Goal: Task Accomplishment & Management: Use online tool/utility

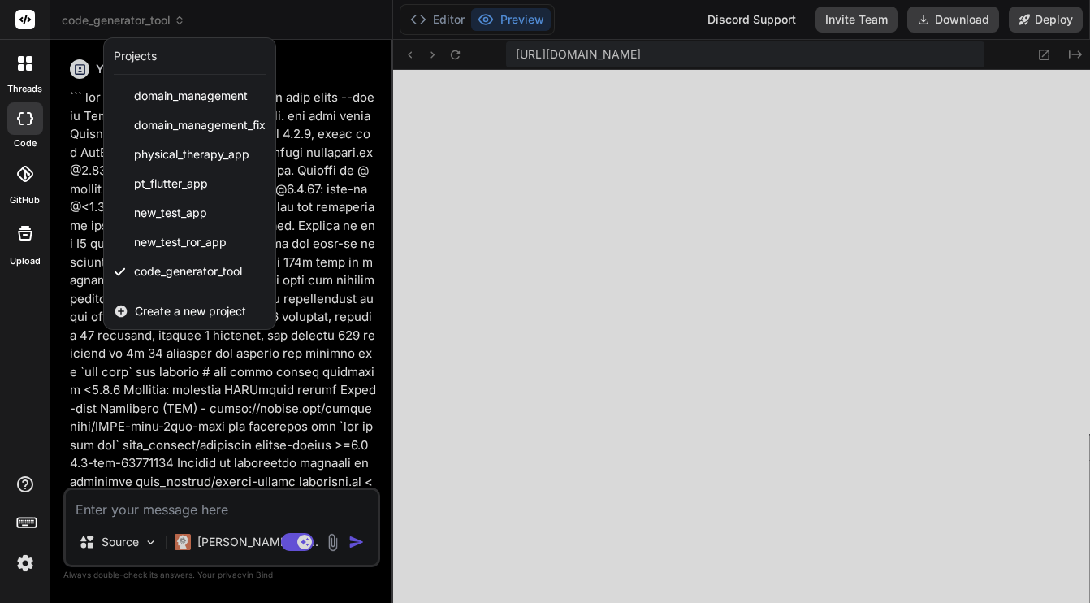
scroll to position [309, 0]
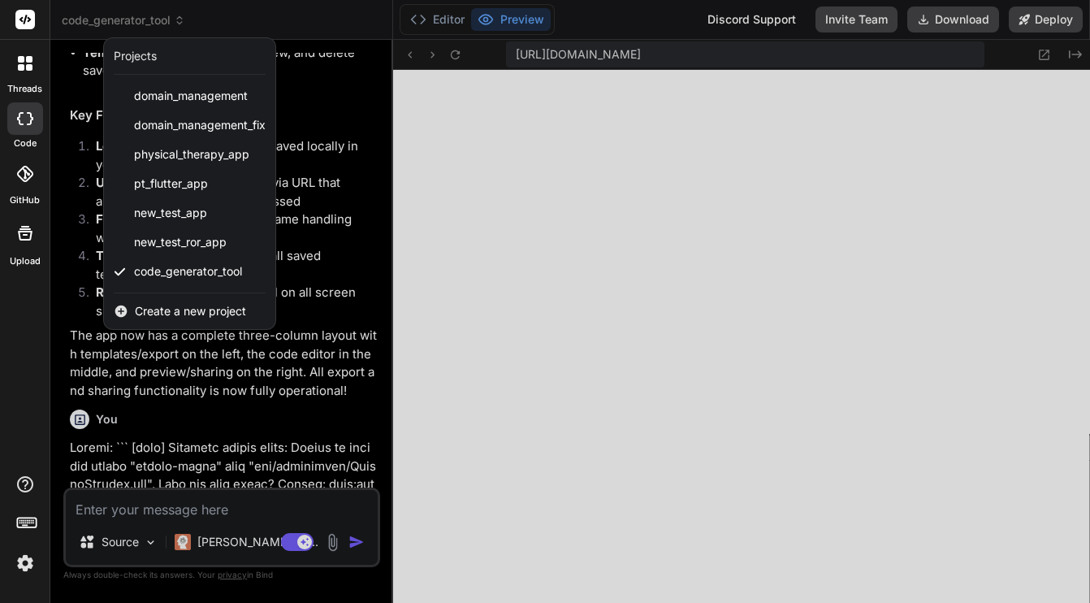
click at [32, 340] on div "threads code GitHub Upload" at bounding box center [25, 301] width 50 height 603
click at [25, 178] on icon at bounding box center [24, 174] width 16 height 16
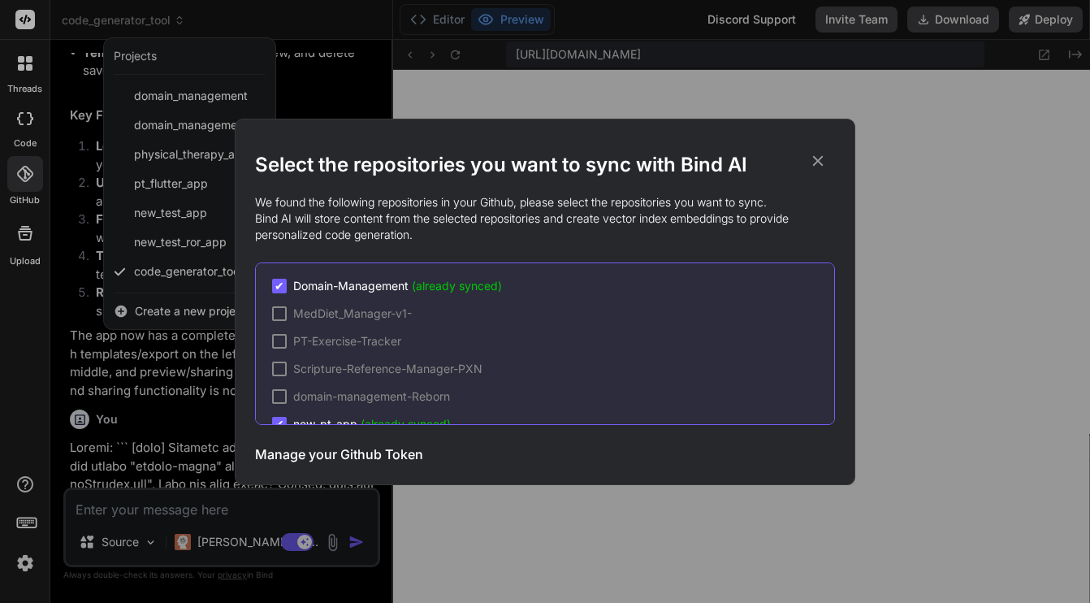
click at [336, 458] on h3 "Manage your Github Token" at bounding box center [339, 453] width 168 height 19
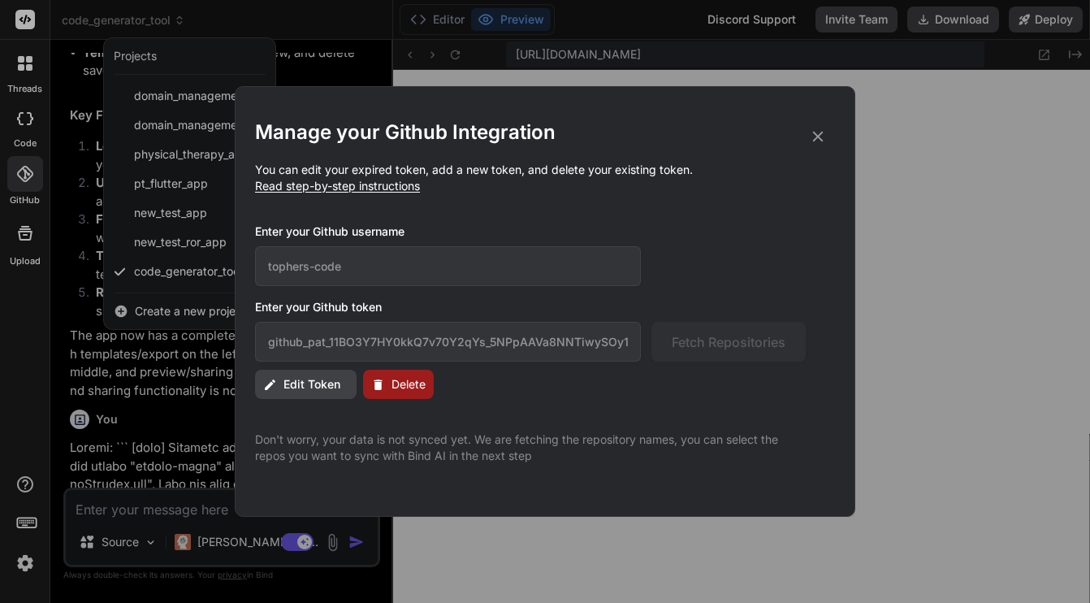
click at [400, 384] on span "Delete" at bounding box center [408, 384] width 34 height 16
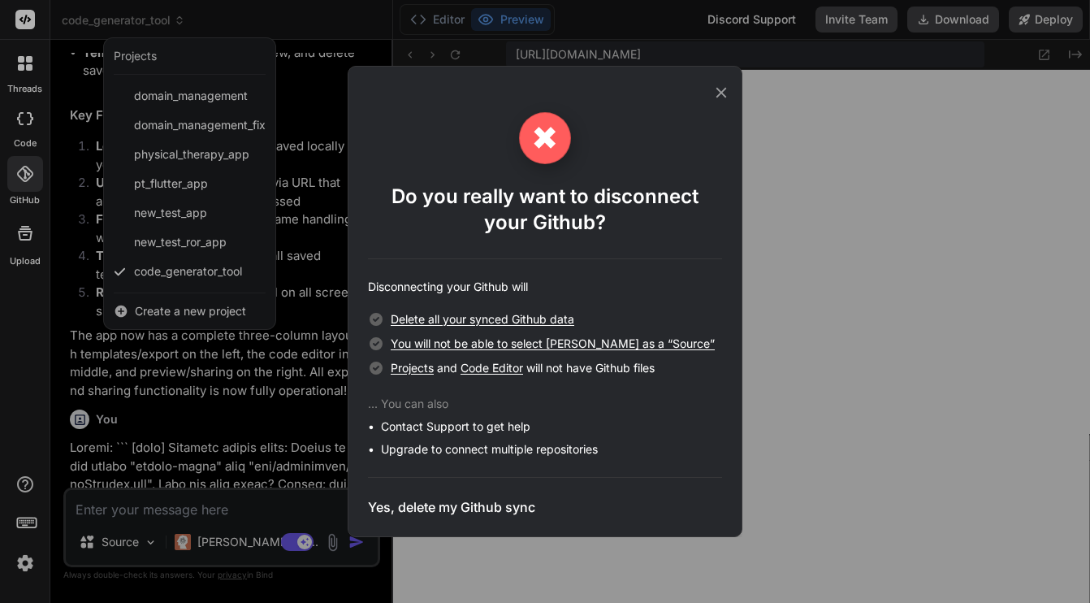
click at [726, 89] on icon at bounding box center [721, 93] width 18 height 18
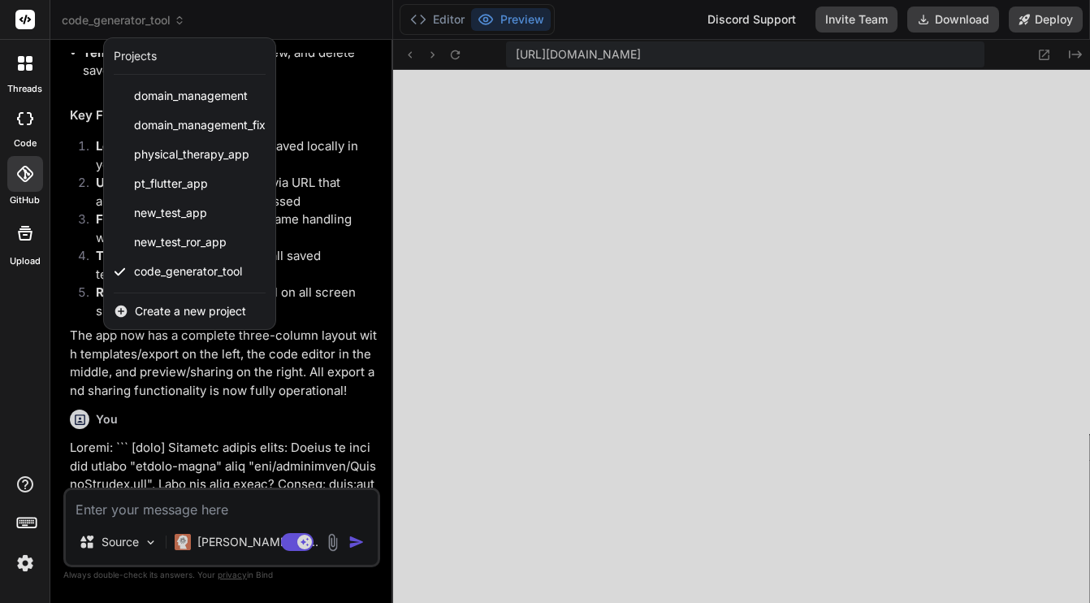
click at [19, 182] on div at bounding box center [25, 174] width 36 height 36
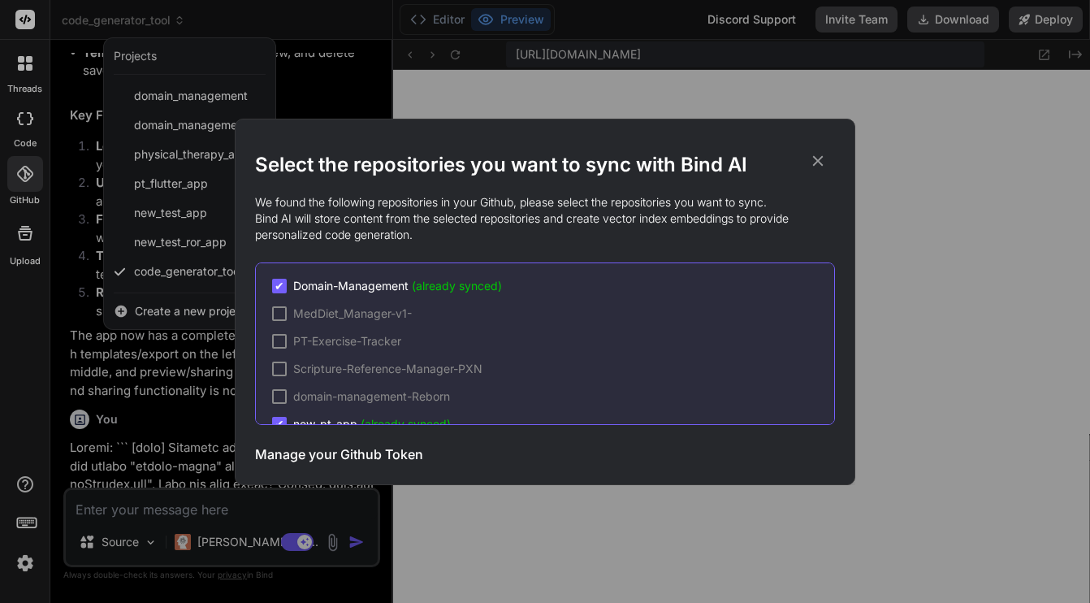
click at [285, 456] on h3 "Manage your Github Token" at bounding box center [339, 453] width 168 height 19
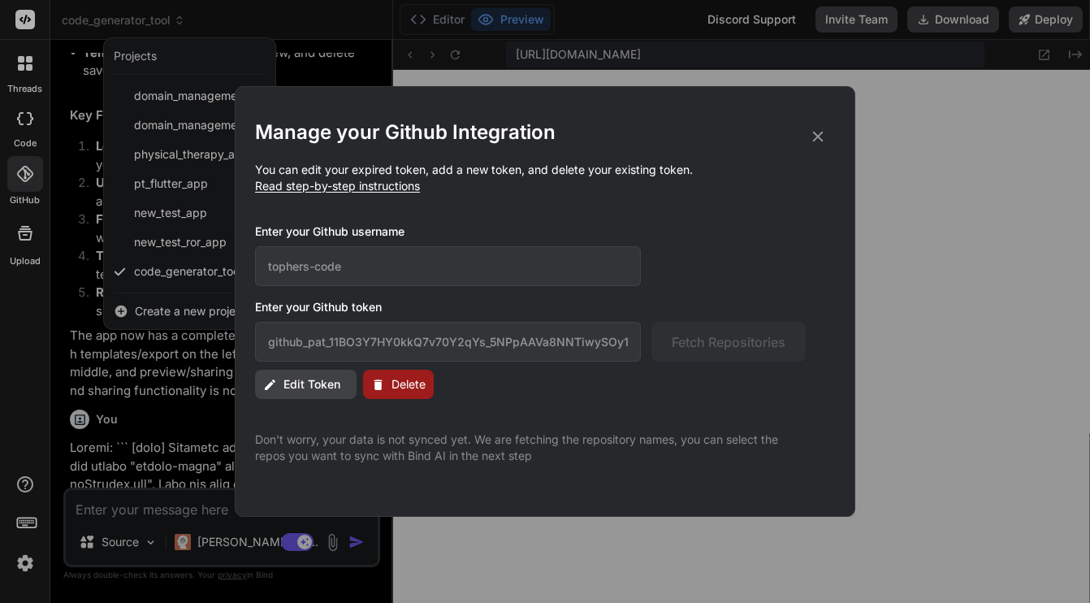
click at [287, 380] on span "Edit Token" at bounding box center [311, 384] width 57 height 16
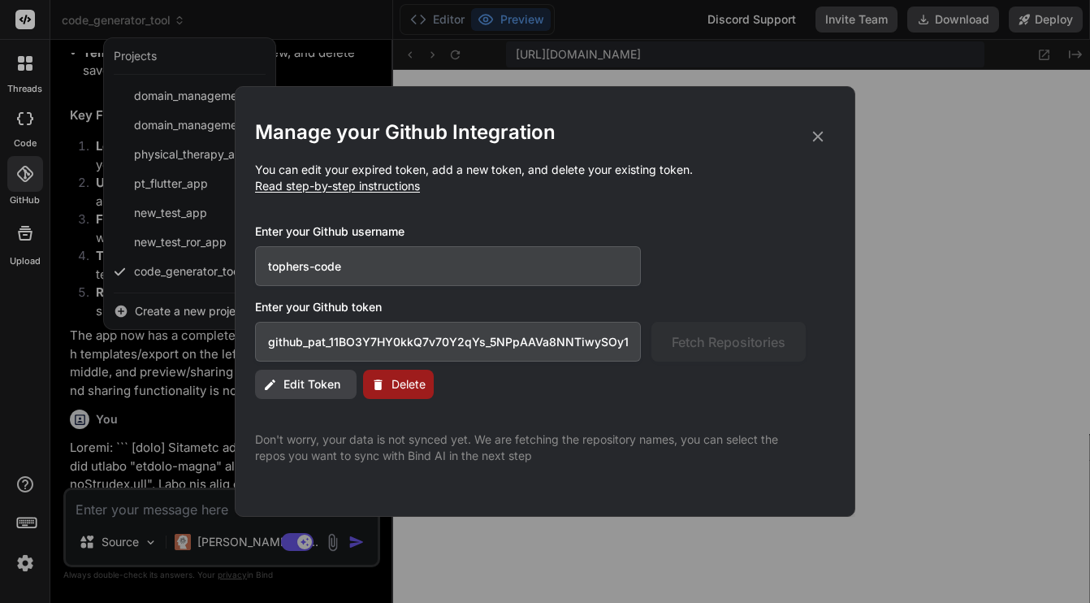
click at [378, 343] on input "github_pat_11BO3Y7HY0kkQ7v70Y2qYs_5NPpAAVa8NNTiwySOy1JMzA3TbYoy10iJ5Z7B17ok1p65…" at bounding box center [448, 342] width 386 height 40
paste input "EeMFnCZsS6Na_4uTmpEaF4Yh7QIbUpPQbK7opMnNsblr1xpIs8ngimlhMFGCOSVPptpyABk0"
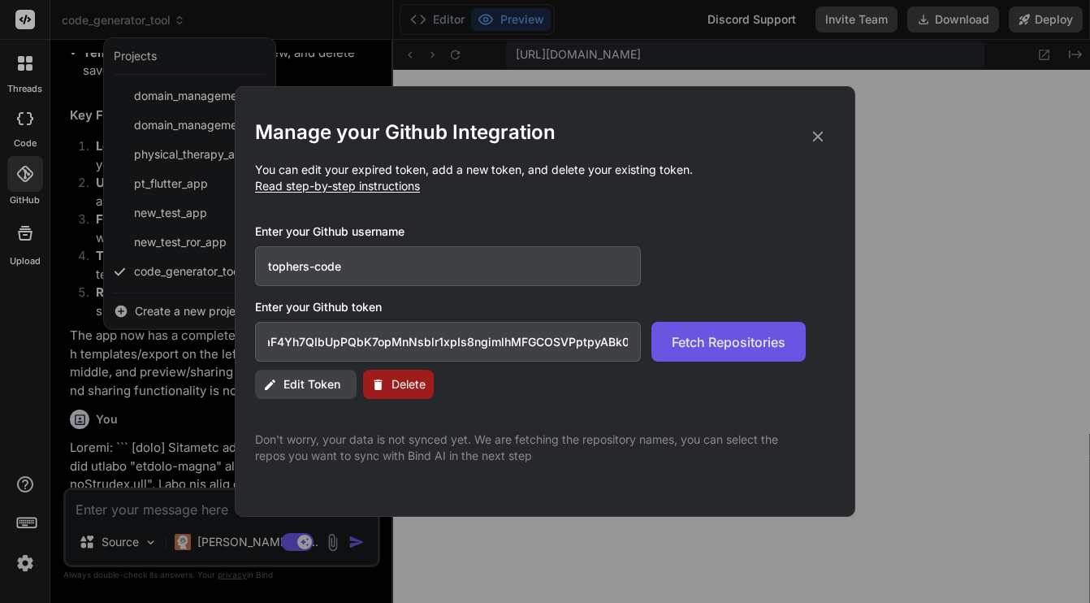
type input "github_pat_11BO3Y7HY0EeMFnCZsS6Na_4uTmpEaF4Yh7QIbUpPQbK7opMnNsblr1xpIs8ngimlhMF…"
click at [736, 348] on span "Fetch Repositories" at bounding box center [729, 341] width 114 height 19
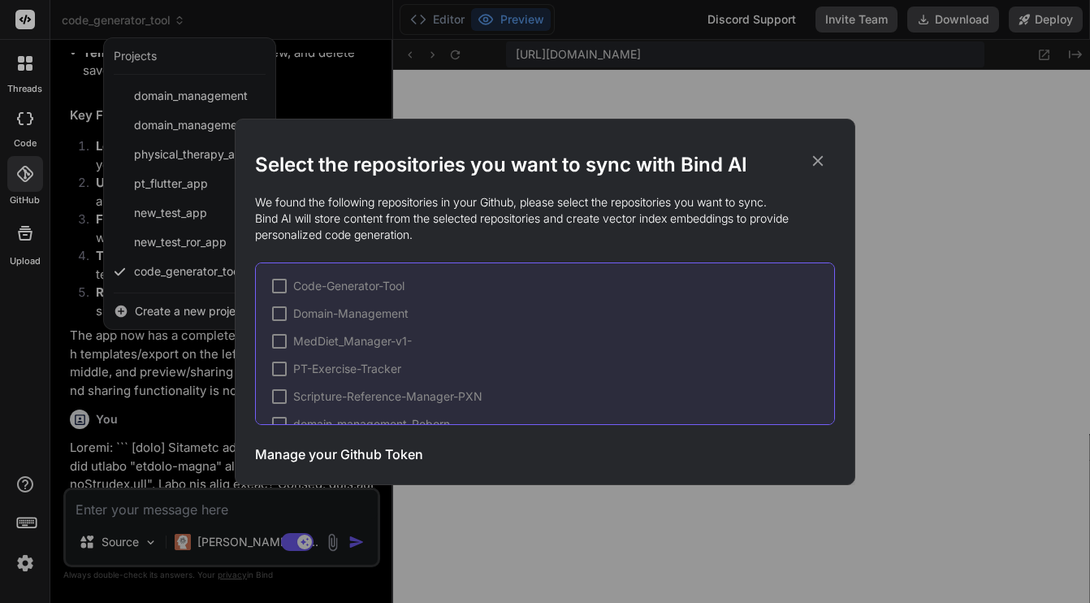
click at [279, 286] on div at bounding box center [279, 286] width 15 height 15
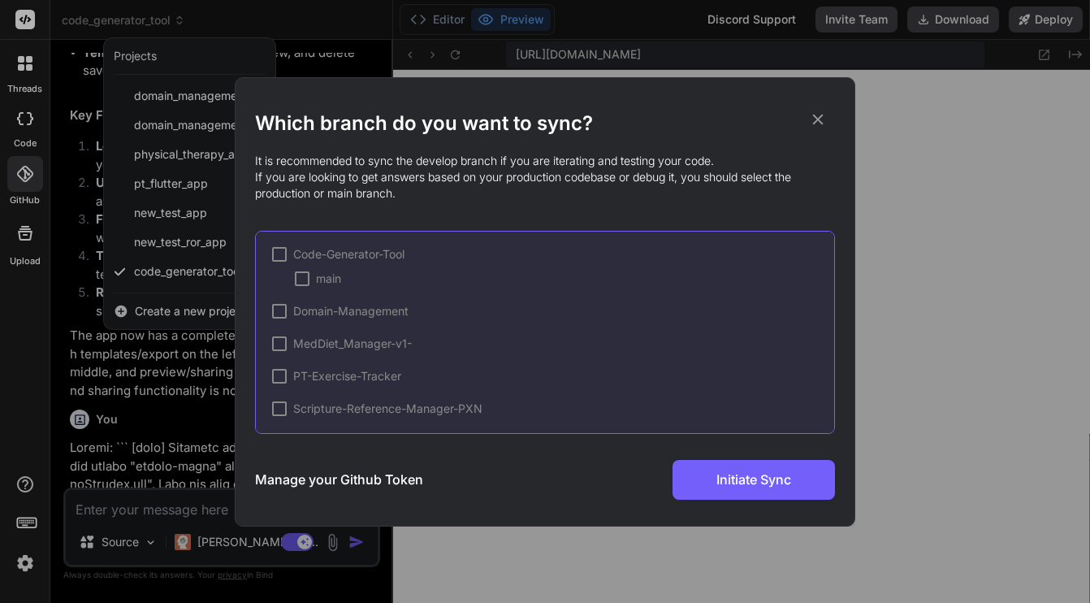
click at [305, 280] on div at bounding box center [302, 278] width 15 height 15
click at [819, 117] on icon at bounding box center [818, 119] width 11 height 11
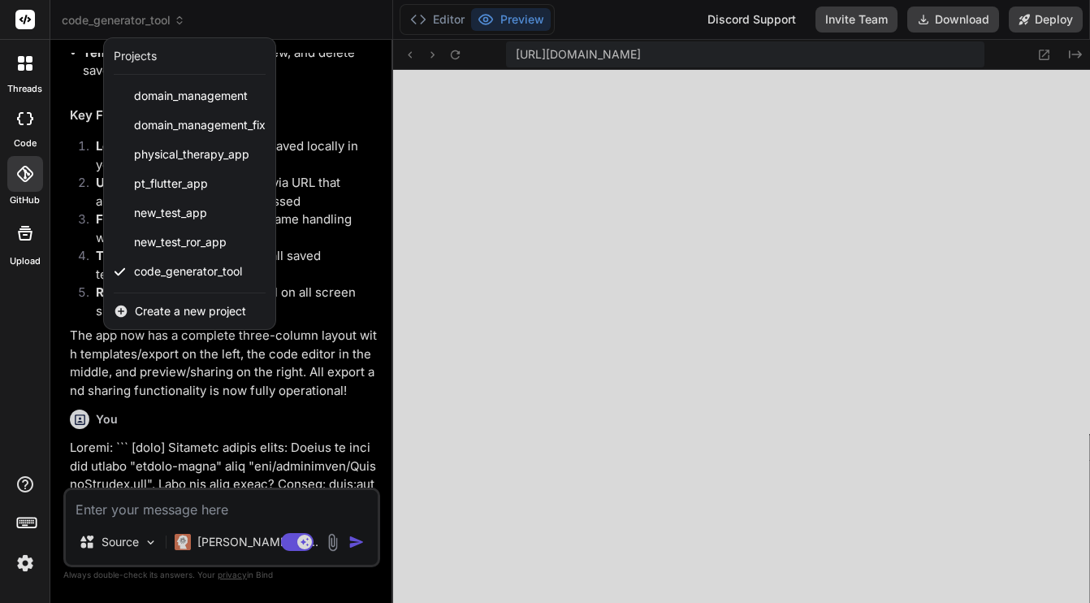
click at [24, 178] on icon at bounding box center [24, 174] width 16 height 16
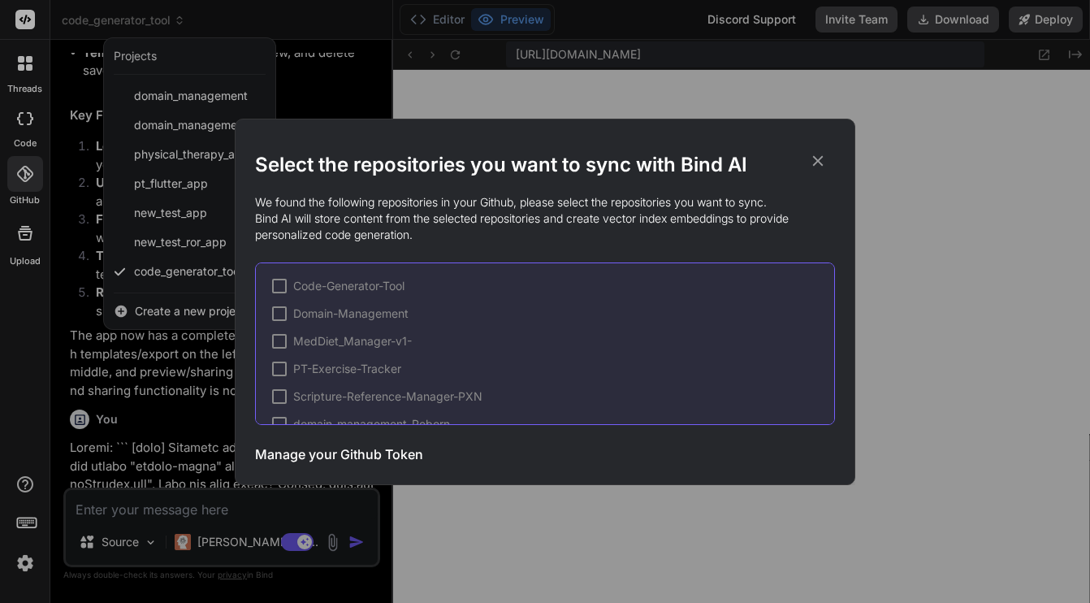
click at [815, 158] on icon at bounding box center [818, 160] width 11 height 11
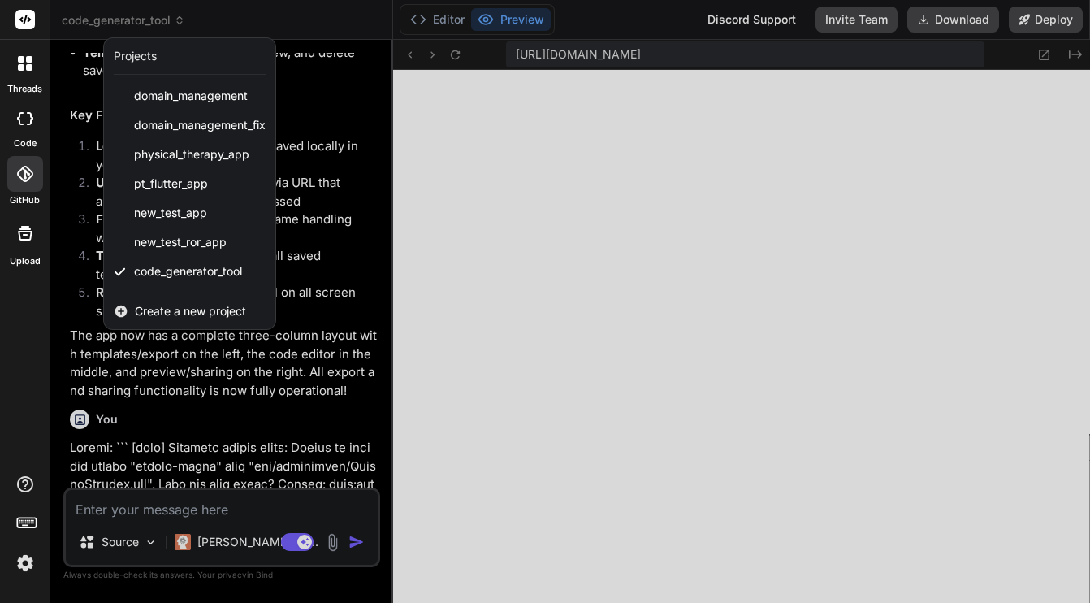
click at [171, 314] on span "Create a new project" at bounding box center [190, 311] width 111 height 16
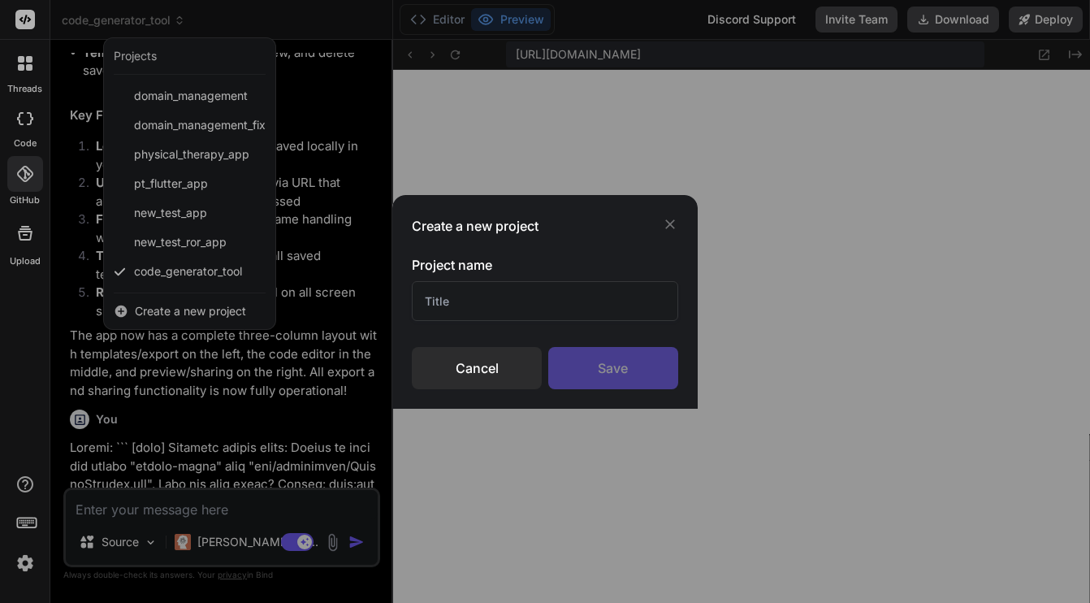
click at [458, 308] on input "text" at bounding box center [545, 301] width 266 height 40
paste input "spaces-renamer-pnx"
type input "spaces-renamer-pnx"
click at [634, 370] on div "Save" at bounding box center [613, 368] width 130 height 42
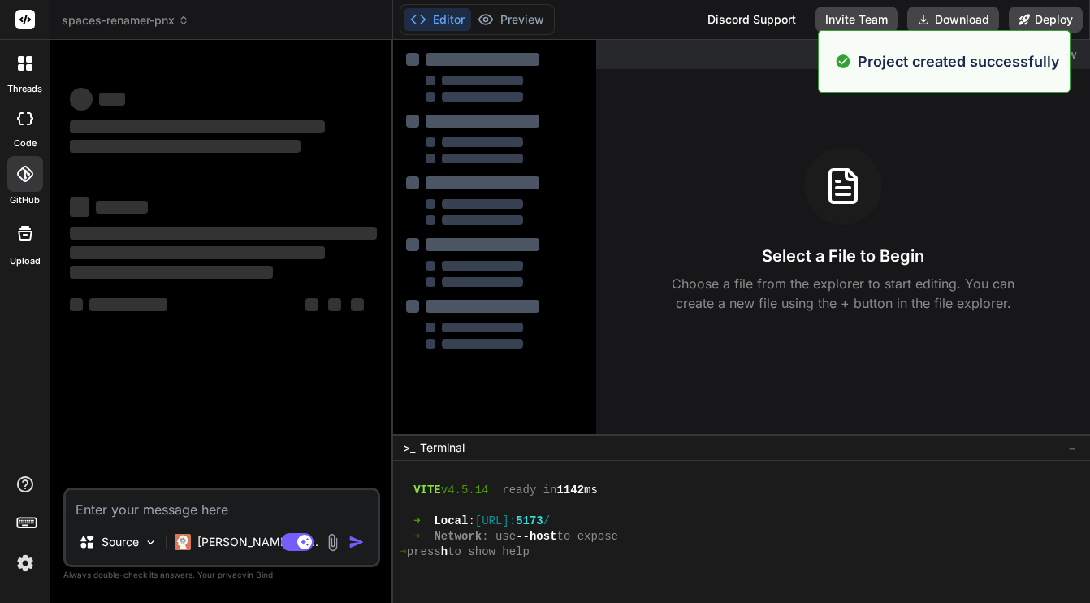
scroll to position [339, 0]
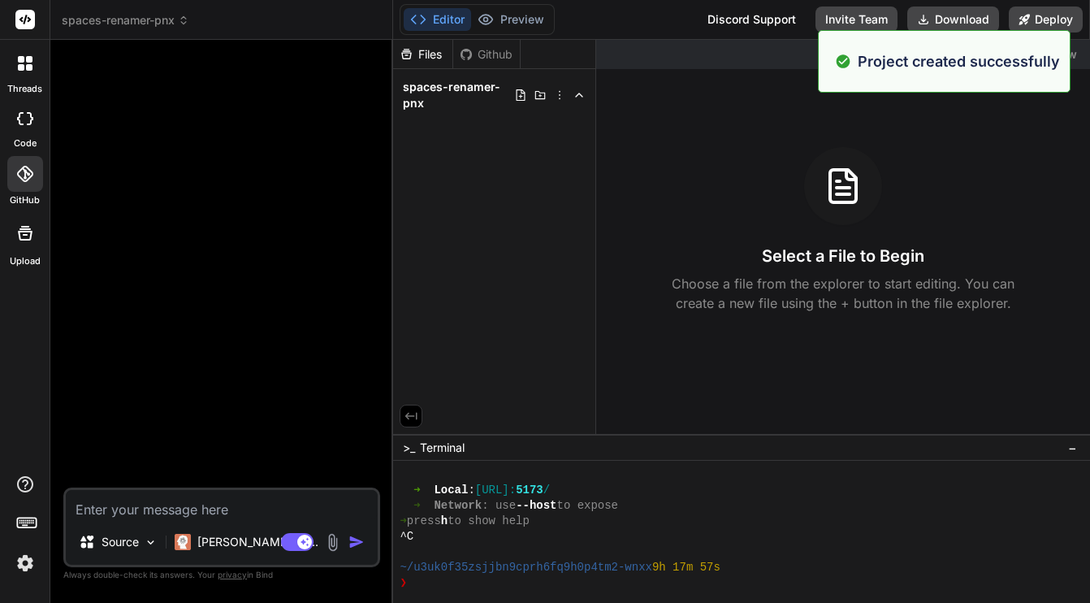
click at [180, 138] on div at bounding box center [224, 270] width 314 height 435
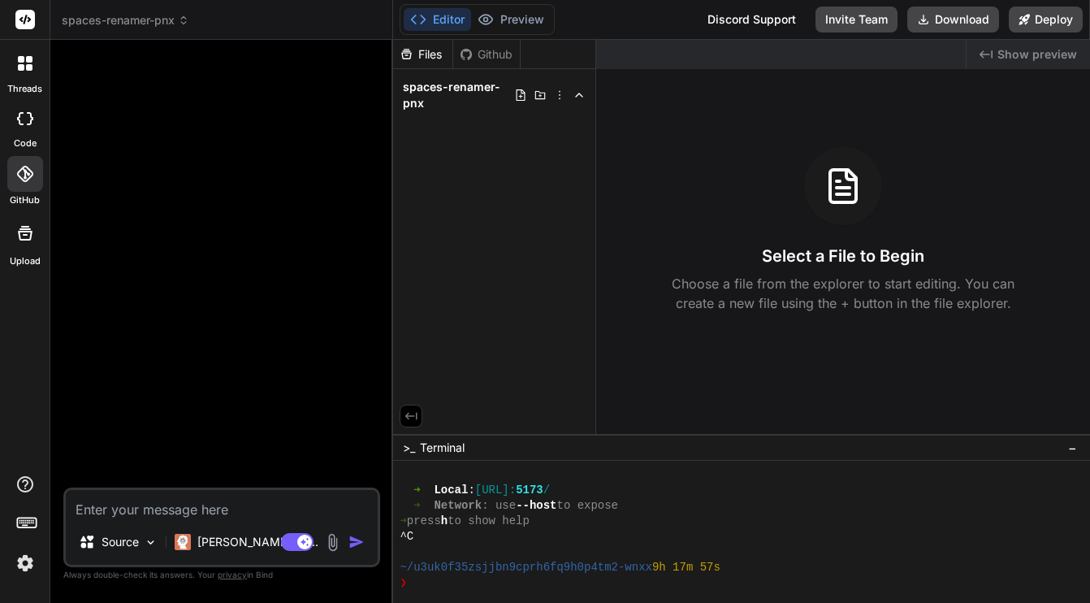
click at [29, 125] on div at bounding box center [25, 118] width 36 height 32
click at [29, 119] on icon at bounding box center [25, 118] width 16 height 13
type textarea "x"
click at [24, 173] on icon at bounding box center [24, 174] width 16 height 16
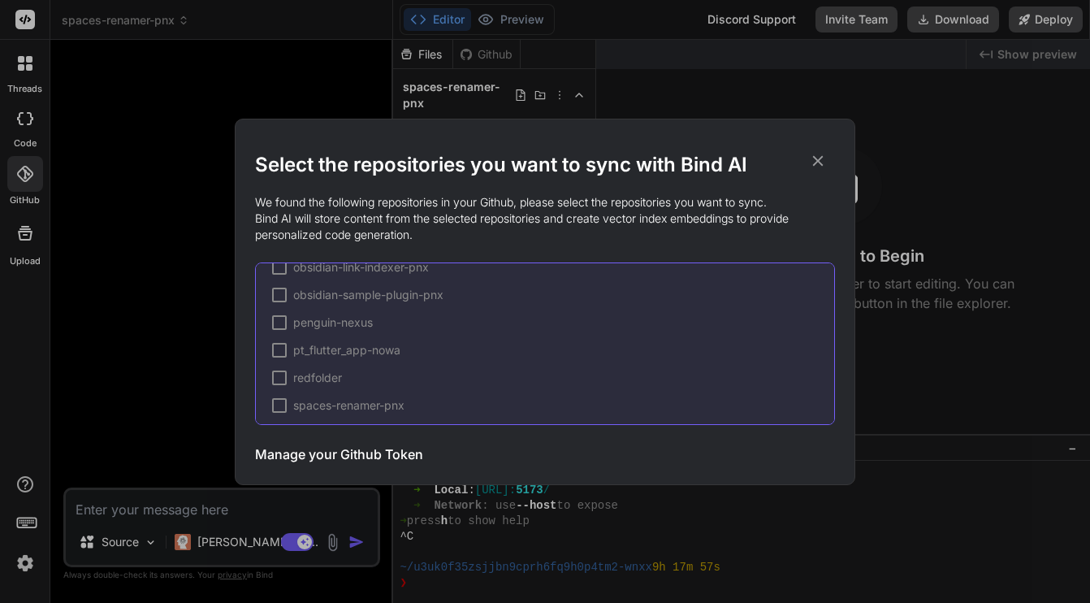
scroll to position [273, 0]
click at [281, 396] on div at bounding box center [279, 399] width 15 height 15
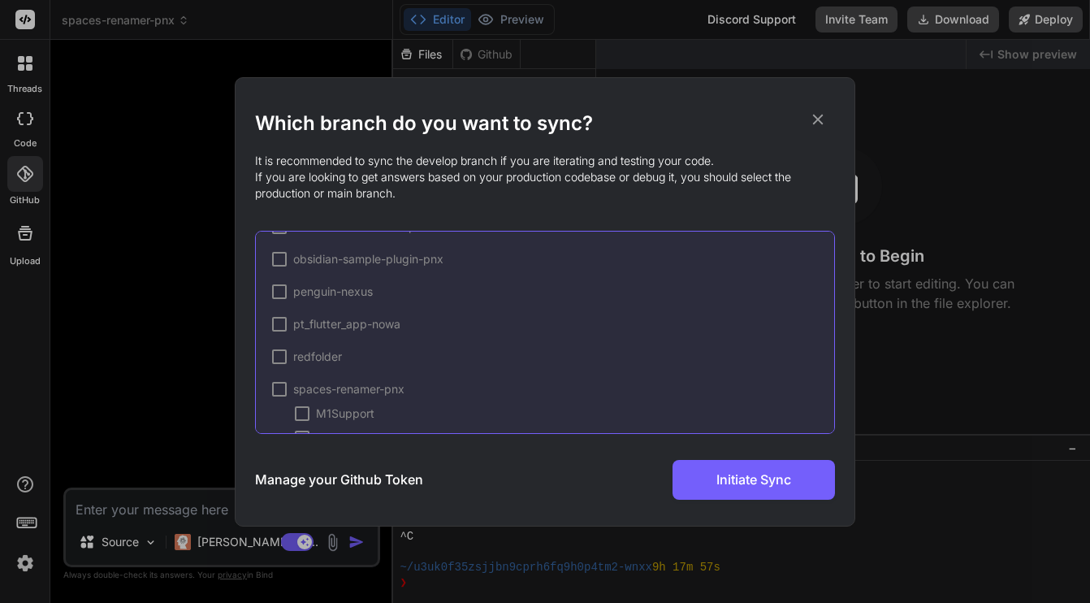
scroll to position [354, 0]
click at [818, 118] on icon at bounding box center [818, 119] width 11 height 11
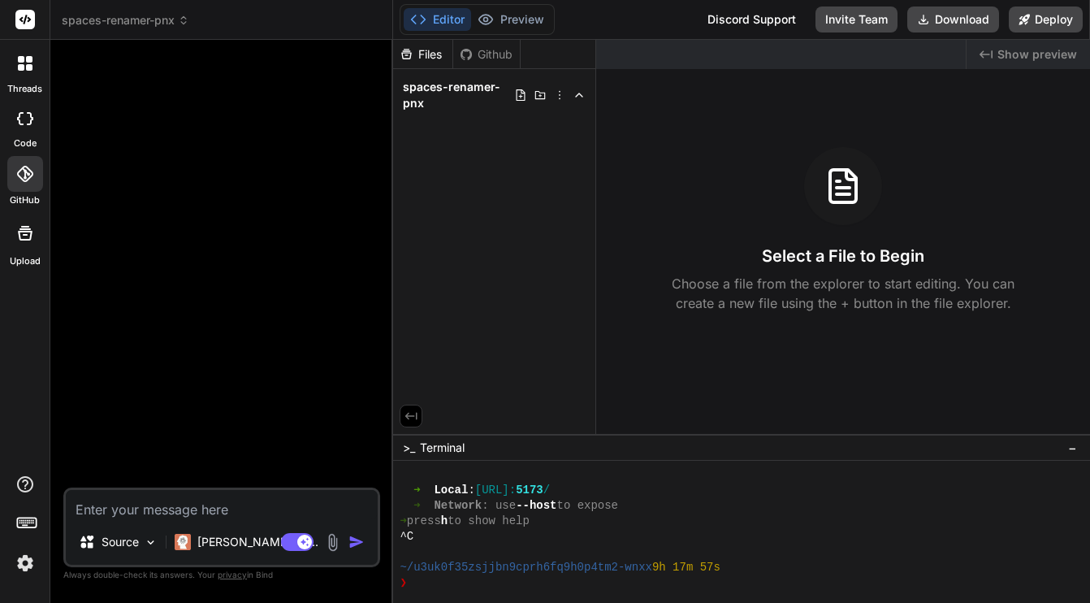
click at [21, 180] on icon at bounding box center [25, 174] width 16 height 16
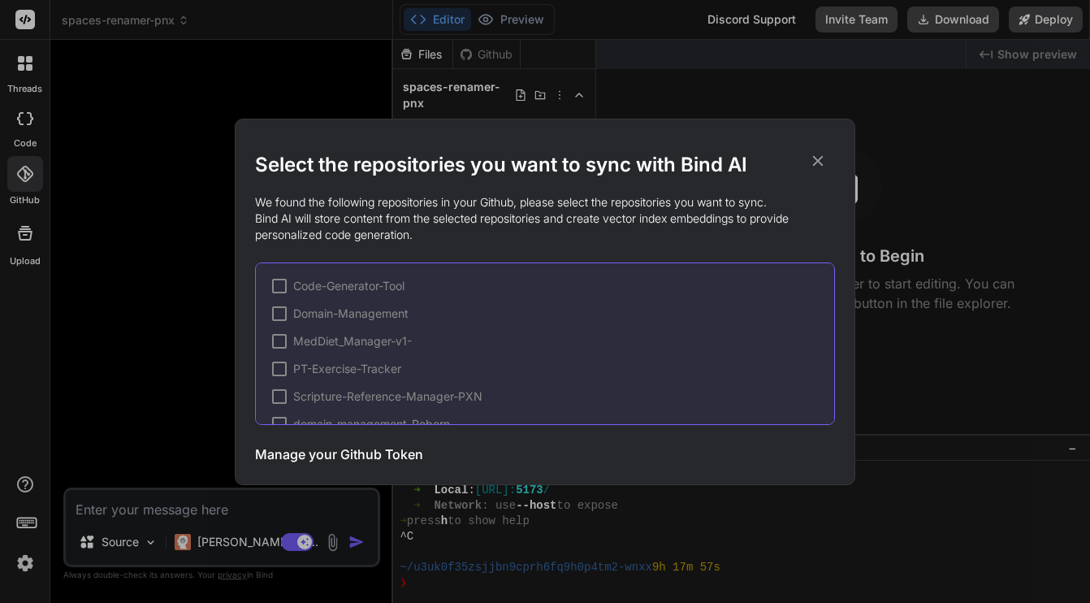
click at [291, 452] on h3 "Manage your Github Token" at bounding box center [339, 453] width 168 height 19
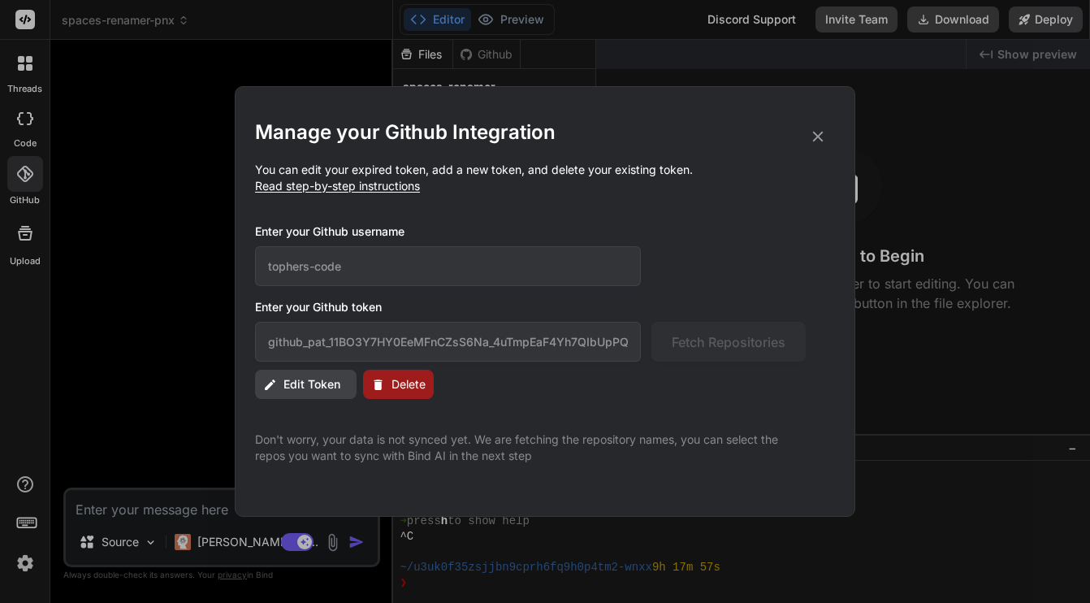
click at [309, 387] on span "Edit Token" at bounding box center [311, 384] width 57 height 16
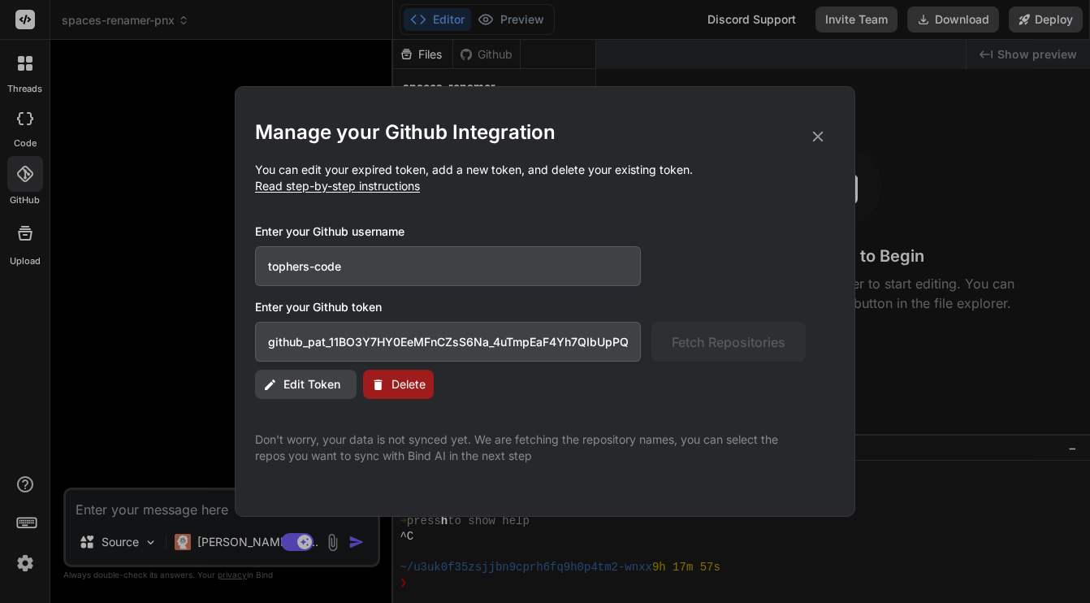
click at [354, 344] on input "github_pat_11BO3Y7HY0EeMFnCZsS6Na_4uTmpEaF4Yh7QIbUpPQbK7opMnNsblr1xpIs8ngimlhMF…" at bounding box center [448, 342] width 386 height 40
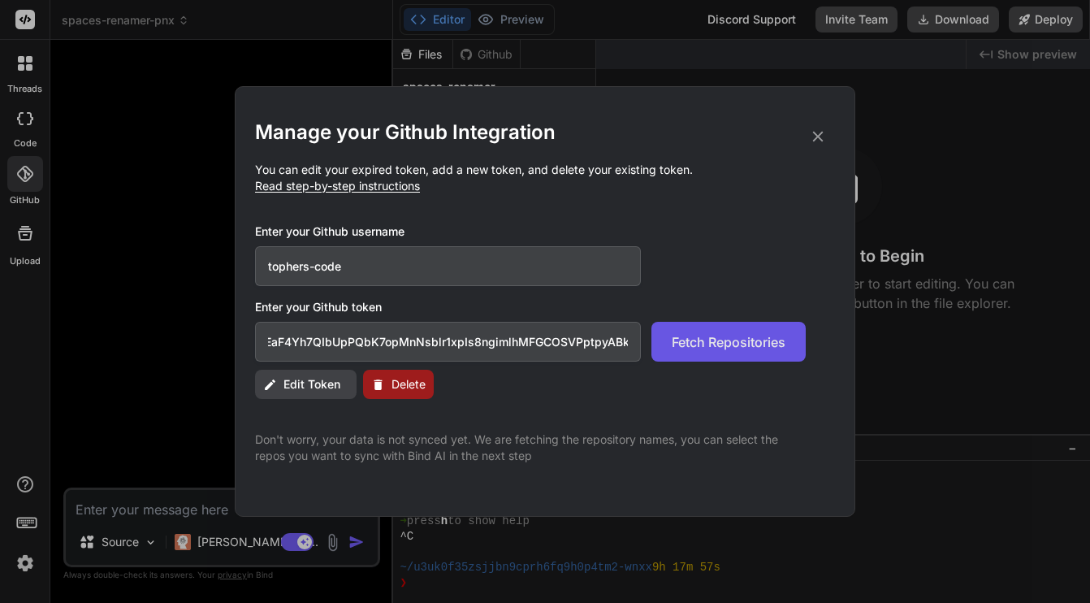
scroll to position [0, 0]
click at [750, 338] on span "Fetch Repositories" at bounding box center [729, 341] width 114 height 19
click at [434, 334] on input "github_pat_11BO3Y7HY0EeMFnCZsS6Na_4uTmpEaF4Yh7QIbUpPQbK7opMnNsblr1xpIs8ngimlhMF…" at bounding box center [448, 342] width 386 height 40
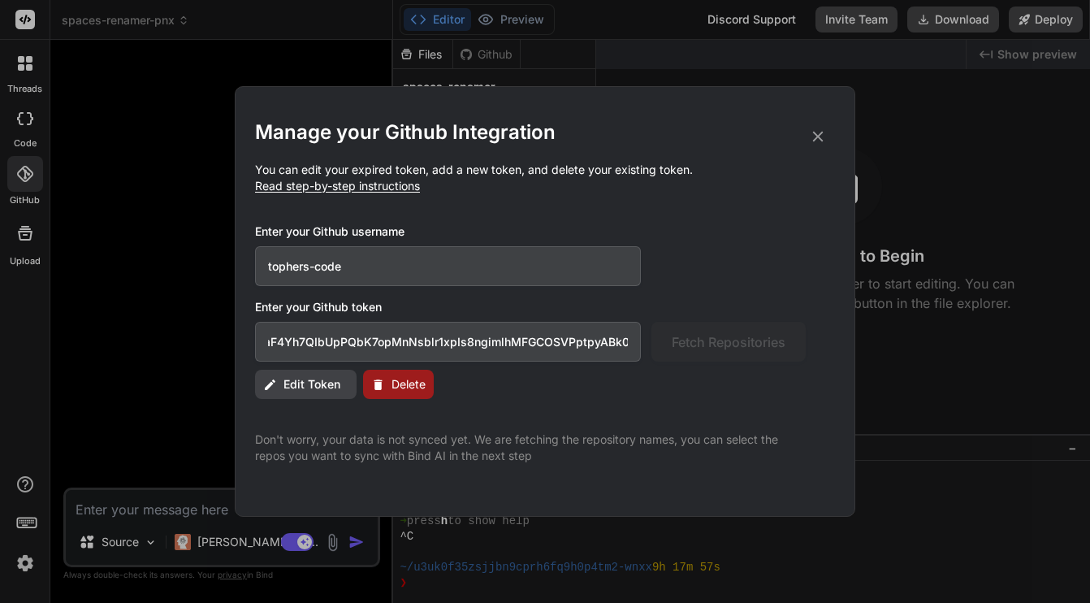
type input "github_pat_11BO3Y7HY0EeMFnCZsS6Na_4uTmpEaF4Yh7QIbUpPQbK7opMnNsblr1xpIs8ngimlhMF…"
click at [544, 344] on input "github_pat_11BO3Y7HY0EeMFnCZsS6Na_4uTmpEaF4Yh7QIbUpPQbK7opMnNsblr1xpIs8ngimlhMF…" at bounding box center [448, 342] width 386 height 40
click at [408, 274] on input "tophers-code" at bounding box center [448, 266] width 386 height 40
click at [289, 351] on input "github_pat_11BO3Y7HY0EeMFnCZsS6Na_4uTmpEaF4Yh7QIbUpPQbK7opMnNsblr1xpIs8ngimlhMF…" at bounding box center [448, 342] width 386 height 40
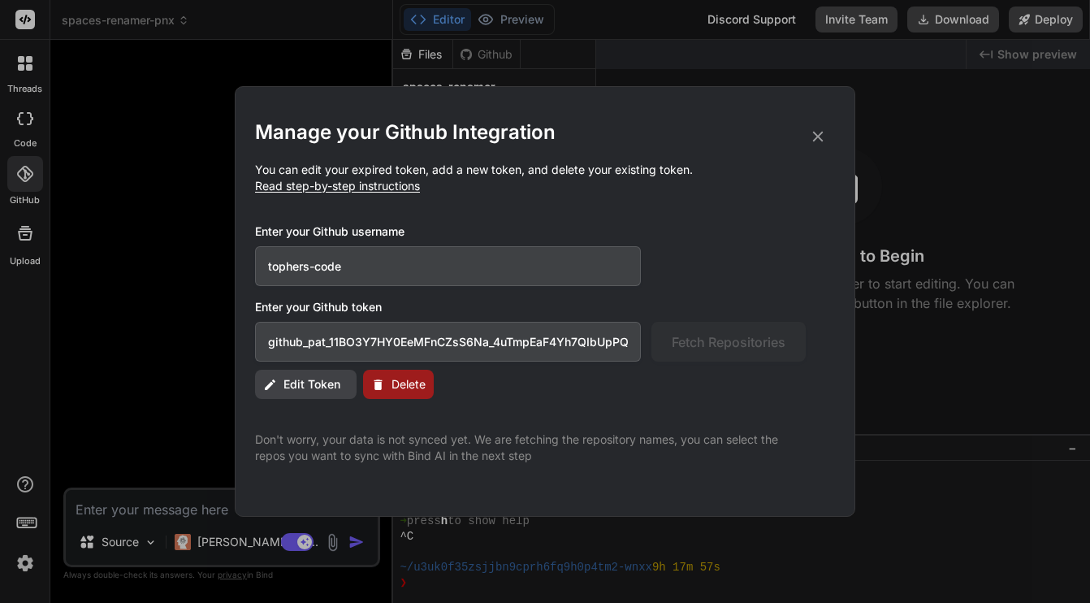
click at [293, 344] on input "github_pat_11BO3Y7HY0EeMFnCZsS6Na_4uTmpEaF4Yh7QIbUpPQbK7opMnNsblr1xpIs8ngimlhMF…" at bounding box center [448, 342] width 386 height 40
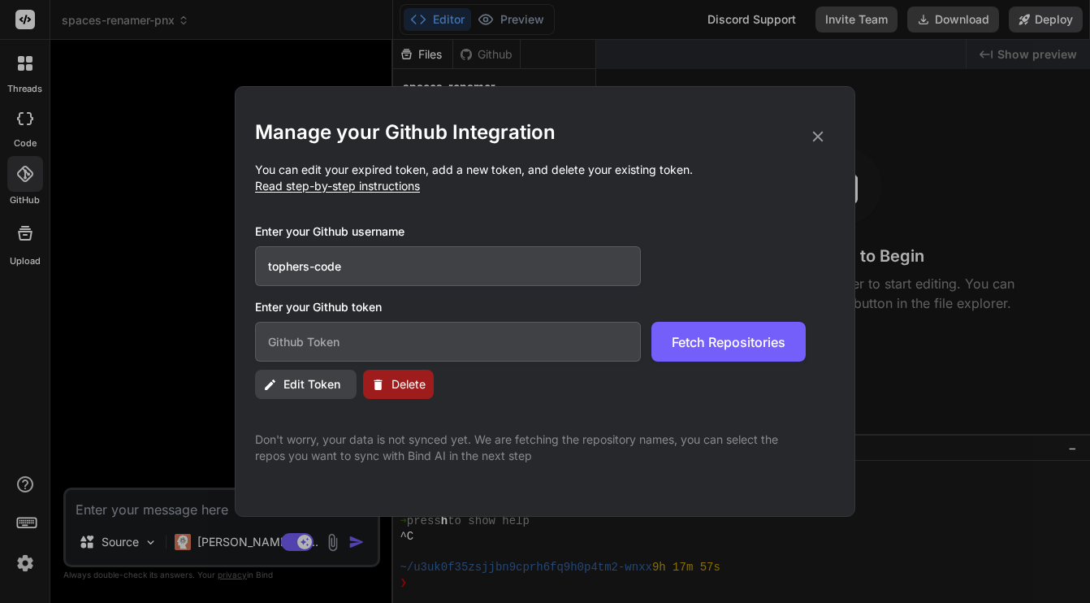
paste input "github_pat_11BO3Y7HY0plDRb7qL2KCW_U67O8MFiPAKT797yB2xC1237spGKGKhlg3ZZoRoMUZN73…"
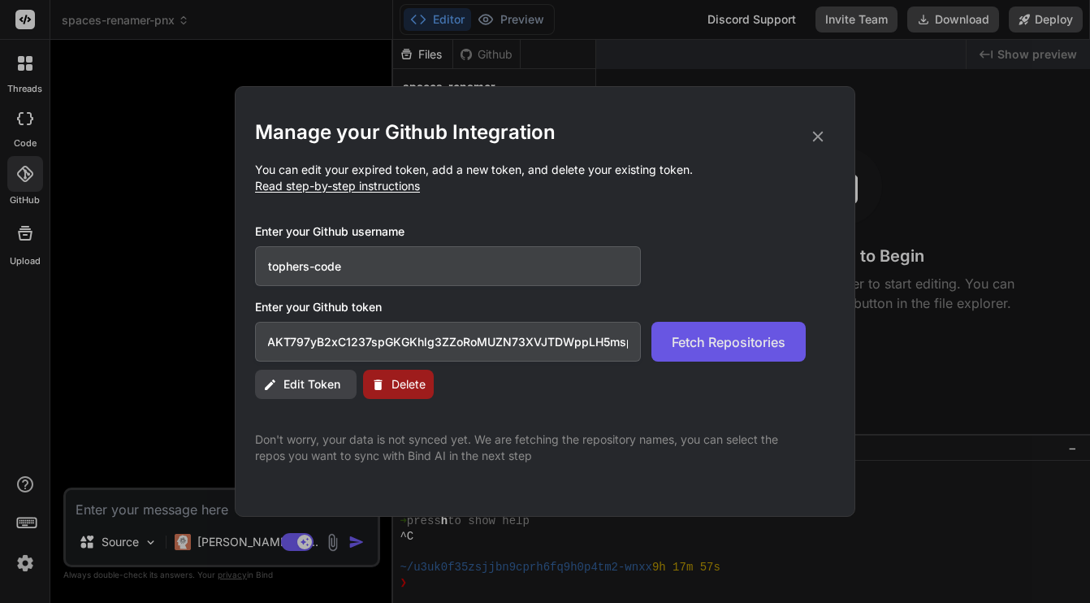
type input "github_pat_11BO3Y7HY0plDRb7qL2KCW_U67O8MFiPAKT797yB2xC1237spGKGKhlg3ZZoRoMUZN73…"
click at [709, 350] on span "Fetch Repositories" at bounding box center [729, 341] width 114 height 19
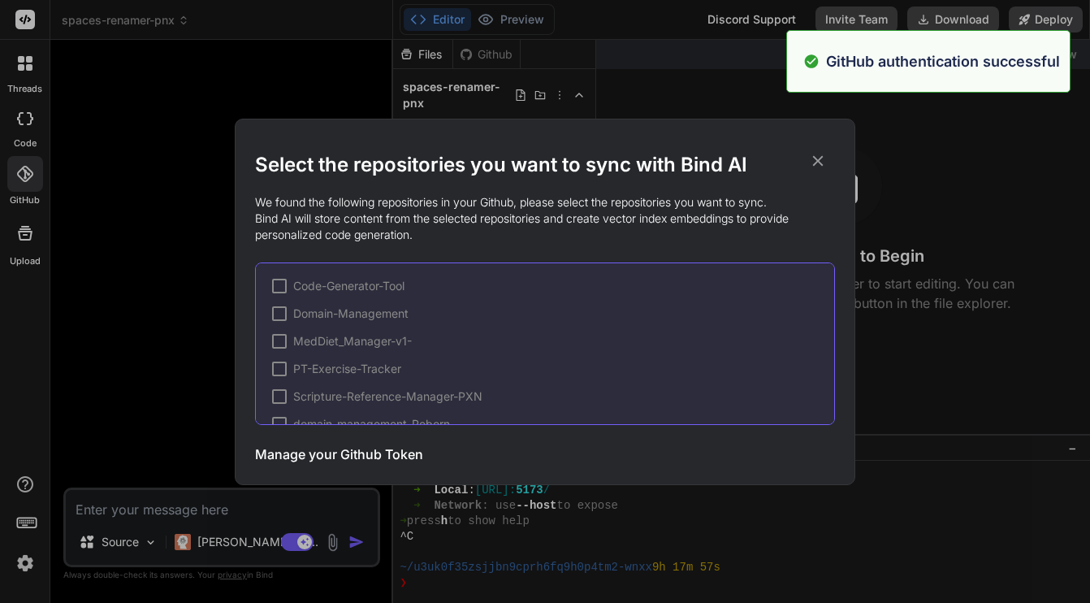
scroll to position [273, 0]
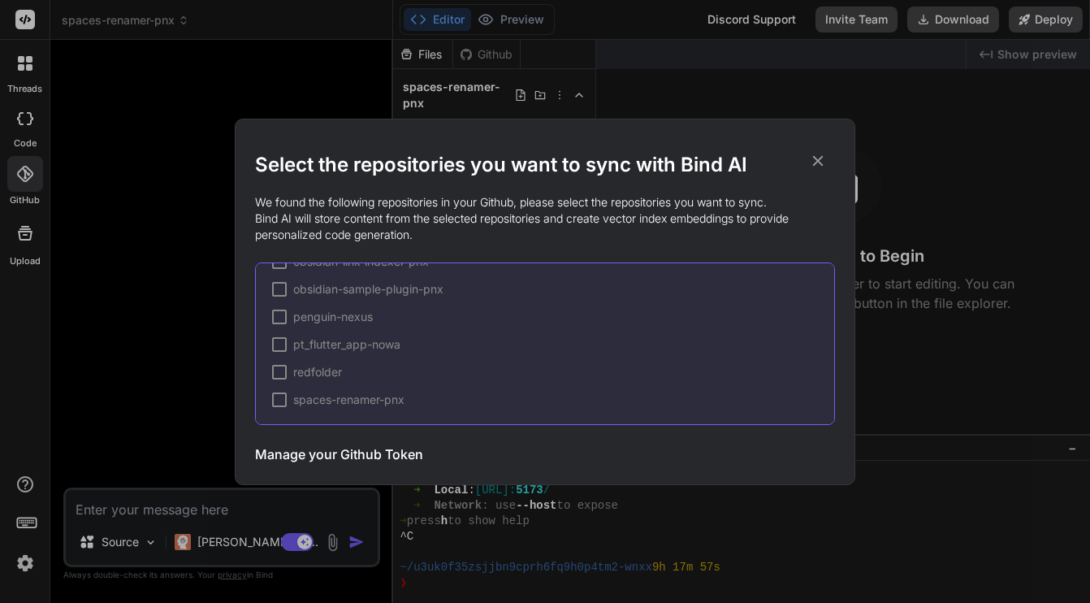
click at [278, 396] on div at bounding box center [279, 399] width 15 height 15
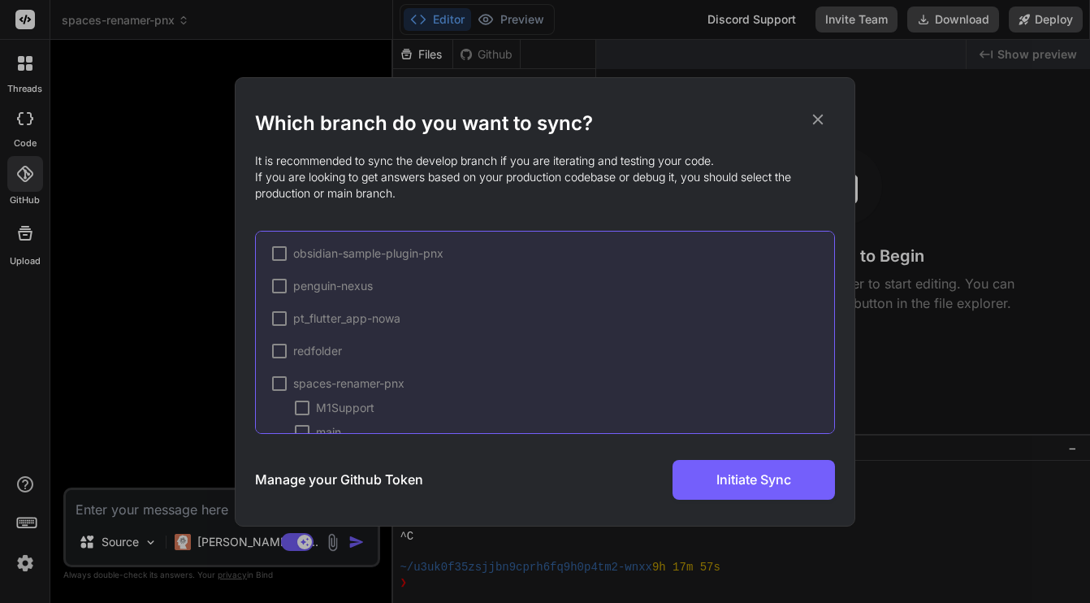
scroll to position [354, 0]
click at [307, 405] on div at bounding box center [302, 403] width 15 height 15
click at [305, 377] on div at bounding box center [302, 379] width 15 height 15
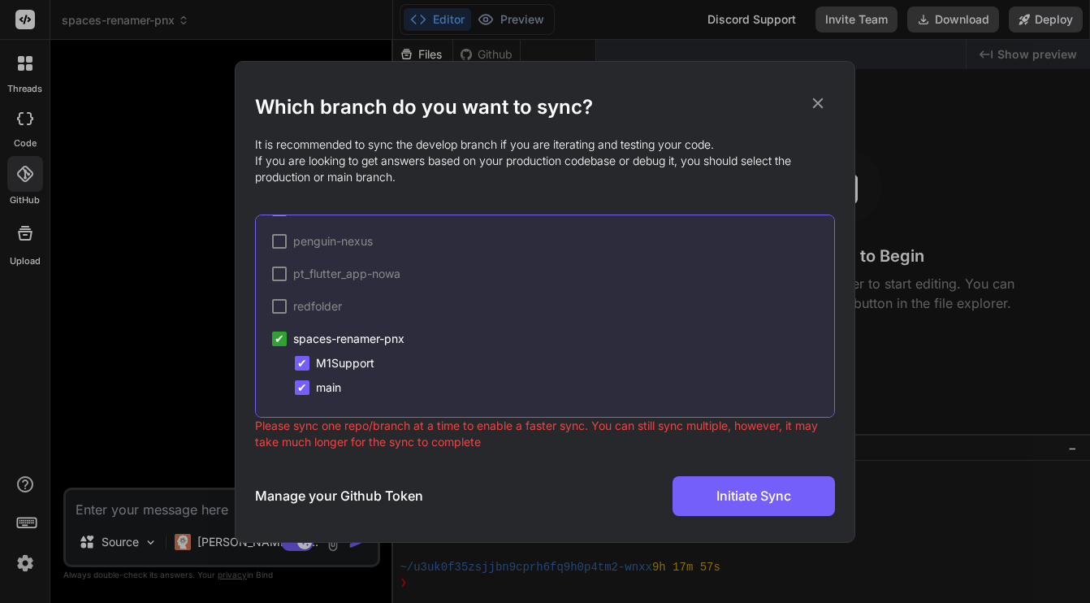
click at [304, 366] on span "✔" at bounding box center [302, 363] width 10 height 16
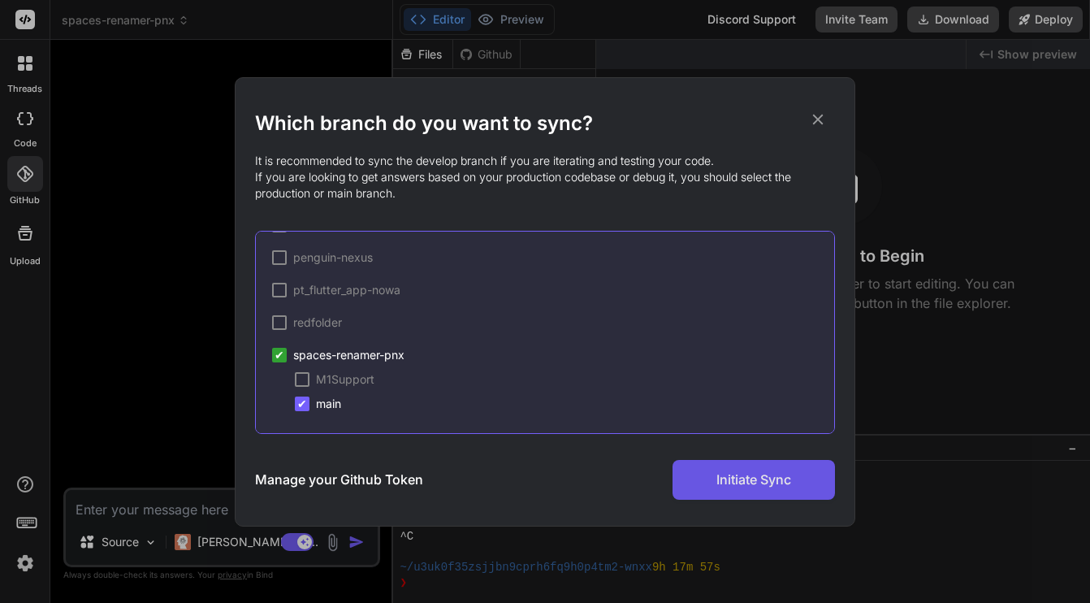
click at [766, 478] on span "Initiate Sync" at bounding box center [753, 478] width 75 height 19
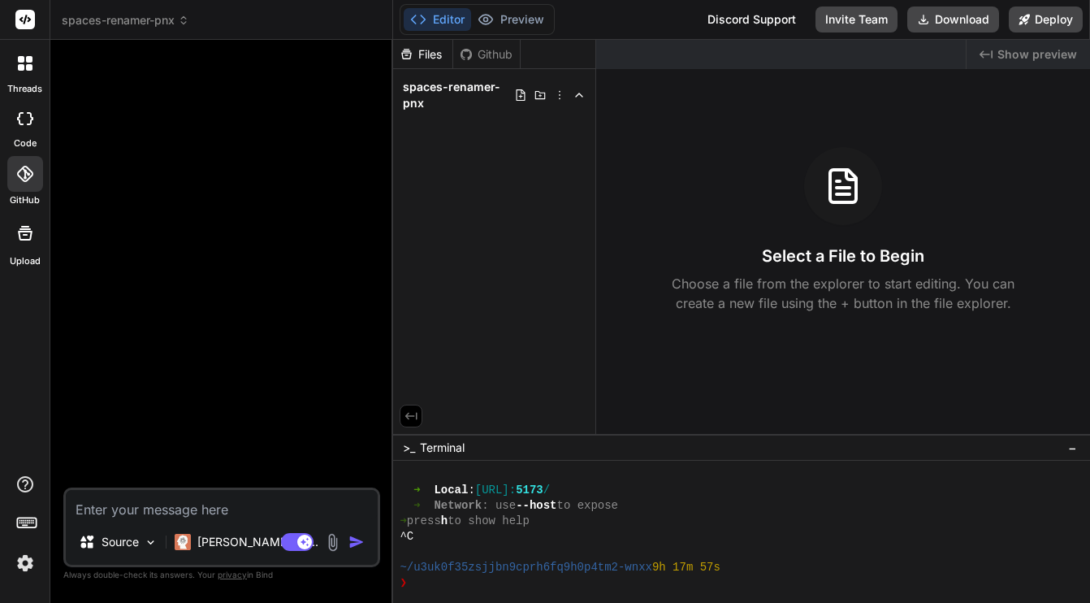
click at [24, 173] on icon at bounding box center [24, 174] width 16 height 16
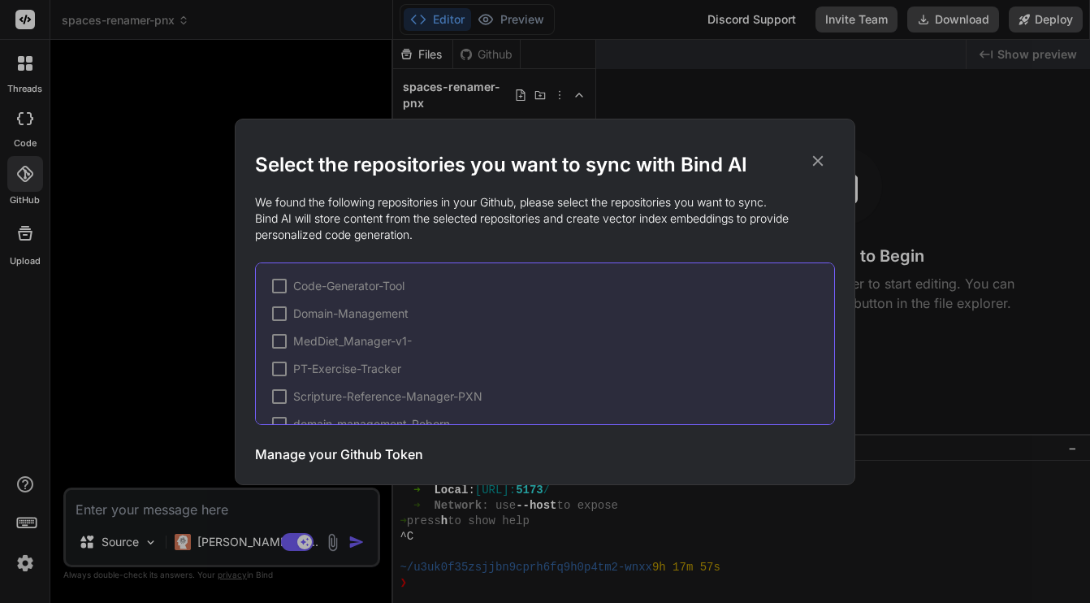
scroll to position [273, 0]
click at [816, 163] on icon at bounding box center [818, 161] width 18 height 18
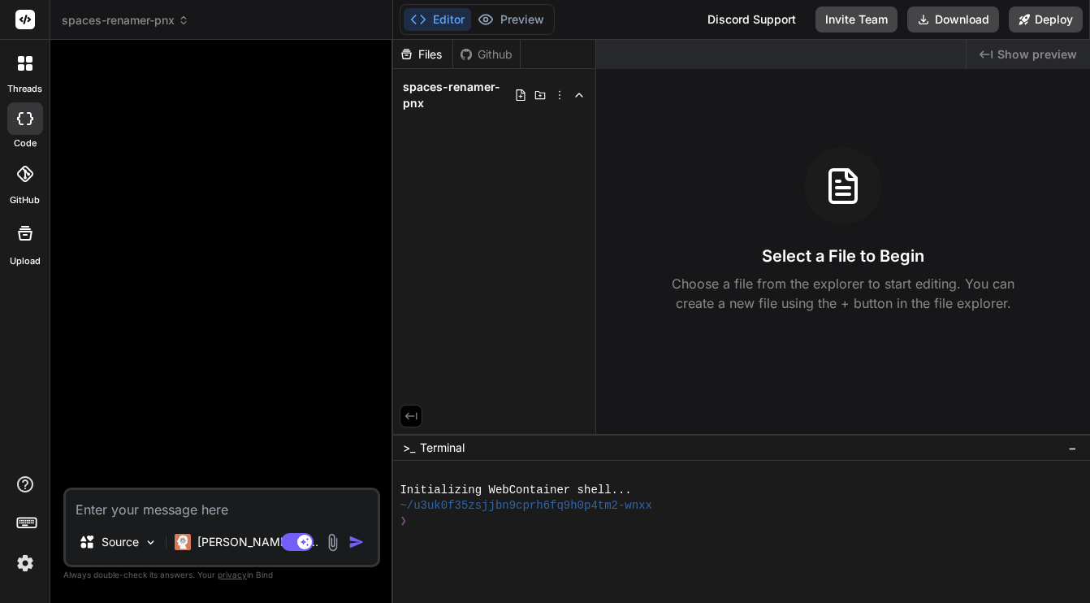
click at [31, 185] on div at bounding box center [25, 174] width 36 height 36
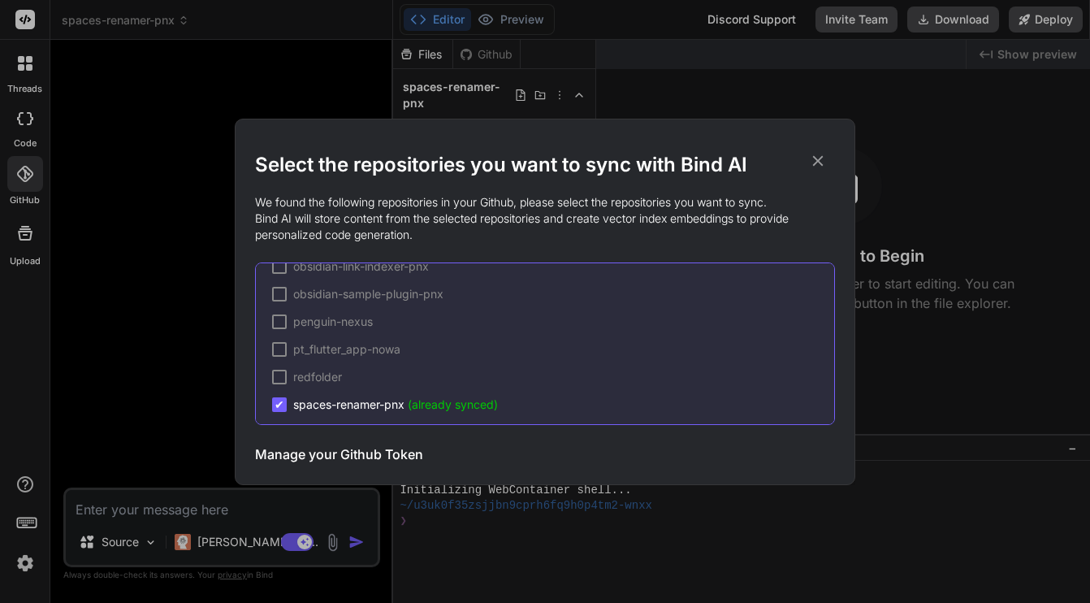
scroll to position [273, 0]
click at [819, 162] on icon at bounding box center [818, 160] width 11 height 11
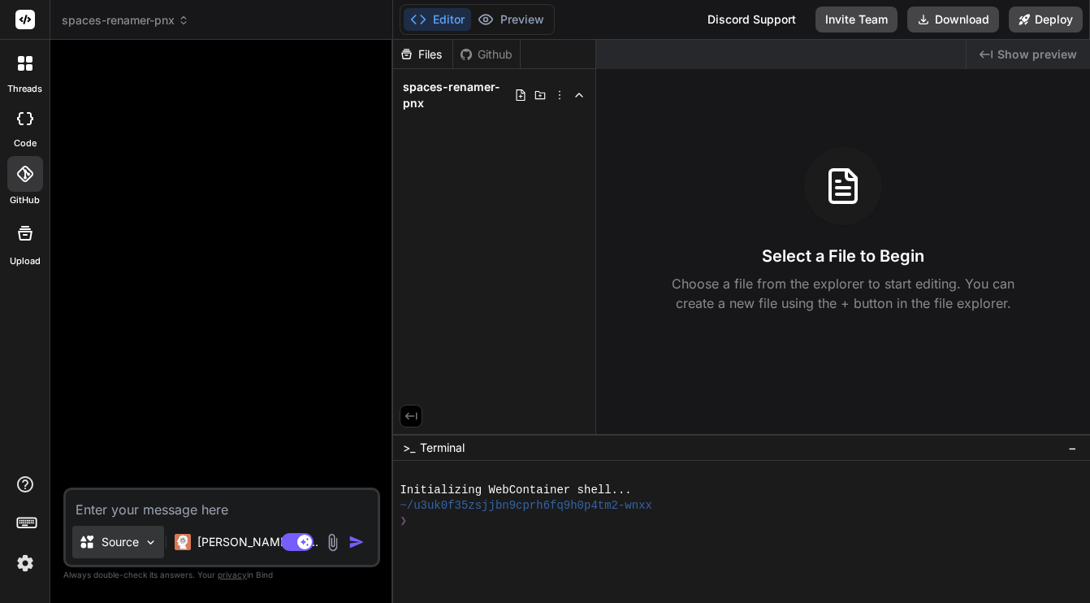
click at [110, 550] on div "Source" at bounding box center [118, 541] width 92 height 32
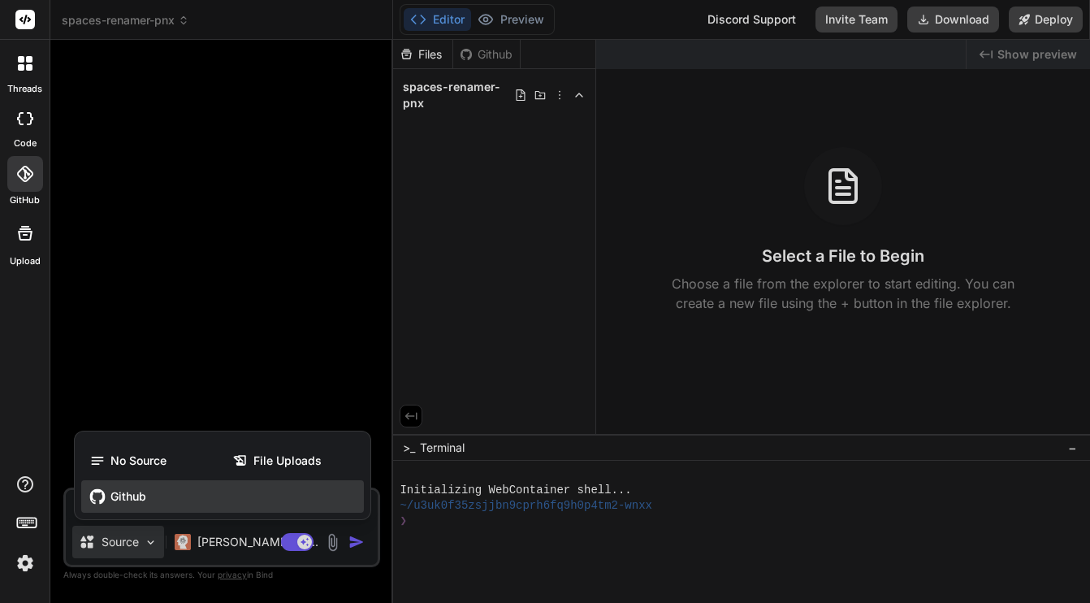
click at [134, 496] on span "Github" at bounding box center [128, 496] width 36 height 16
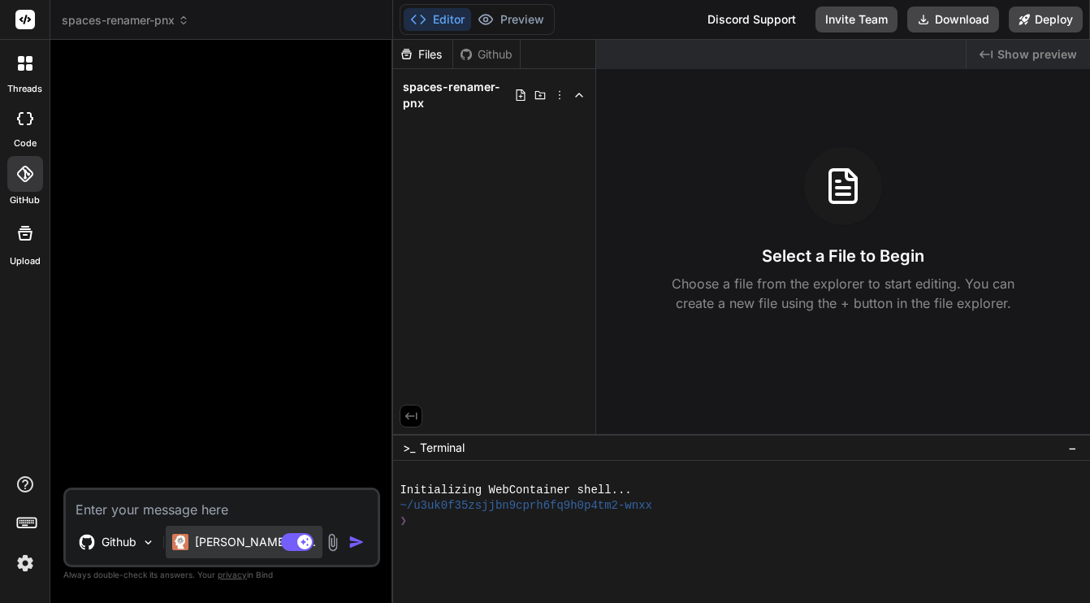
click at [244, 545] on p "[PERSON_NAME] 4 S.." at bounding box center [255, 542] width 121 height 16
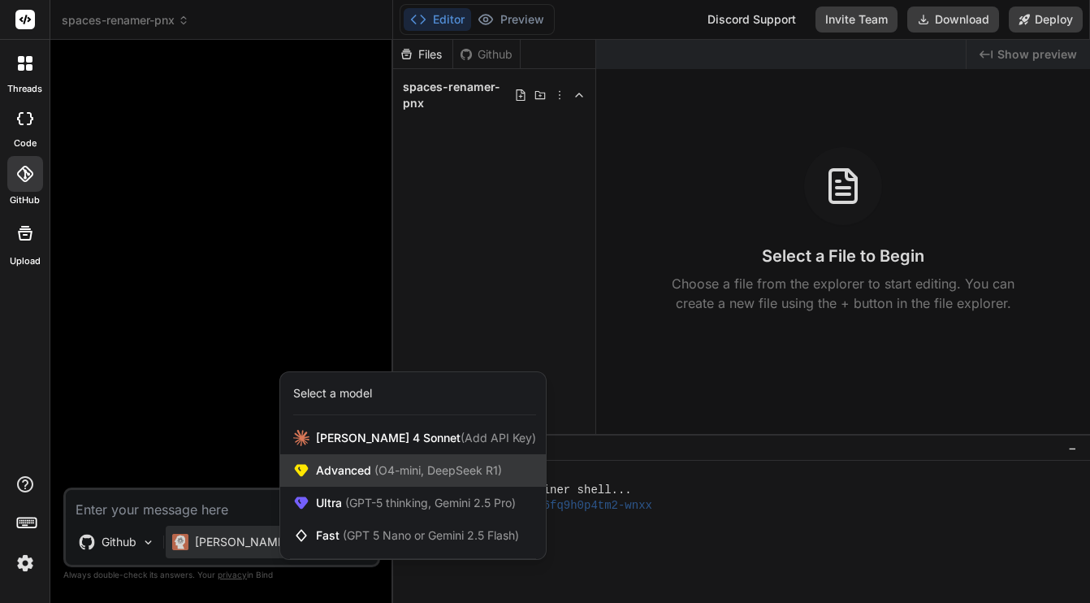
click at [352, 468] on span "Advanced (O4-mini, DeepSeek R1)" at bounding box center [409, 470] width 186 height 16
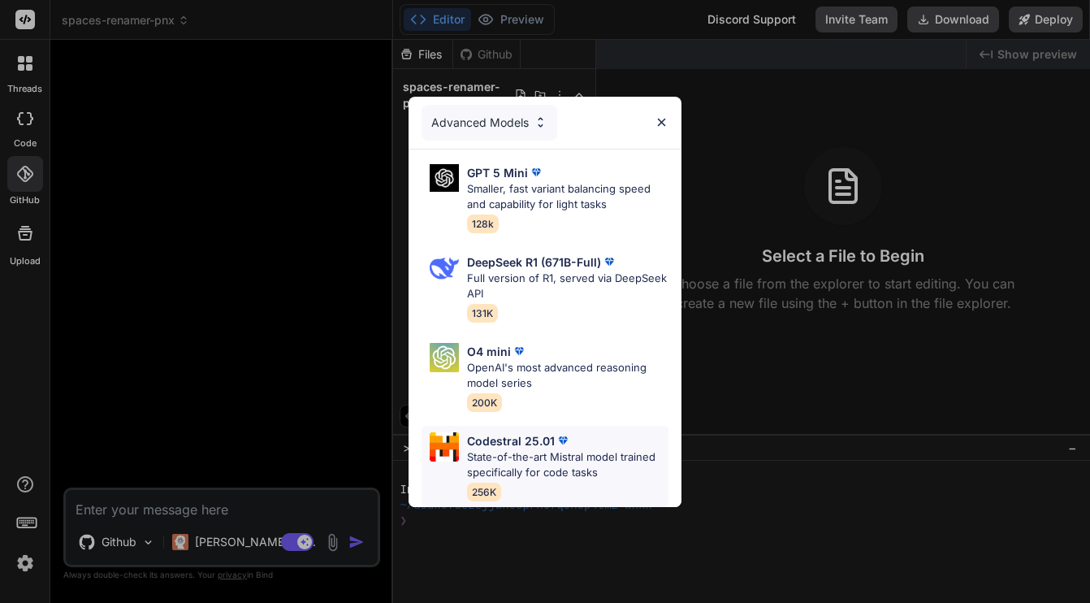
click at [496, 449] on p "State-of-the-art Mistral model trained specifically for code tasks" at bounding box center [567, 465] width 201 height 32
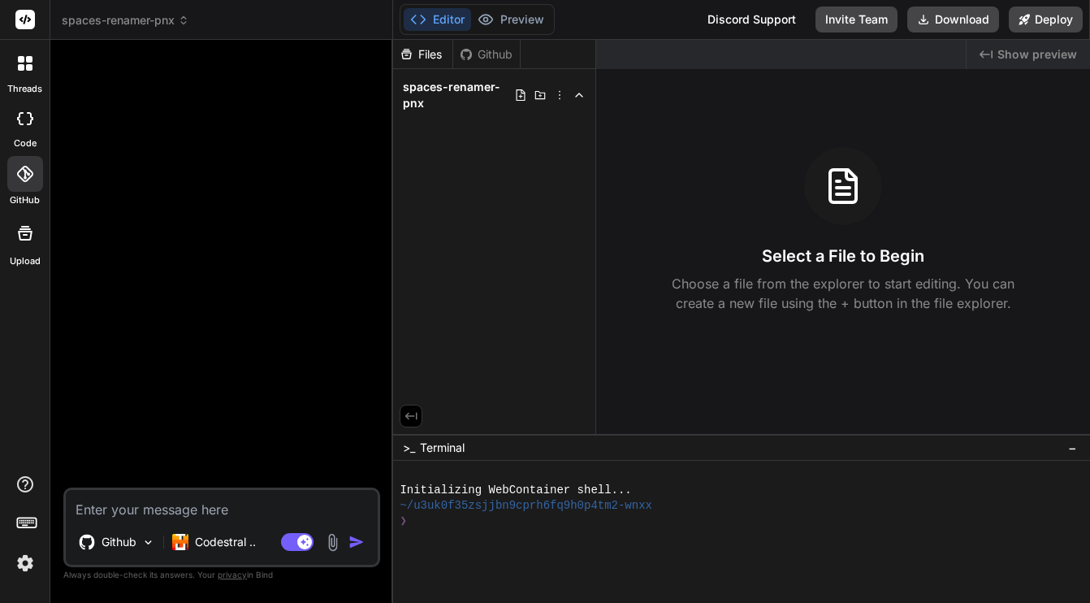
click at [808, 138] on div "Created with Pixso. Show preview Select a File to Begin Choose a file from the …" at bounding box center [843, 237] width 494 height 394
click at [796, 113] on div "Created with Pixso. Show preview Select a File to Begin Choose a file from the …" at bounding box center [843, 237] width 494 height 394
click at [229, 534] on p "Codestral .." at bounding box center [225, 542] width 61 height 16
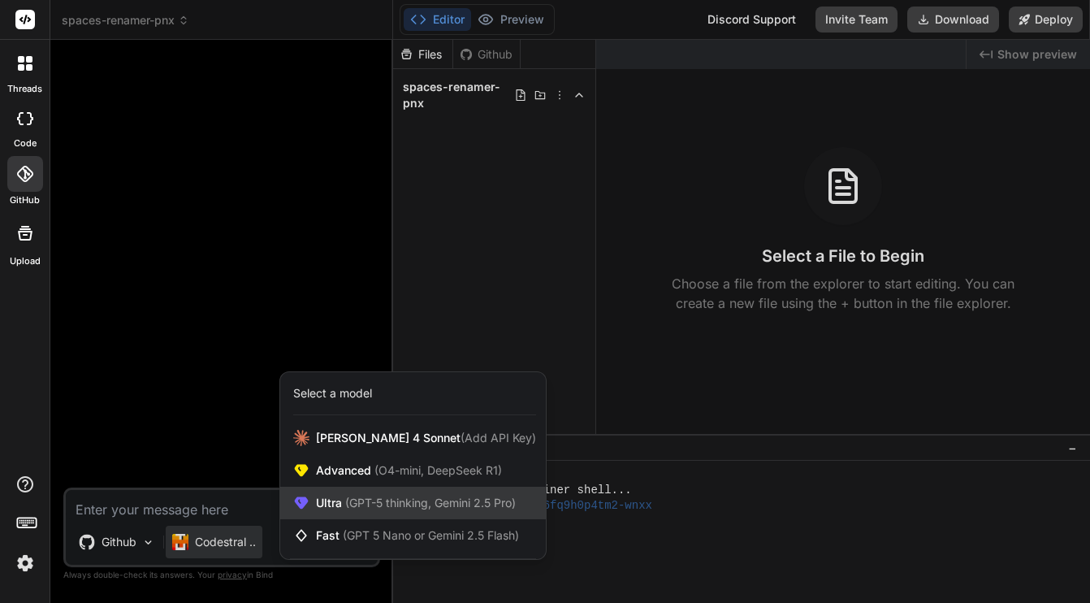
click at [315, 494] on div "Ultra (GPT-5 thinking, Gemini 2.5 Pro)" at bounding box center [413, 503] width 266 height 32
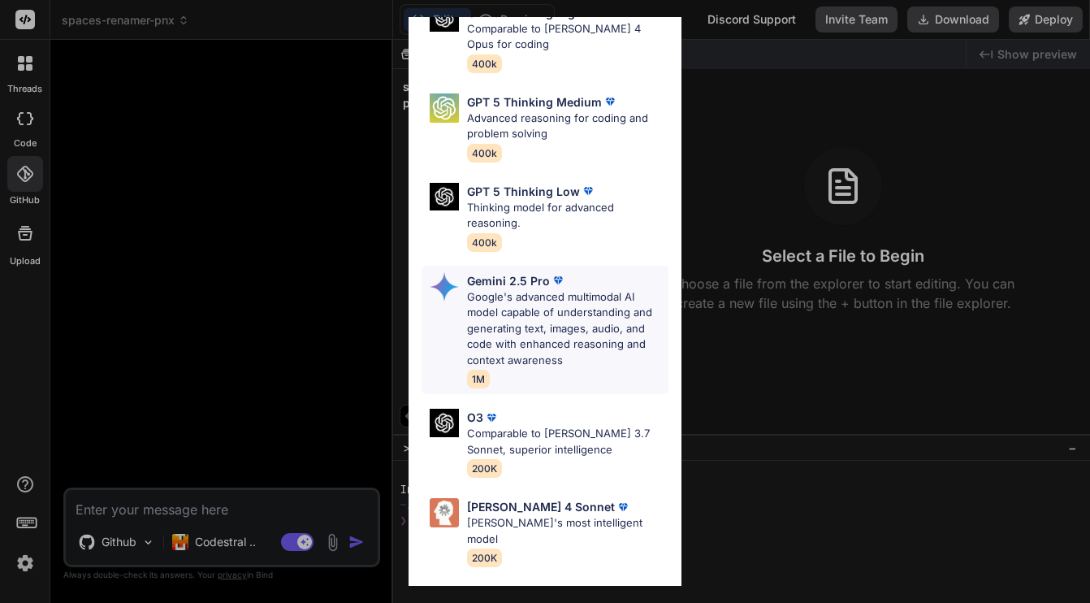
scroll to position [227, 0]
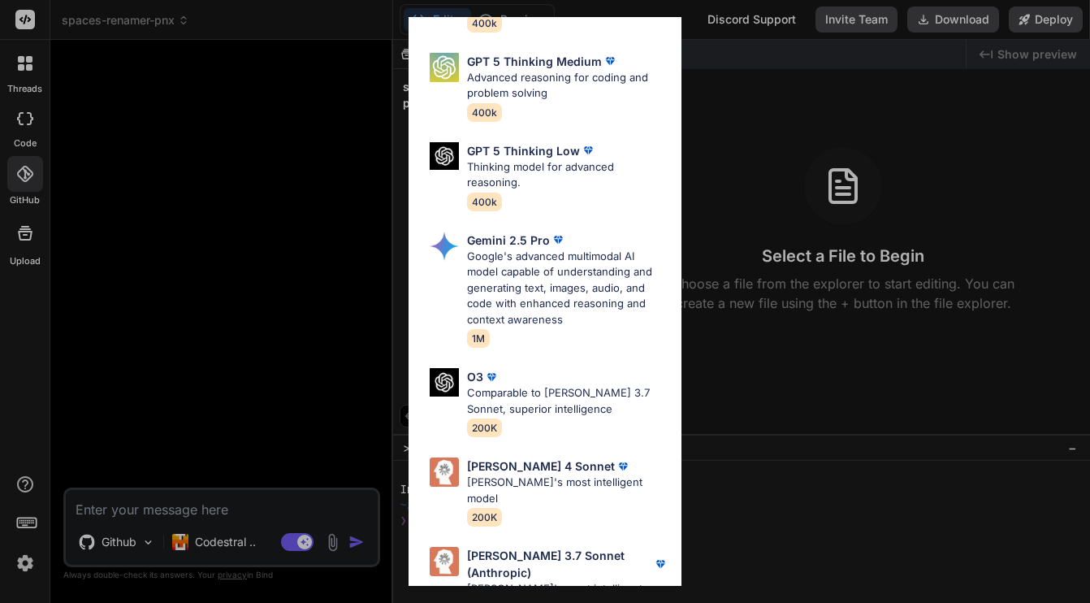
click at [230, 541] on div "Ultra Models GPT 5 OpenAI's best AI model, matches [PERSON_NAME] 4 Sonnet in In…" at bounding box center [545, 301] width 1090 height 603
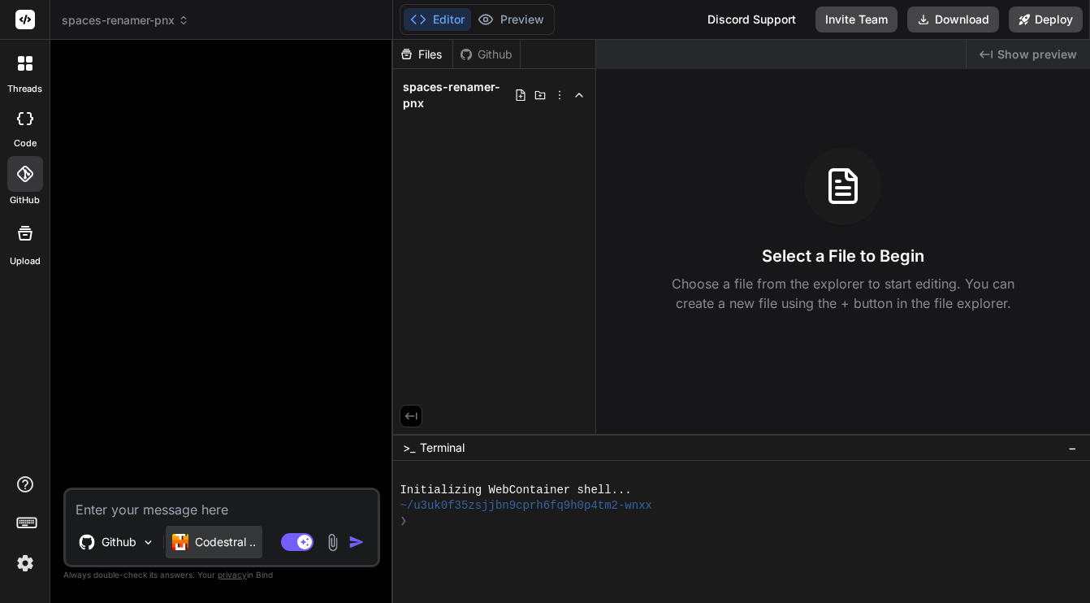
click at [178, 538] on img at bounding box center [180, 542] width 16 height 16
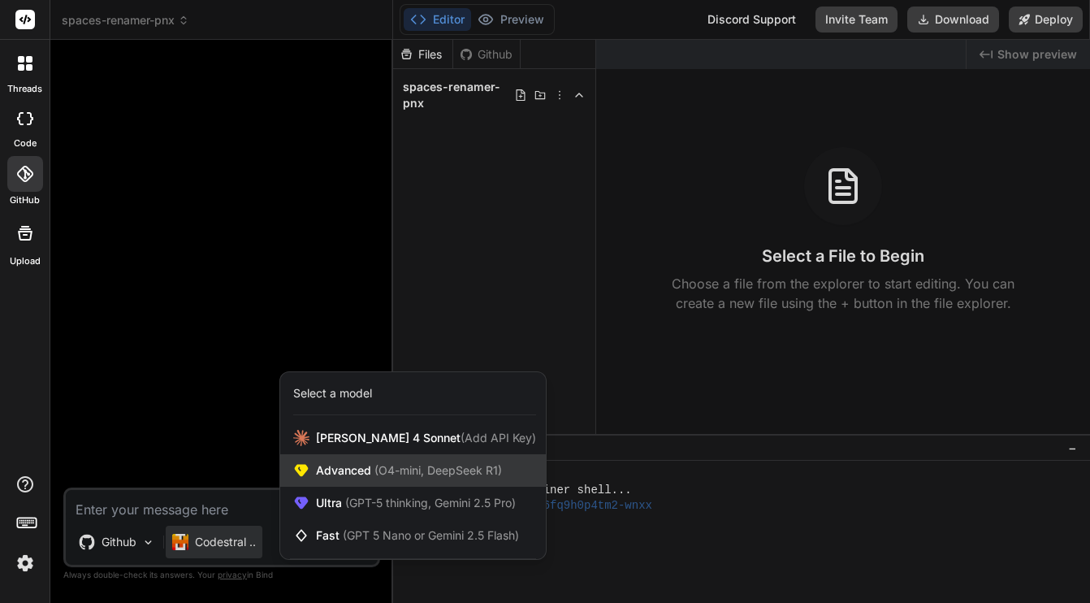
click at [416, 466] on span "(O4-mini, DeepSeek R1)" at bounding box center [436, 470] width 131 height 14
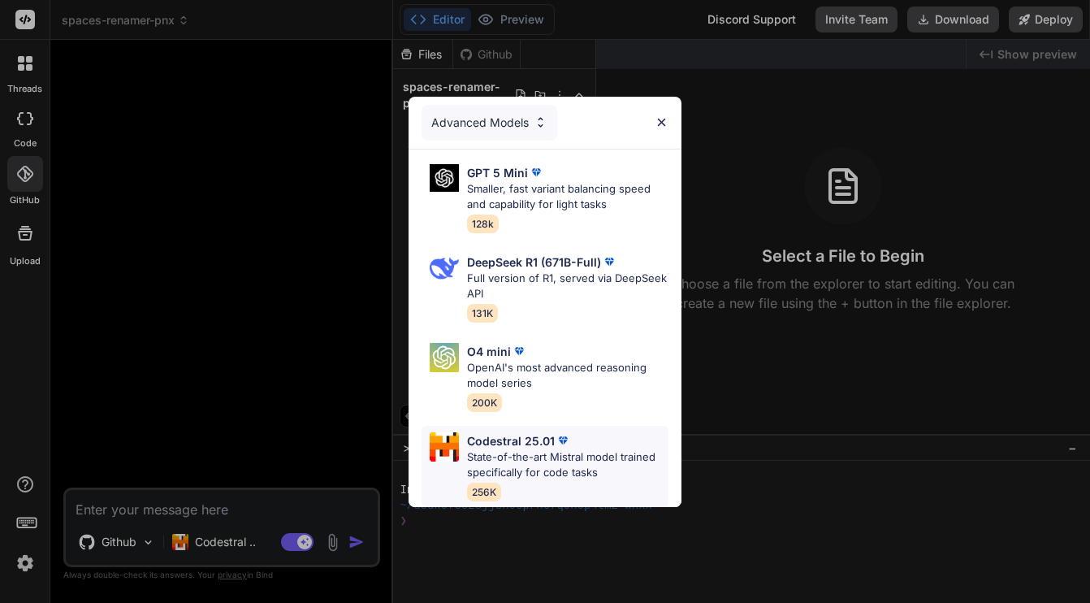
click at [487, 449] on p "State-of-the-art Mistral model trained specifically for code tasks" at bounding box center [567, 465] width 201 height 32
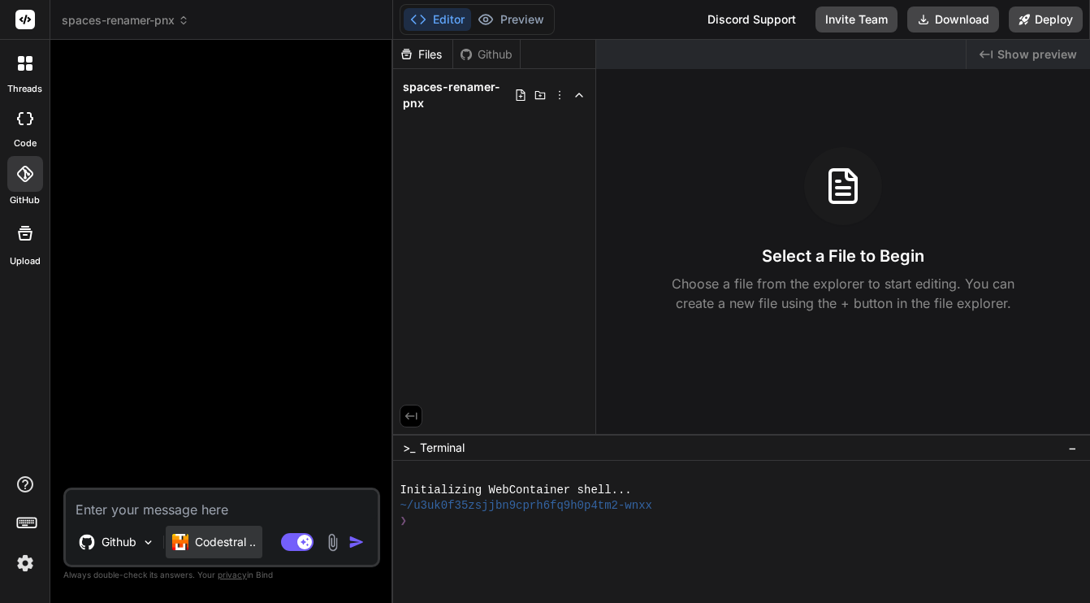
click at [205, 535] on div "Codestral .." at bounding box center [214, 542] width 84 height 16
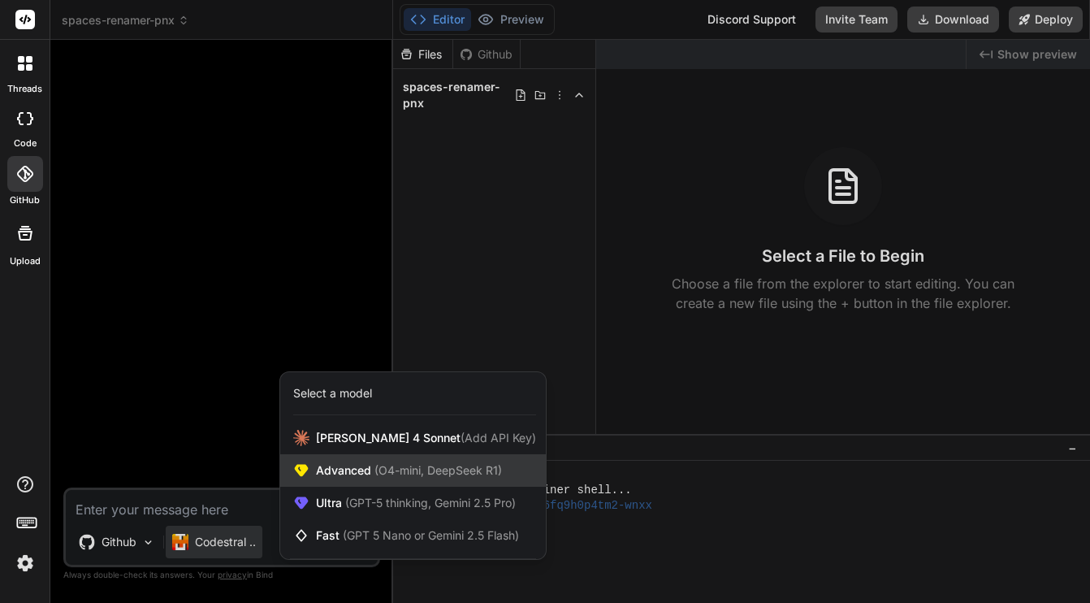
click at [356, 469] on span "Advanced (O4-mini, DeepSeek R1)" at bounding box center [409, 470] width 186 height 16
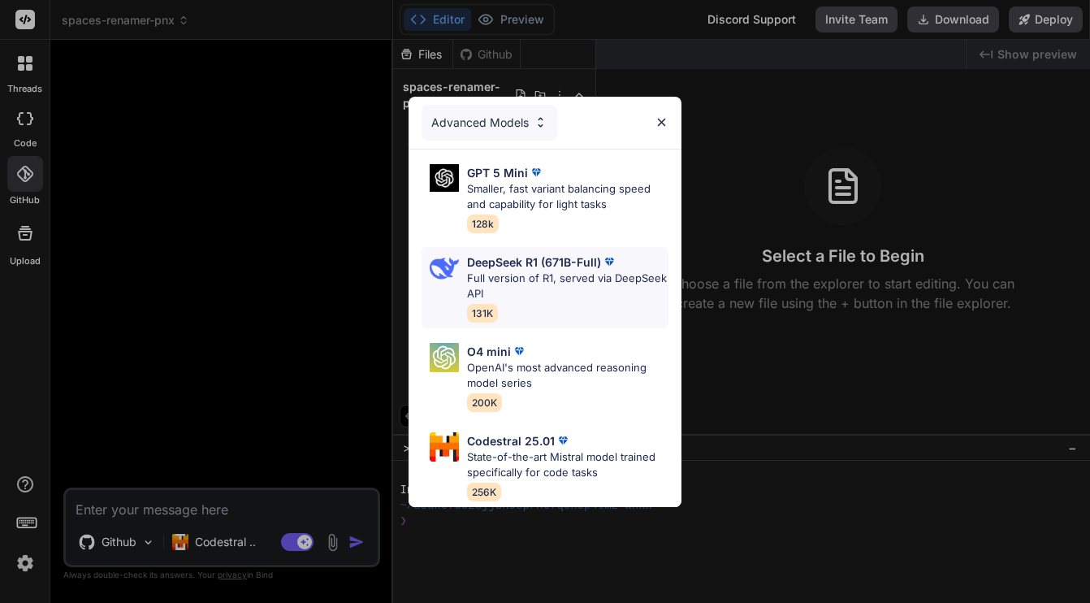
click at [497, 270] on p "Full version of R1, served via DeepSeek API" at bounding box center [567, 286] width 201 height 32
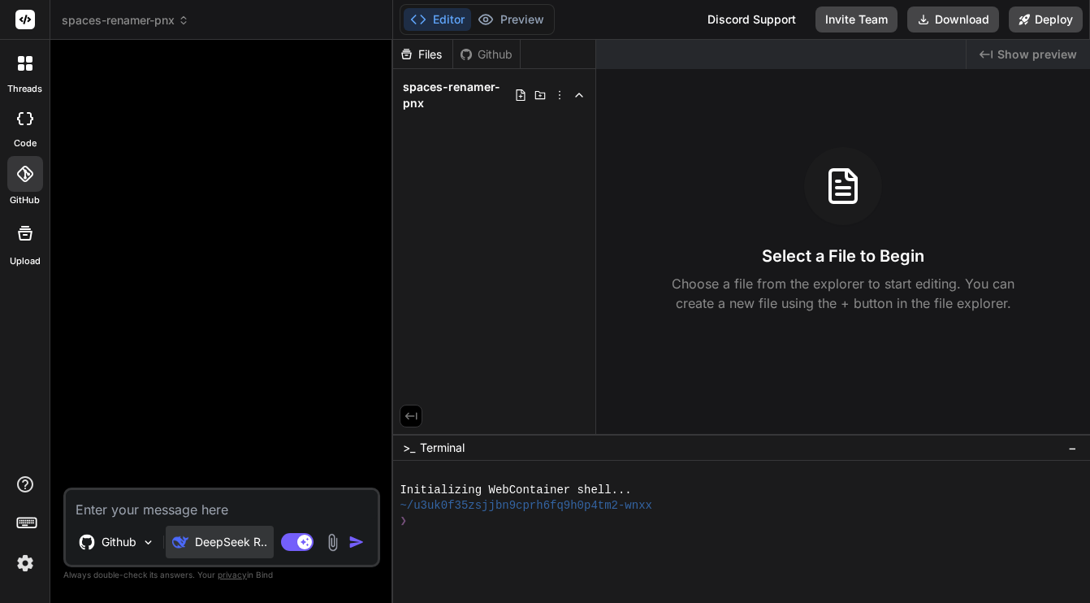
click at [236, 550] on div "DeepSeek R.." at bounding box center [220, 541] width 108 height 32
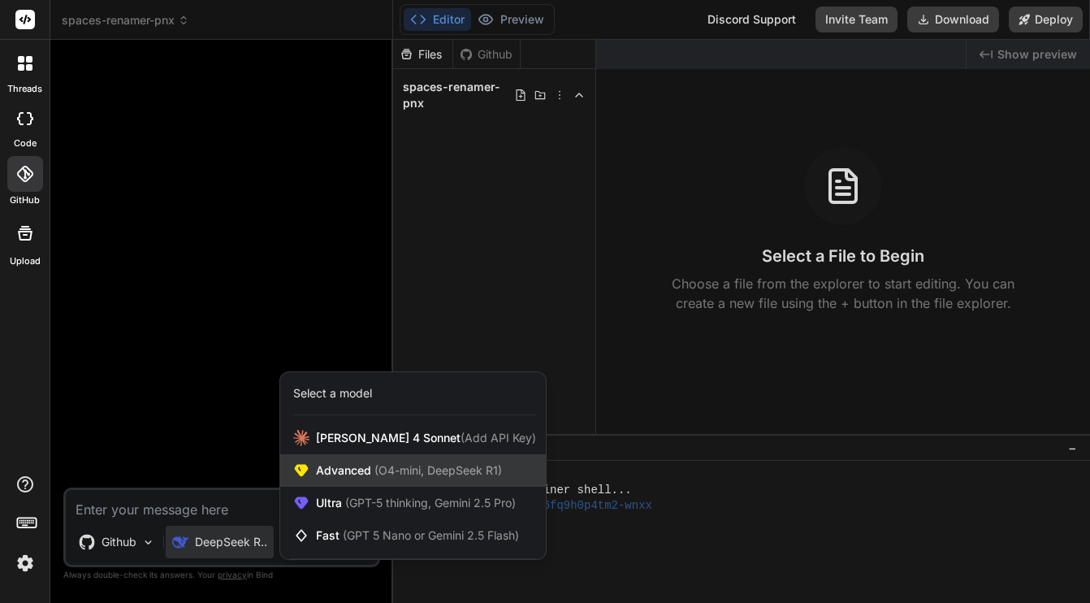
click at [414, 473] on span "(O4-mini, DeepSeek R1)" at bounding box center [436, 470] width 131 height 14
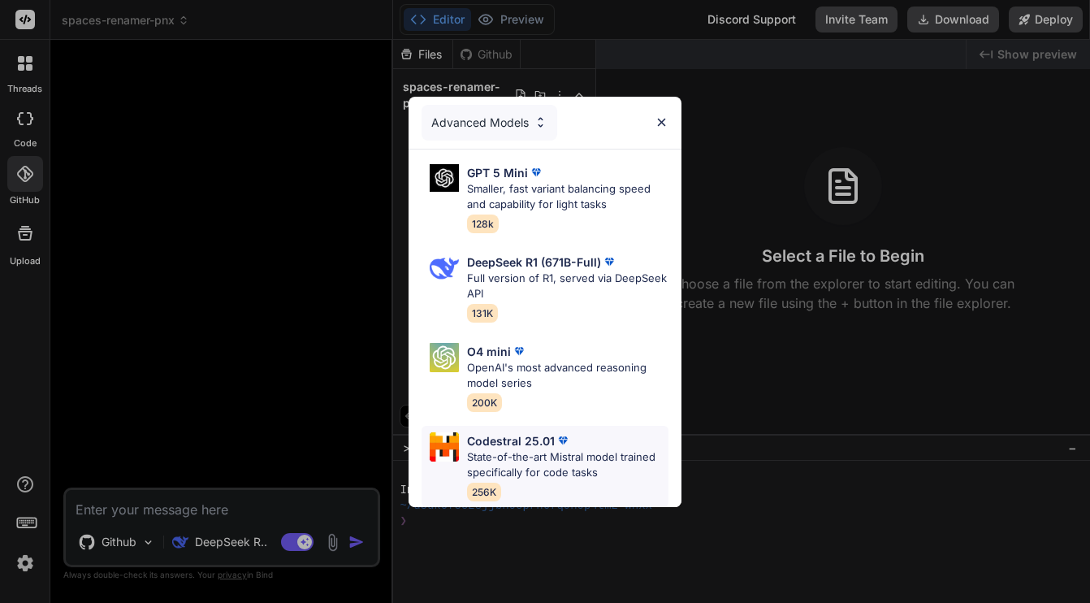
click at [473, 453] on p "State-of-the-art Mistral model trained specifically for code tasks" at bounding box center [567, 465] width 201 height 32
type textarea "x"
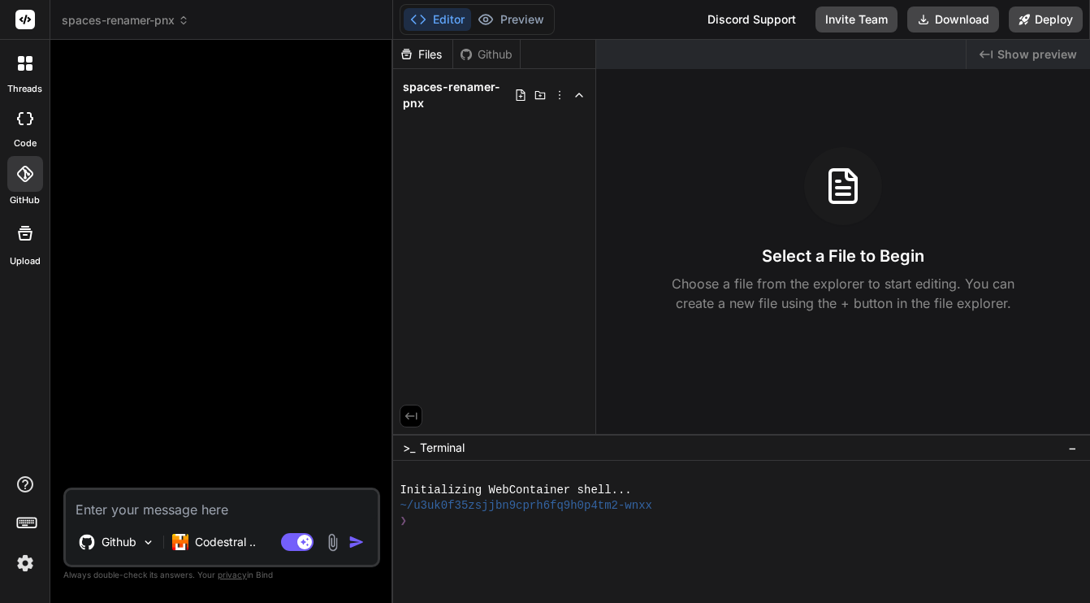
click at [232, 509] on textarea at bounding box center [222, 504] width 312 height 29
type textarea "C"
type textarea "x"
type textarea "Ca"
type textarea "x"
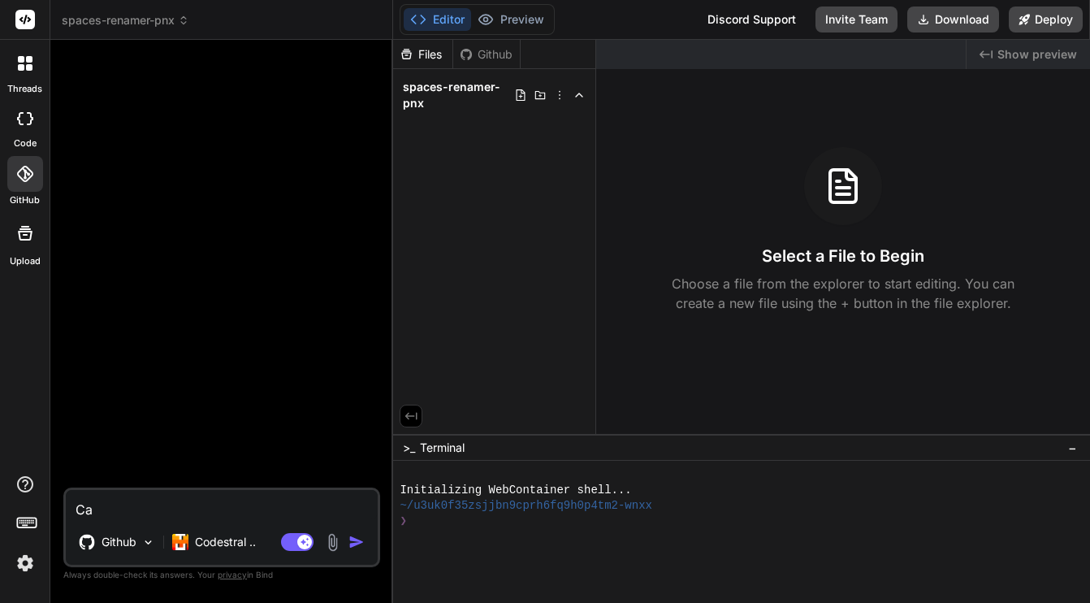
type textarea "Can"
type textarea "x"
type textarea "Can"
type textarea "x"
type textarea "Can y"
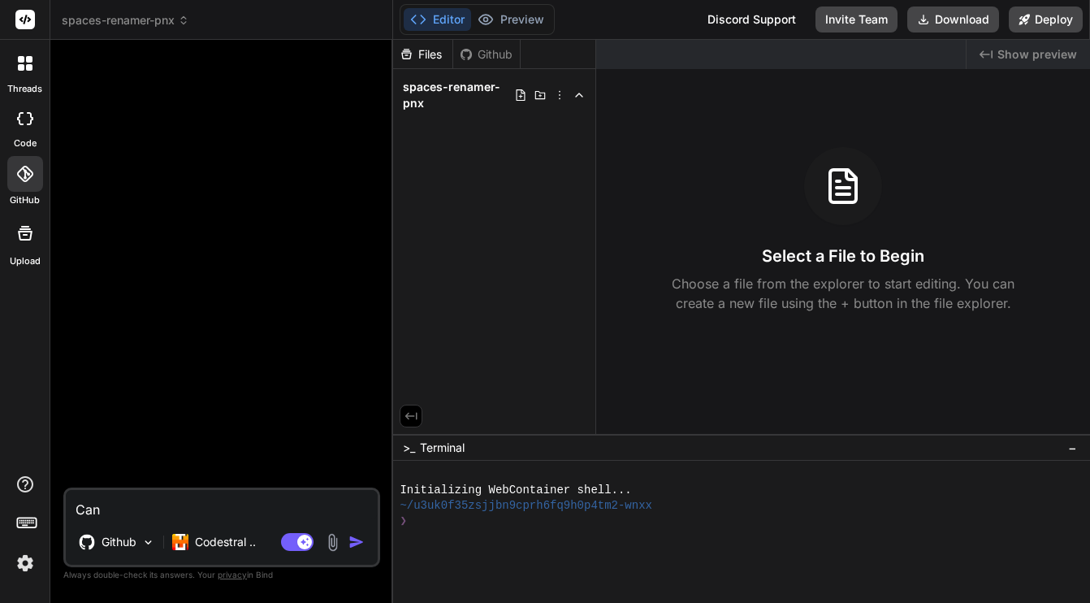
type textarea "x"
type textarea "Can yo"
type textarea "x"
type textarea "Can you"
type textarea "x"
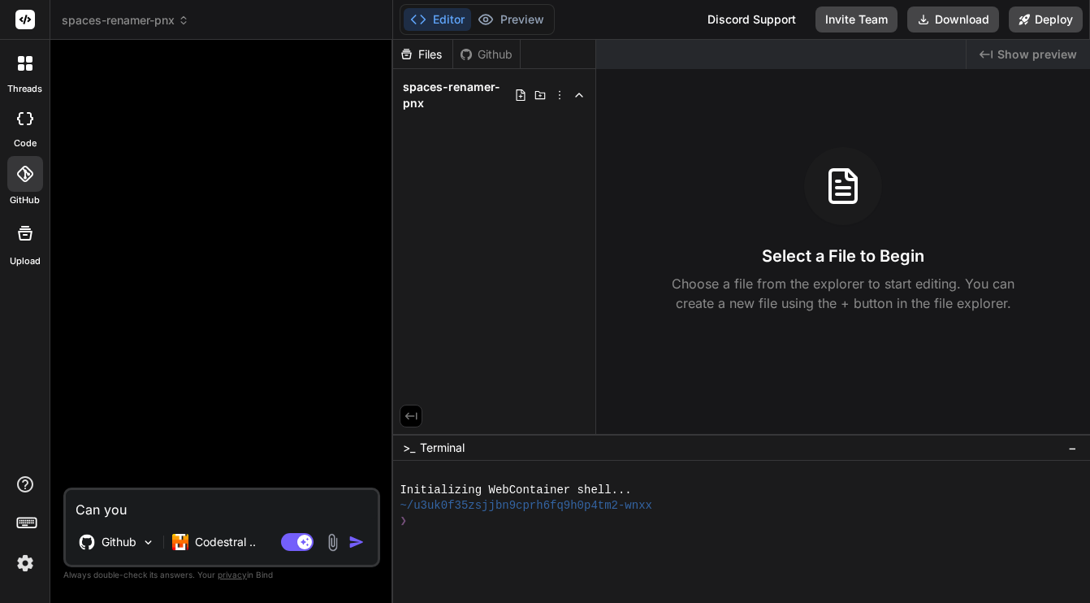
type textarea "Can you"
type textarea "x"
type textarea "Can you p"
type textarea "x"
type textarea "Can you pl"
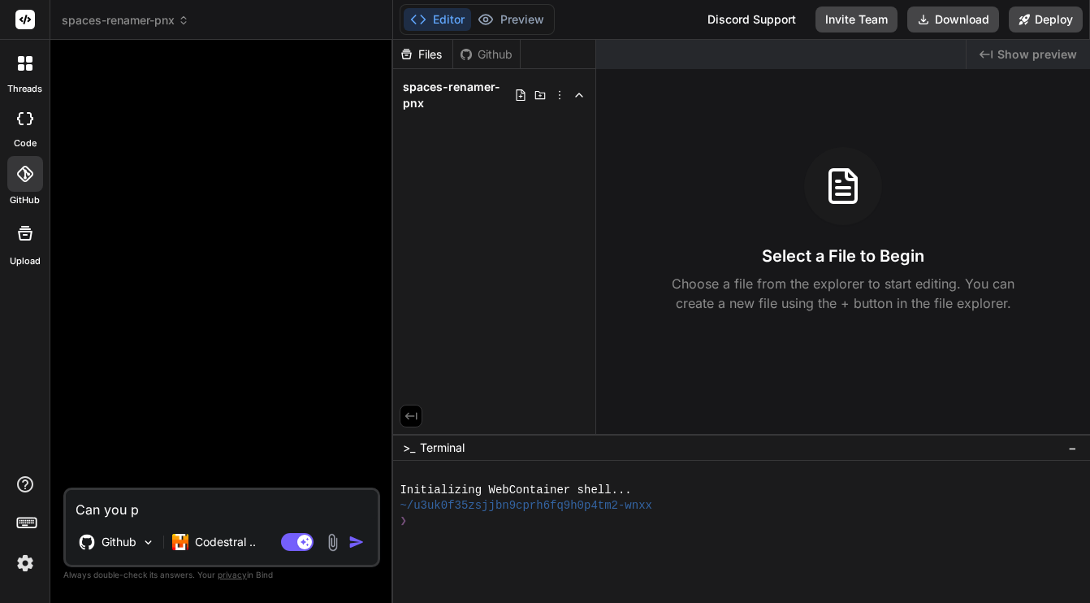
type textarea "x"
type textarea "Can you ple"
type textarea "x"
type textarea "Can you plea"
type textarea "x"
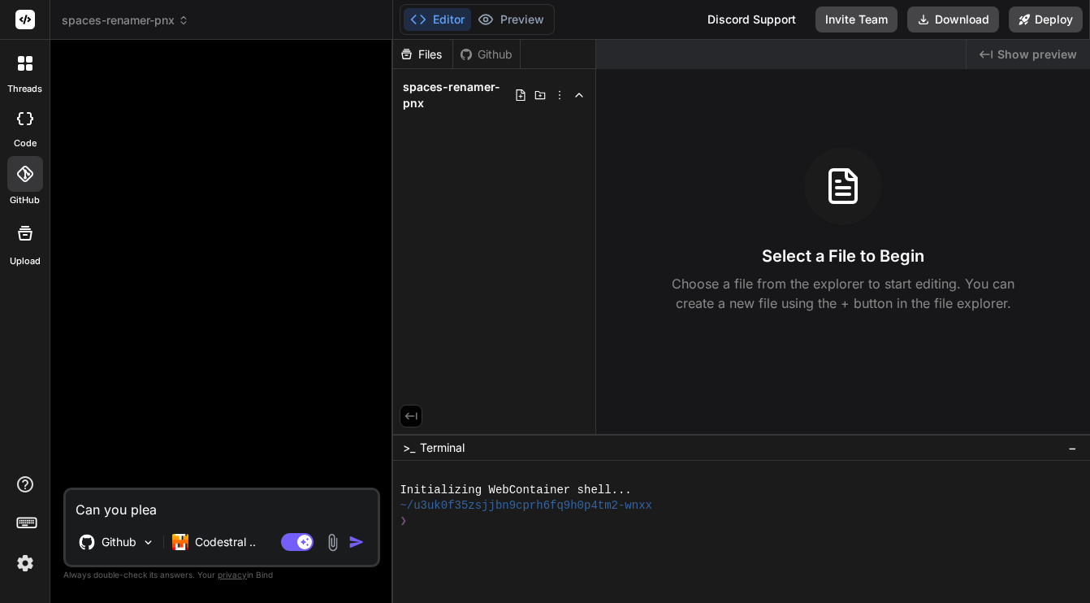
type textarea "Can you pleas"
type textarea "x"
type textarea "Can you please"
type textarea "x"
type textarea "Can you please"
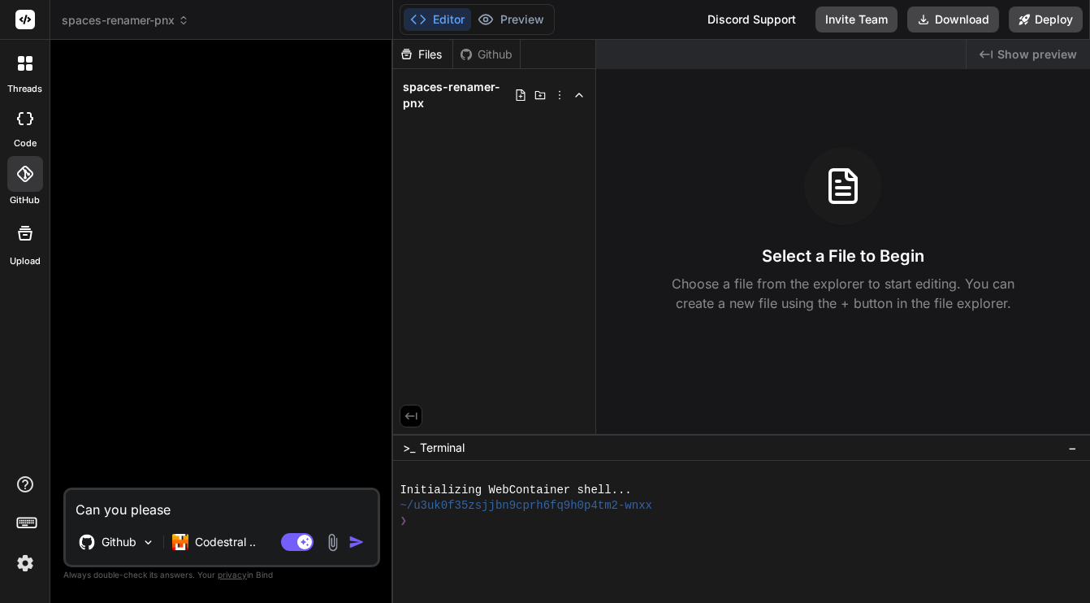
type textarea "x"
type textarea "Can you please l"
type textarea "x"
type textarea "Can you please lo"
type textarea "x"
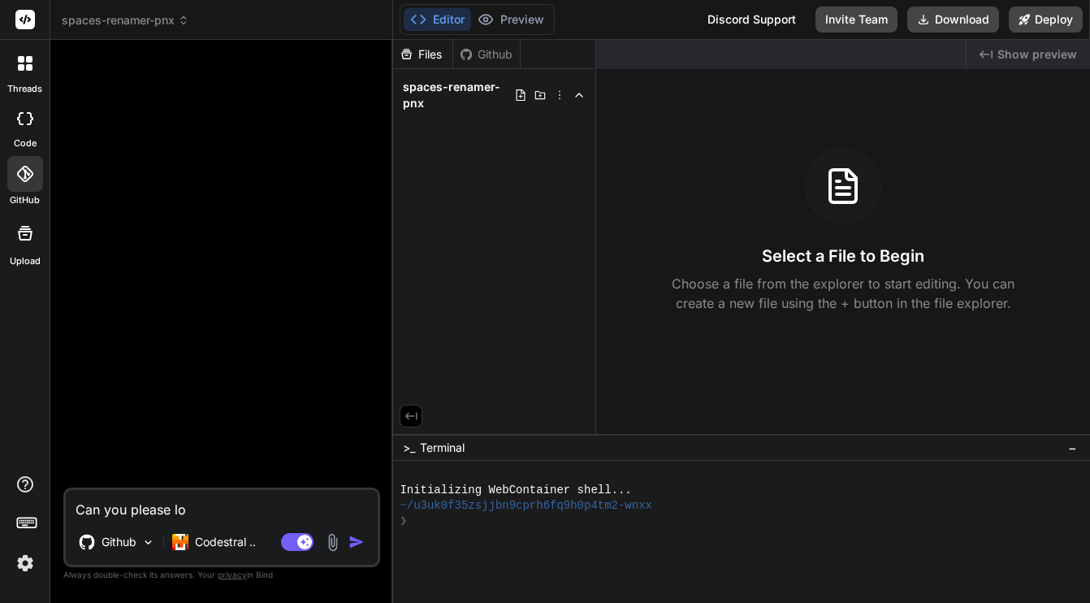
type textarea "Can you please loo"
type textarea "x"
type textarea "Can you please look"
type textarea "x"
type textarea "Can you please look"
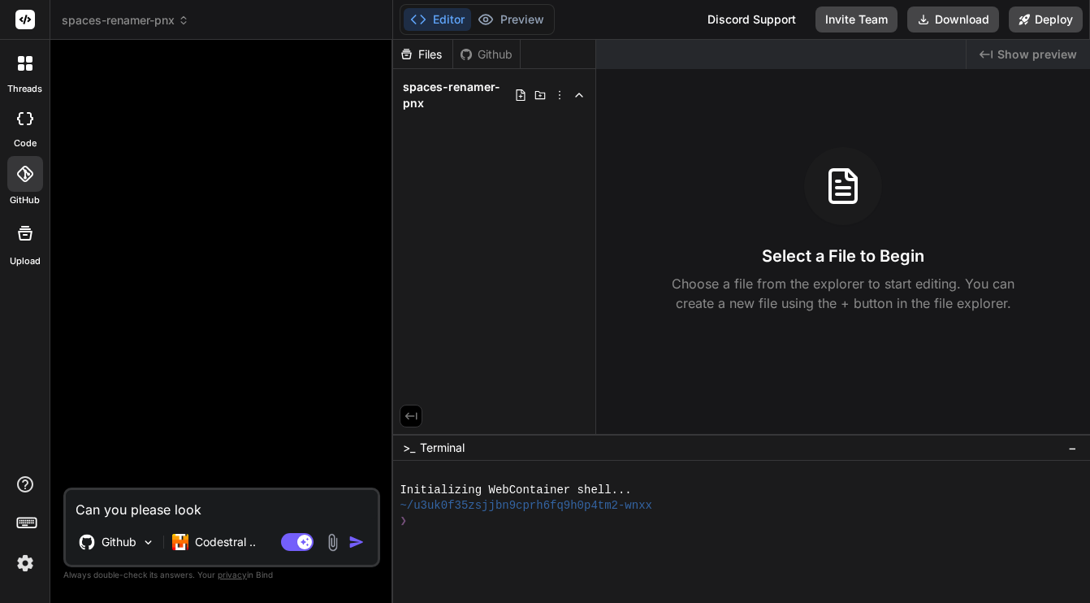
type textarea "x"
type textarea "Can you please look o"
type textarea "x"
type textarea "Can you please look ov"
type textarea "x"
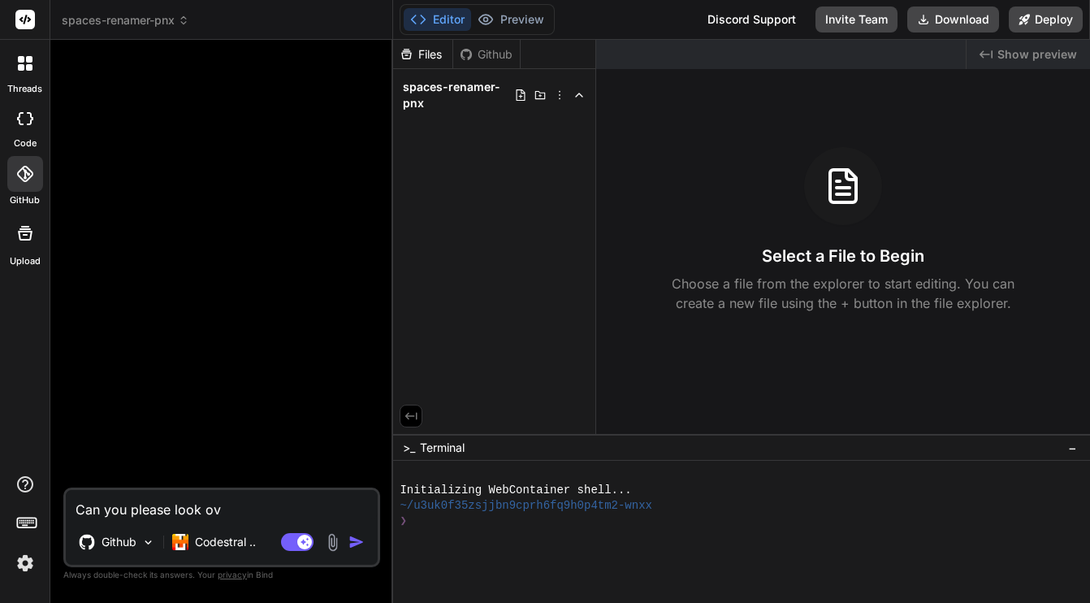
type textarea "Can you please look ove"
type textarea "x"
type textarea "Can you please look over"
type textarea "x"
type textarea "Can you please look over"
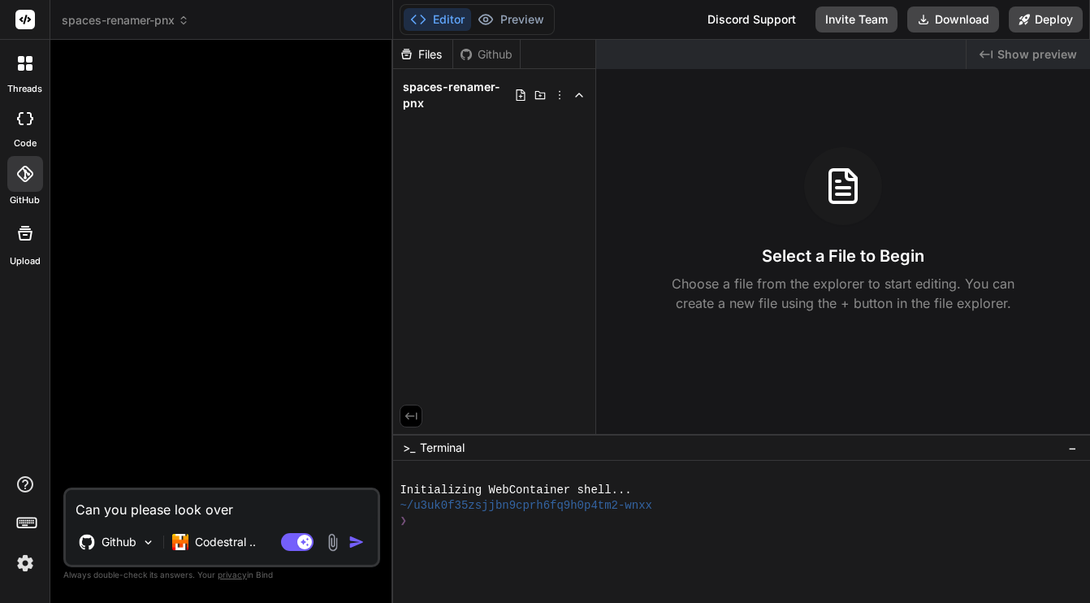
type textarea "x"
type textarea "Can you please look over t"
type textarea "x"
type textarea "Can you please look over th"
type textarea "x"
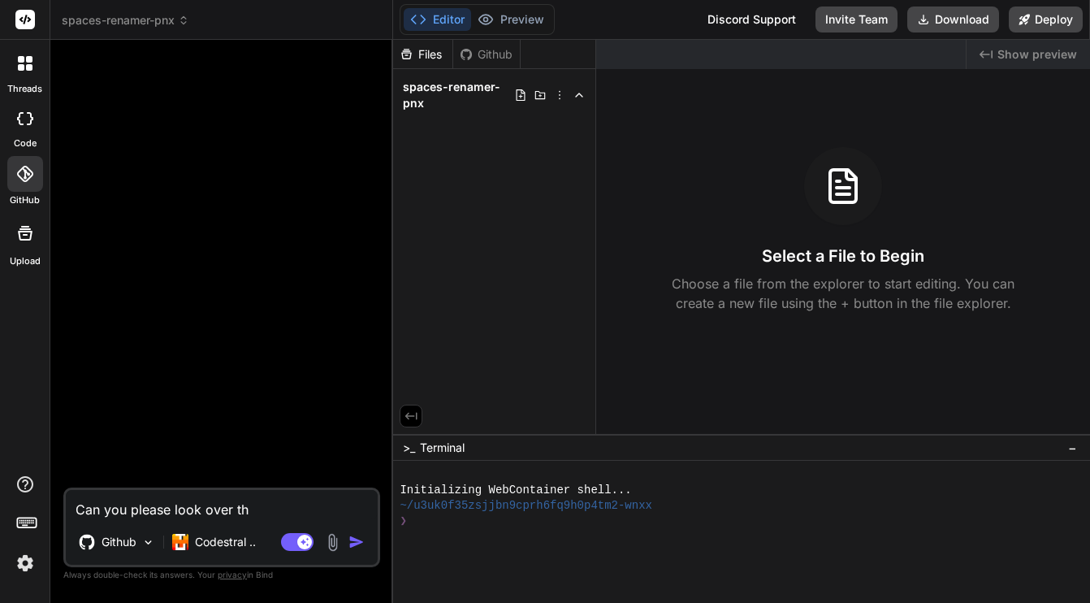
type textarea "Can you please look over the"
type textarea "x"
type textarea "Can you please look over the"
type textarea "x"
type textarea "Can you please look over the G"
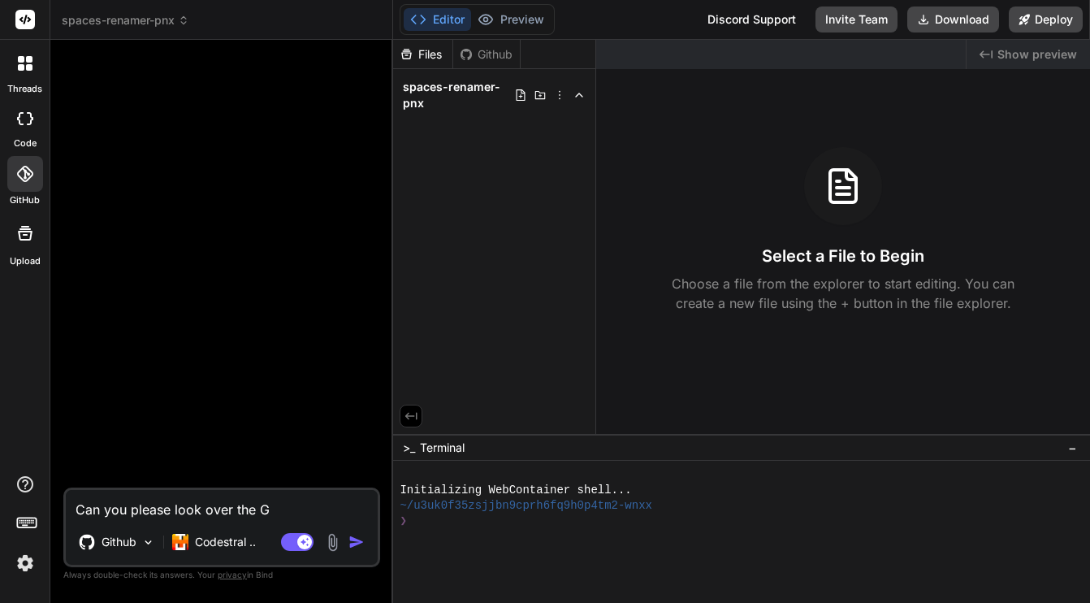
type textarea "x"
type textarea "Can you please look over the Gi"
type textarea "x"
type textarea "Can you please look over the Git"
type textarea "x"
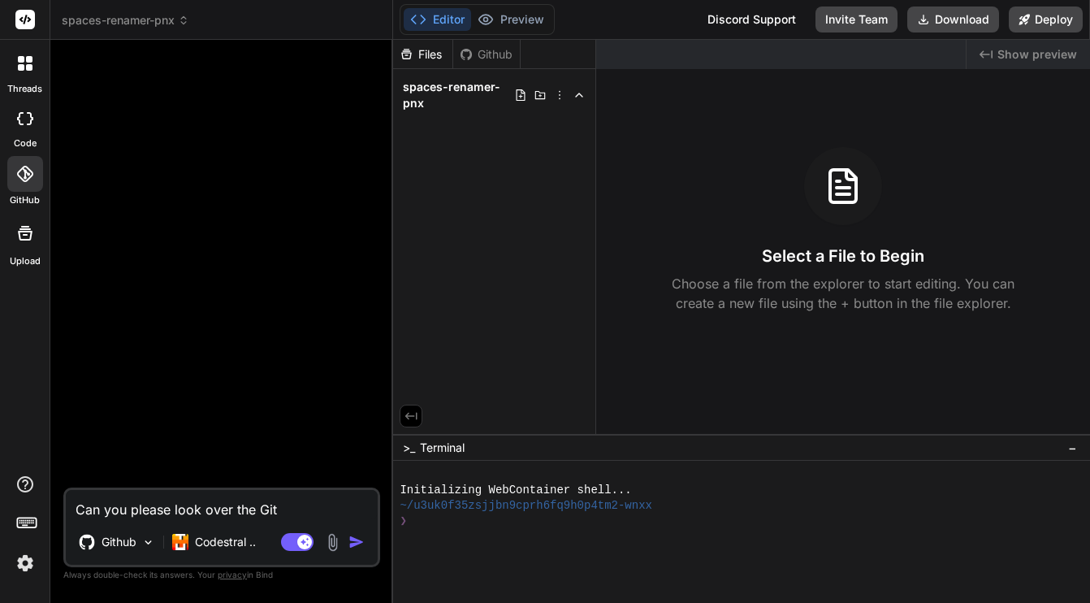
type textarea "Can you please look over the Gith"
type textarea "x"
type textarea "Can you please look over the Githu"
type textarea "x"
type textarea "Can you please look over the Github"
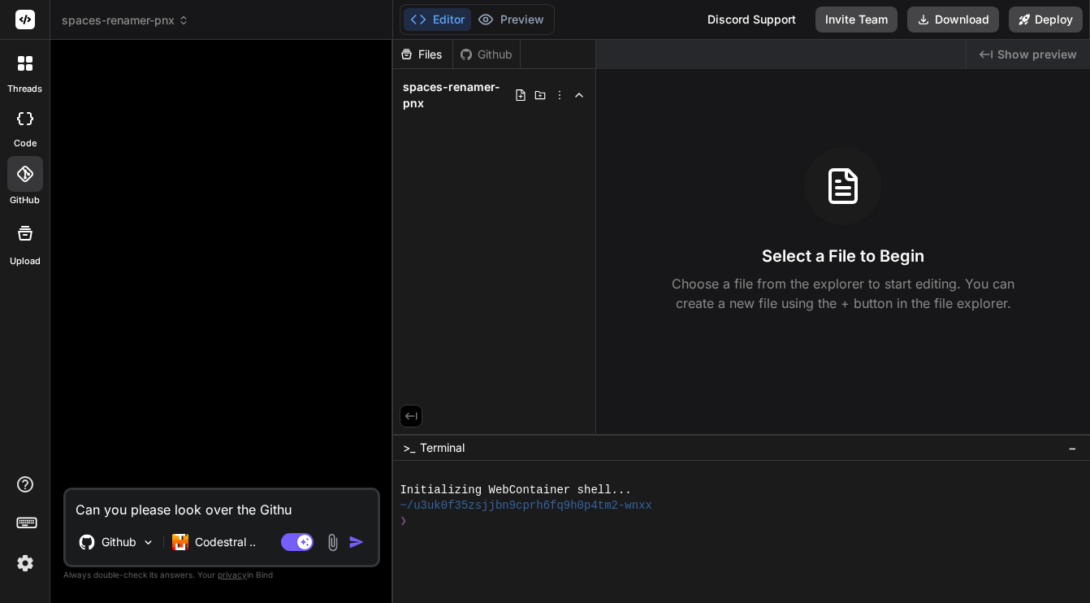
type textarea "x"
type textarea "Can you please look over the Github"
type textarea "x"
type textarea "Can you please look over the Github r"
type textarea "x"
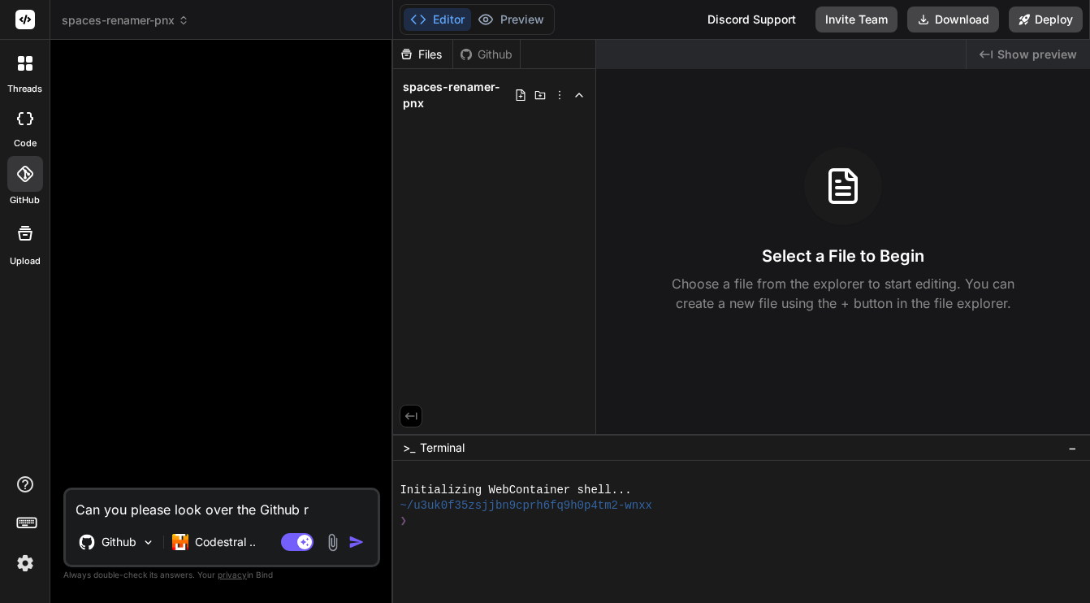
type textarea "Can you please look over the Github re"
type textarea "x"
type textarea "Can you please look over the Github rep"
type textarea "x"
type textarea "Can you please look over the Github repo"
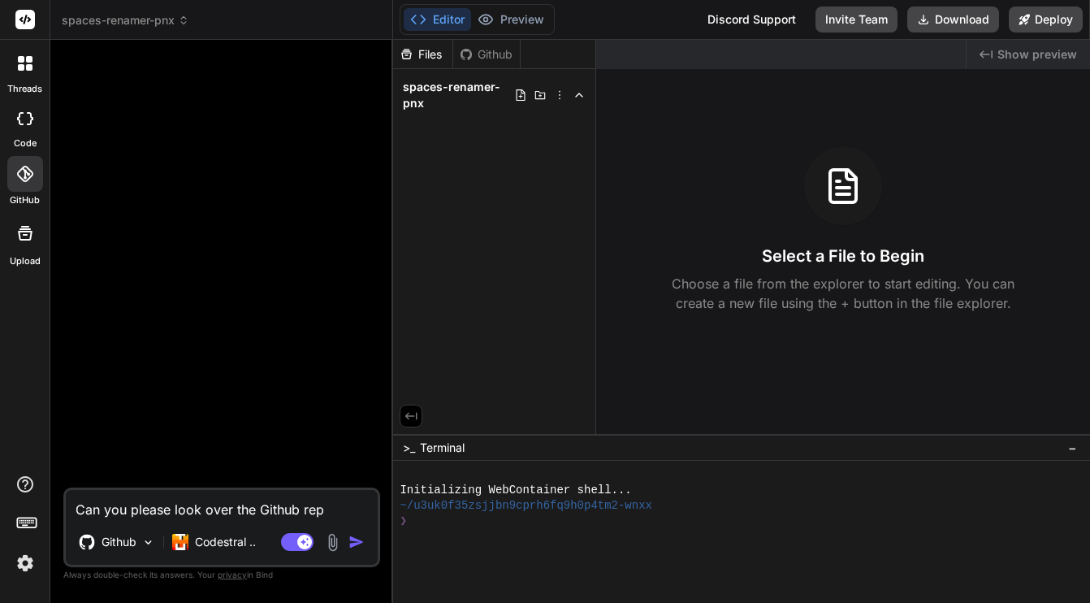
type textarea "x"
type textarea "Can you please look over the Github repo"
type textarea "x"
type textarea "Can you please look over the Github repo f"
type textarea "x"
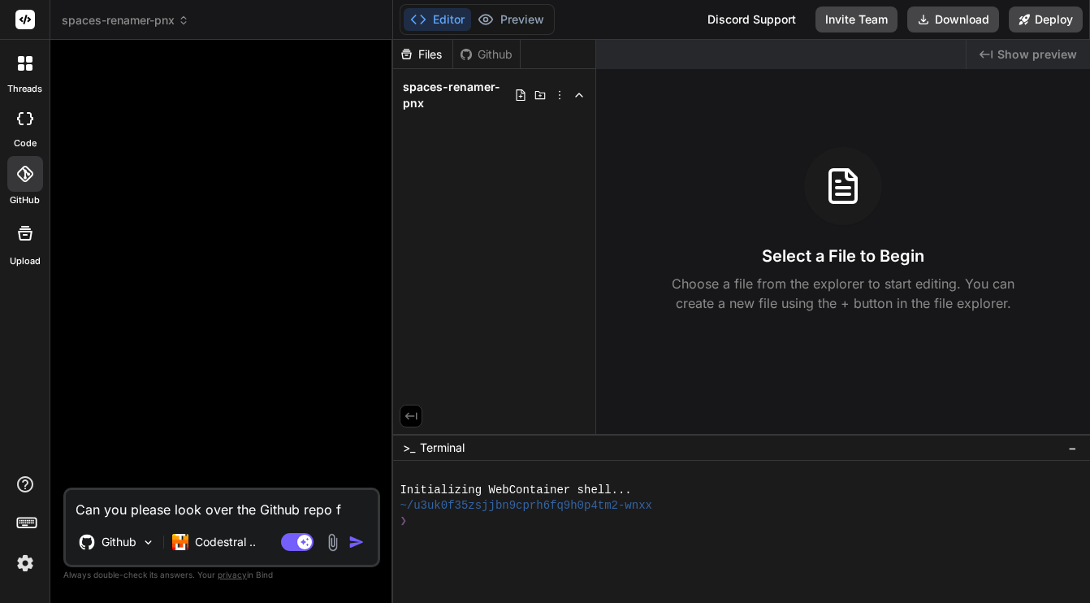
type textarea "Can you please look over the Github repo fo"
type textarea "x"
type textarea "Can you please look over the Github repo for"
type textarea "x"
type textarea "Can you please look over the Github repo for"
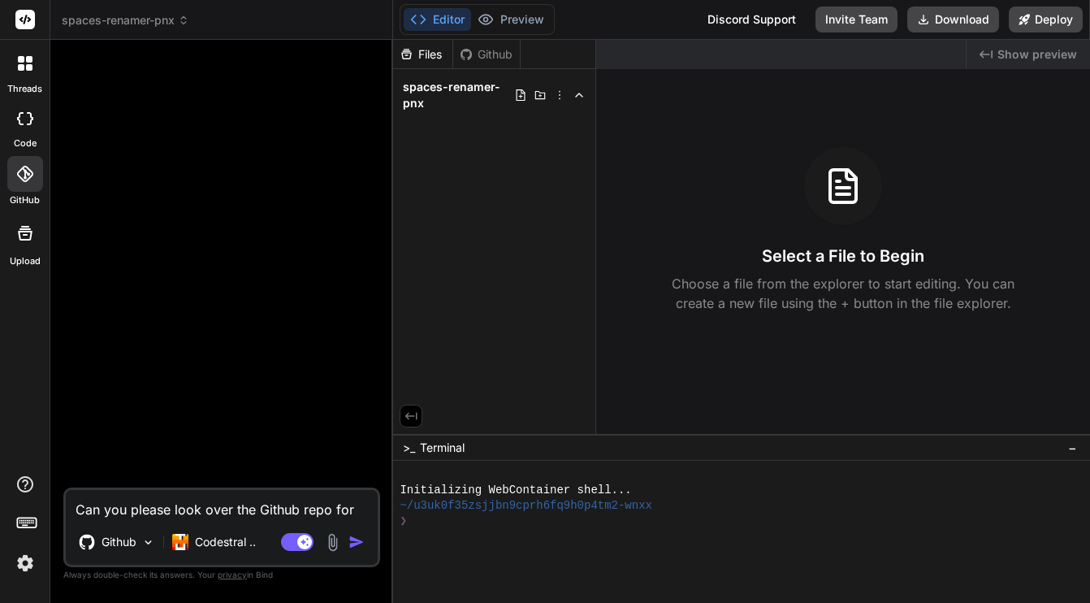
type textarea "x"
type textarea "Can you please look over m [PERSON_NAME] repo for"
type textarea "x"
type textarea "Can you please look over my [PERSON_NAME] repo for"
type textarea "x"
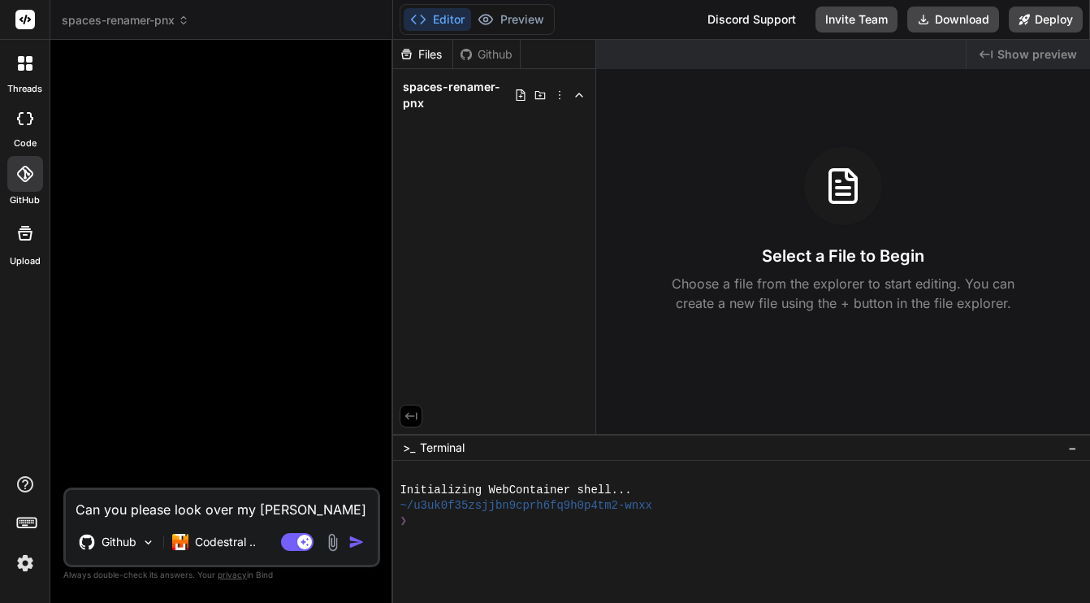
type textarea "Can you please look over my [PERSON_NAME] repo for"
type textarea "x"
type textarea "Can you please look over my ` [PERSON_NAME] repo for"
type textarea "x"
type textarea "Can you please look over my [PERSON_NAME] repo for"
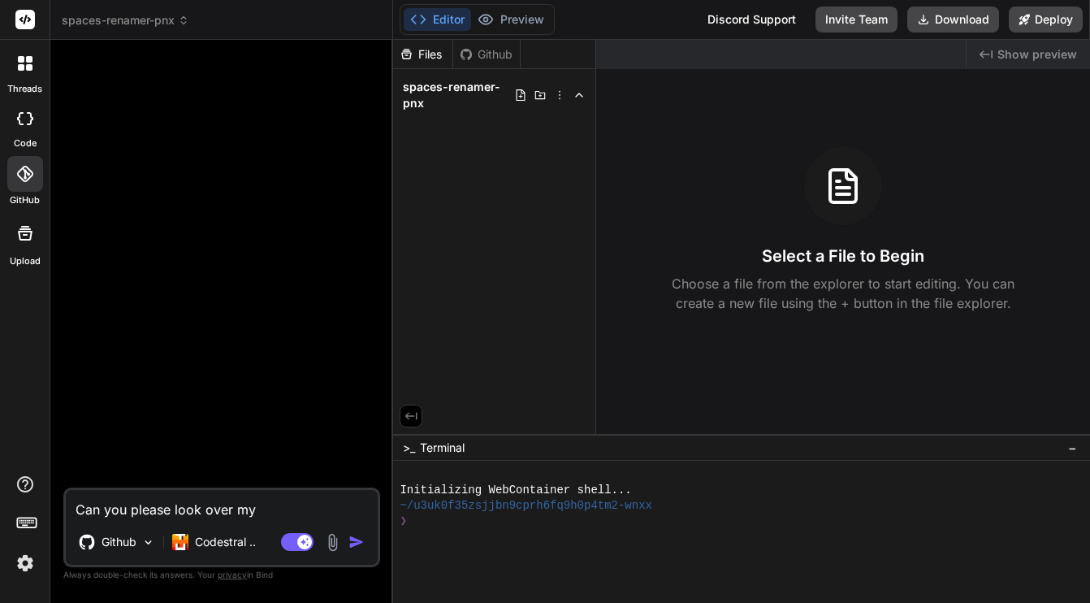
type textarea "x"
type textarea "Can you please look over my ' Github repo for"
type textarea "x"
paste textarea "github_pat_11BO3Y7HY0plDRb7qL2KCW_U67O8MFiPAKT797yB2xC1237spGKGKhlg3ZZoRoMUZN73…"
type textarea "Can you please look over my 'github_pat_11BO3Y7HY0plDRb7qL2KCW_U67O8MFiPAKT797y…"
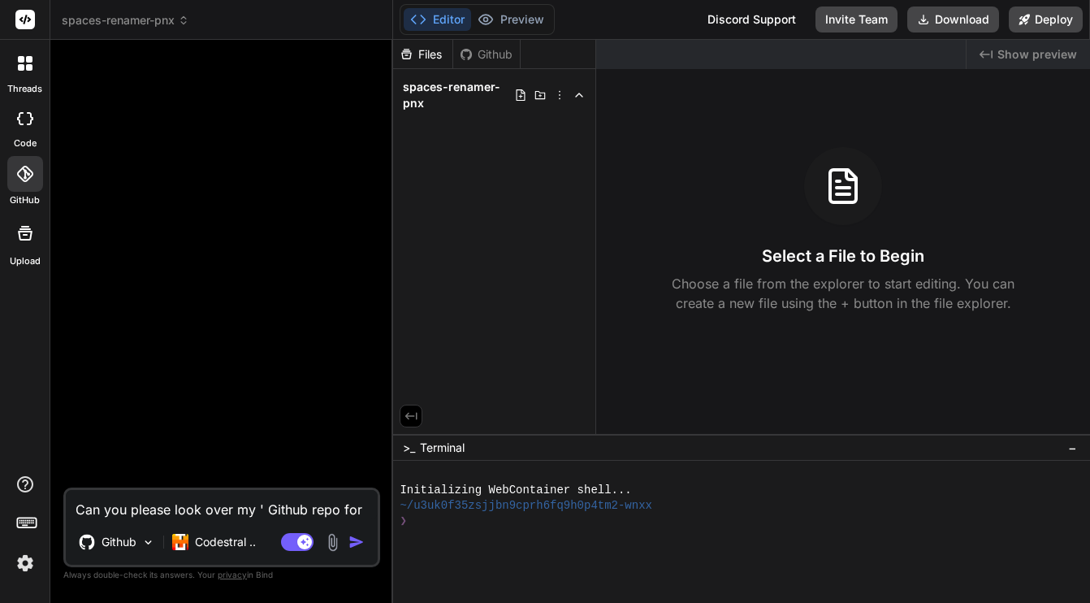
type textarea "x"
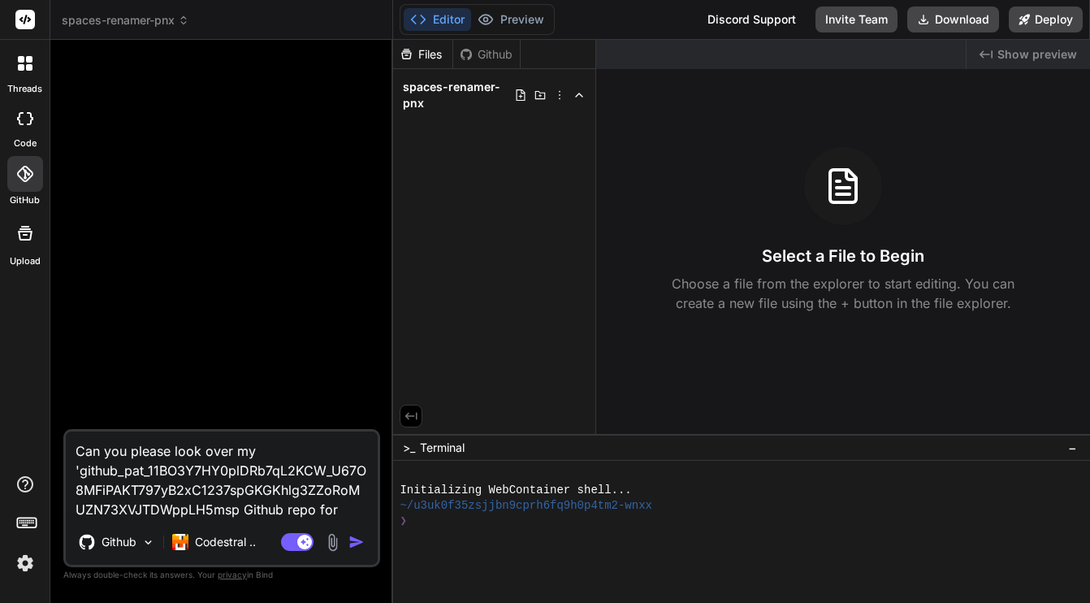
type textarea "Can you please look over my ' Github repo for"
type textarea "x"
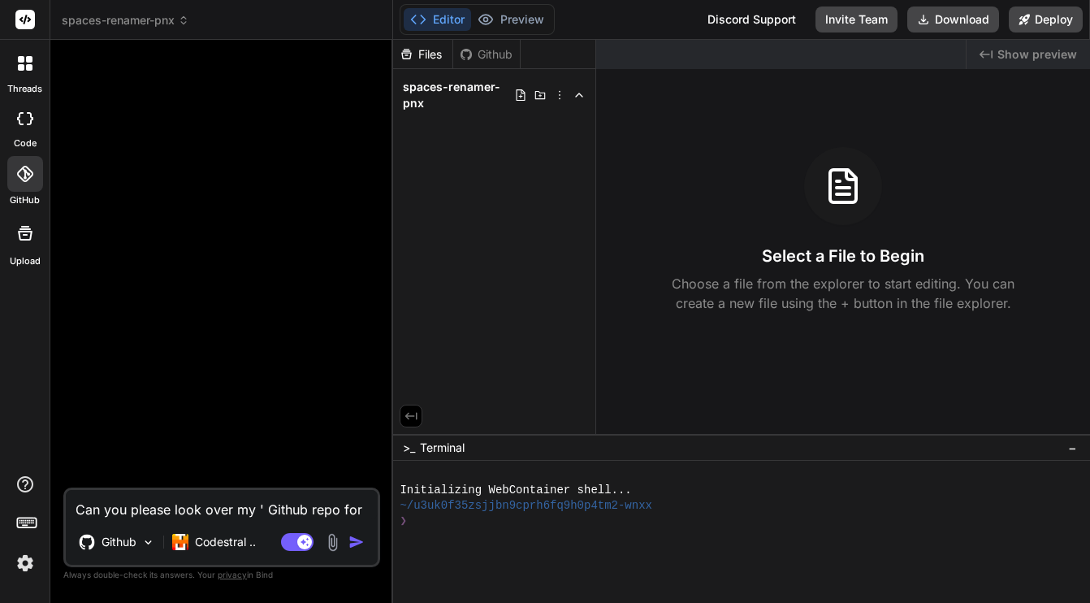
paste textarea "spaces-renamer-pnx"
type textarea "Can you please look over my 'spaces-renamer-pnx Github repo for"
type textarea "x"
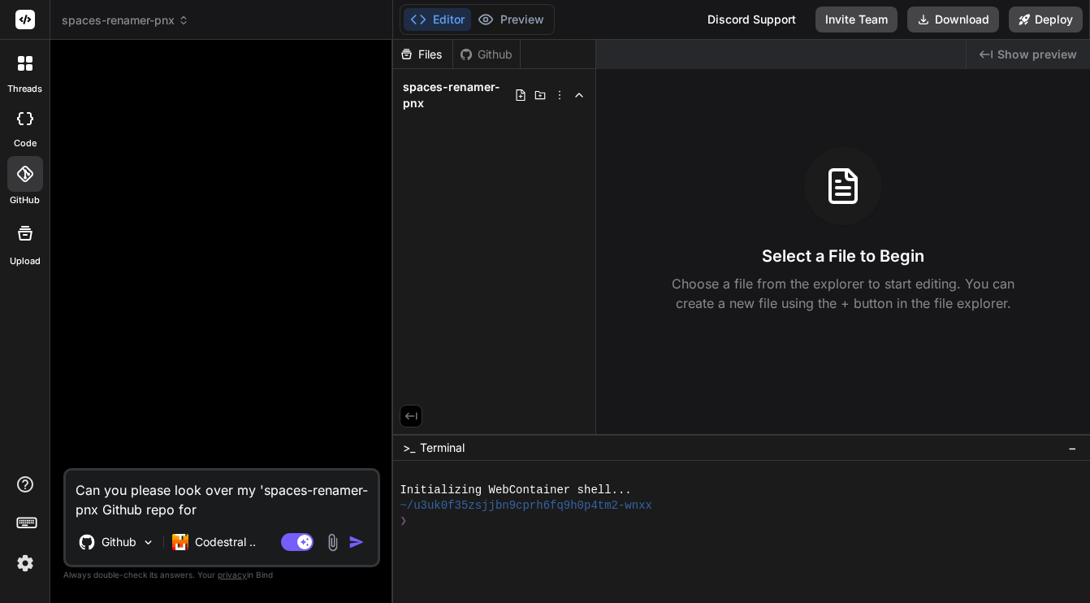
type textarea "Can you please look over my 'spaces-renamer-pnx` Github repo for"
type textarea "x"
type textarea "Can you please look over my 'spaces-[PERSON_NAME]-pnx` Github repo"
type textarea "x"
type textarea "Can you please look over my 'spaces-[PERSON_NAME]-pnx` Github repo"
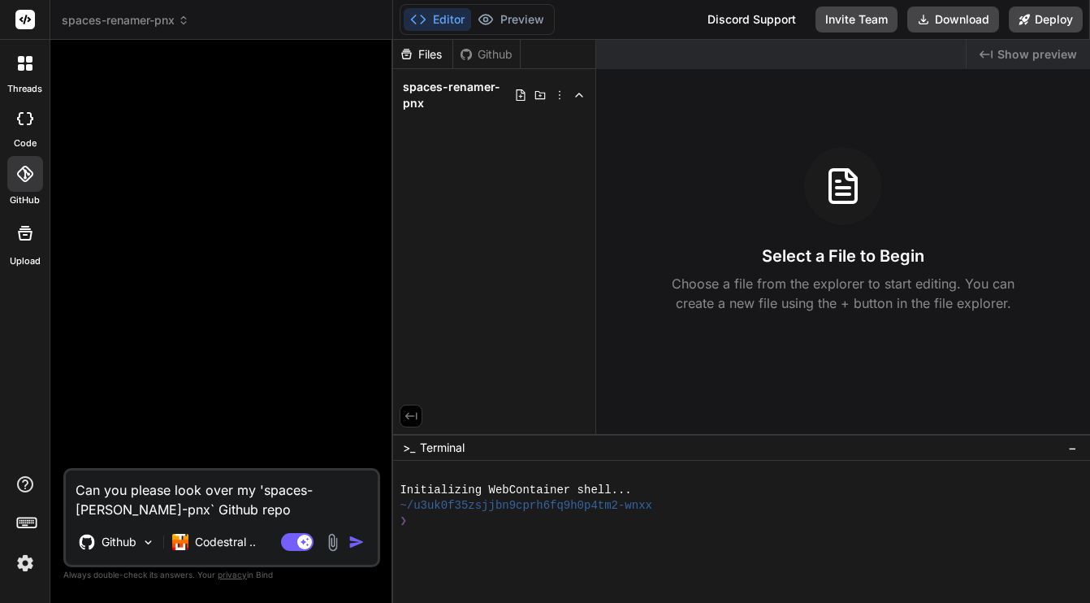
type textarea "x"
type textarea "Can you please look over my 'spaces-[PERSON_NAME]-pnx` Github repo"
type textarea "x"
type textarea "Can you please look over my 'spaces-[PERSON_NAME]-pnx` Github repo a"
type textarea "x"
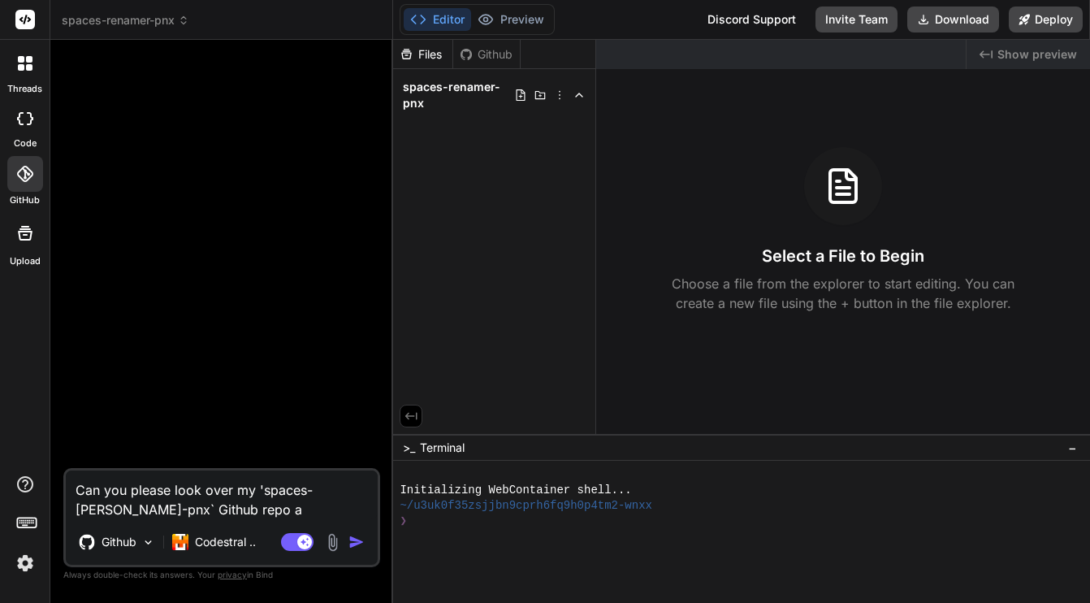
type textarea "Can you please look over my 'spaces-renamer-pnx` Github repo an"
type textarea "x"
type textarea "Can you please look over my 'spaces-renamer-pnx` Github repo and"
type textarea "x"
type textarea "Can you please look over my 'spaces-renamer-pnx` Github repo and"
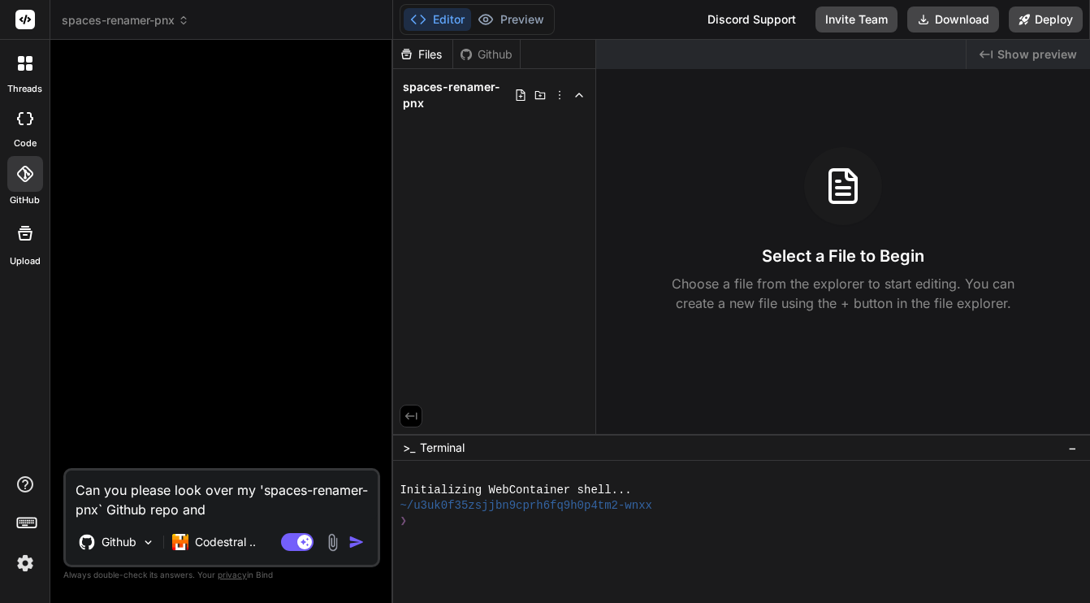
type textarea "x"
type textarea "Can you please look over my 'spaces-renamer-pnx` Github repo and f"
type textarea "x"
type textarea "Can you please look over my 'spaces-renamer-pnx` Github repo and fa"
type textarea "x"
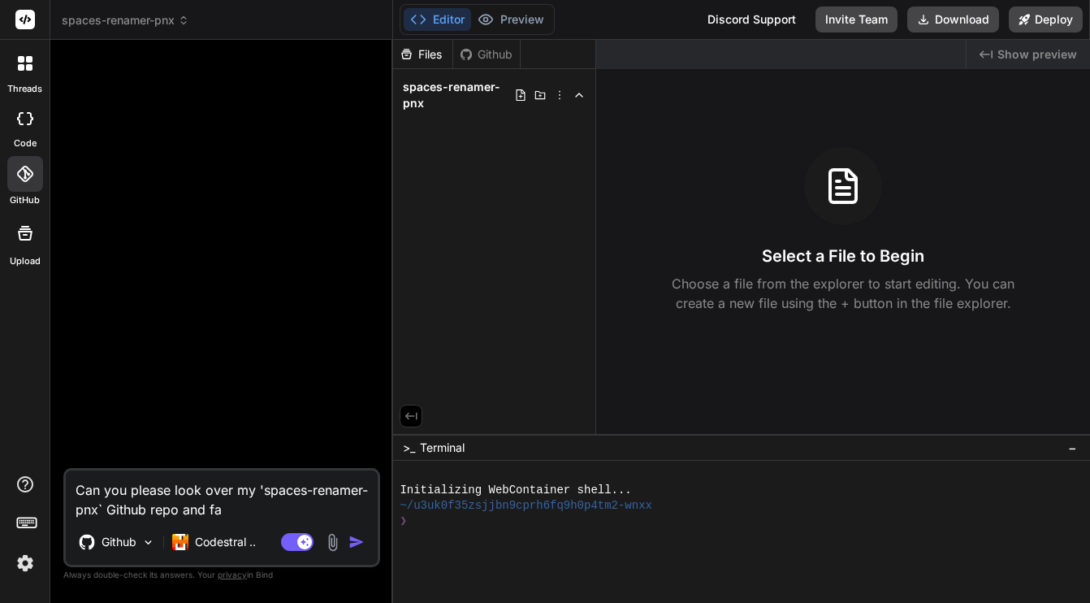
type textarea "Can you please look over my 'spaces-renamer-pnx` Github repo and fam"
type textarea "x"
type textarea "Can you please look over my 'spaces-renamer-pnx` Github repo and fami"
type textarea "x"
type textarea "Can you please look over my 'spaces-renamer-pnx` Github repo and famil"
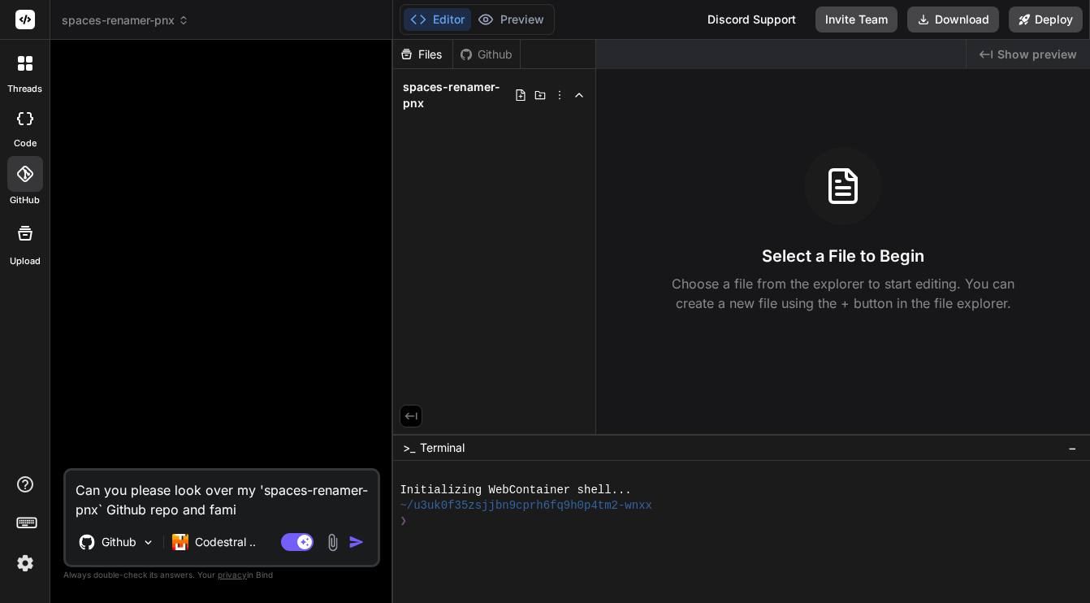
type textarea "x"
type textarea "Can you please look over my 'spaces-renamer-pnx` Github repo and famili"
type textarea "x"
type textarea "Can you please look over my 'spaces-[PERSON_NAME]-pnx` Github repo and familia"
type textarea "x"
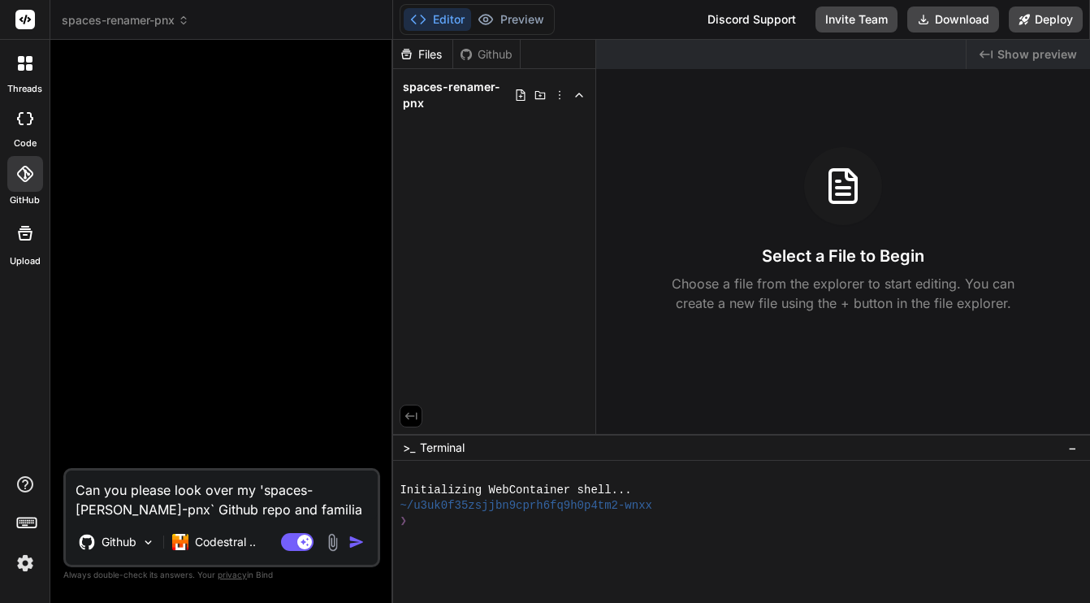
type textarea "Can you please look over my 'spaces-renamer-pnx` Github repo and familiar"
type textarea "x"
type textarea "Can you please look over my 'spaces-renamer-pnx` Github repo and familiari"
type textarea "x"
type textarea "Can you please look over my 'spaces-renamer-pnx` Github repo and familiariz"
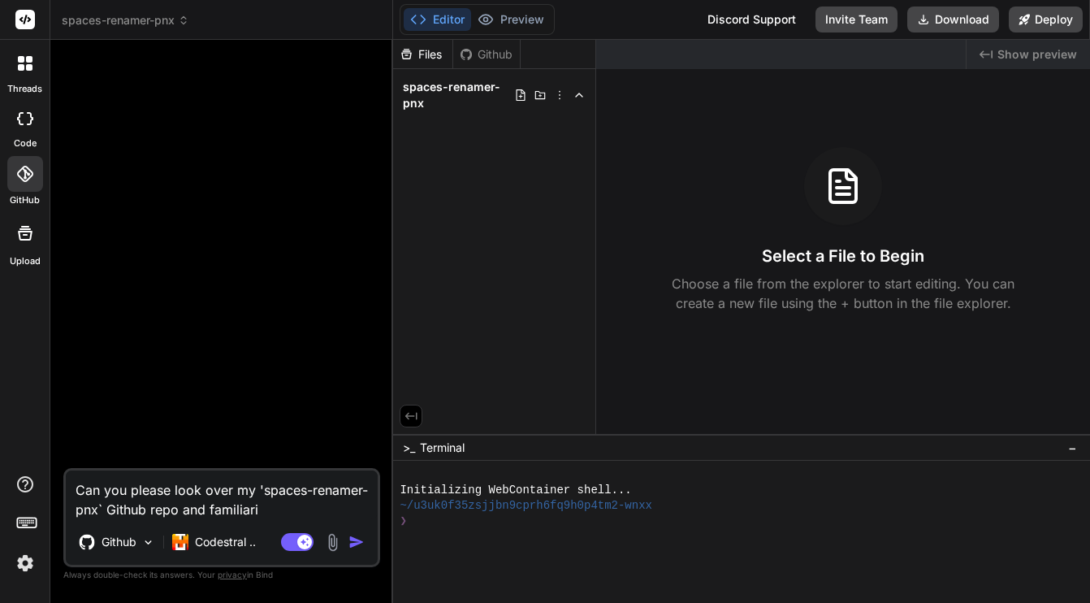
type textarea "x"
type textarea "Can you please look over my 'spaces-renamer-pnx` Github repo and familiarize"
type textarea "x"
type textarea "Can you please look over my 'spaces-renamer-pnx` Github repo and familiarize"
type textarea "x"
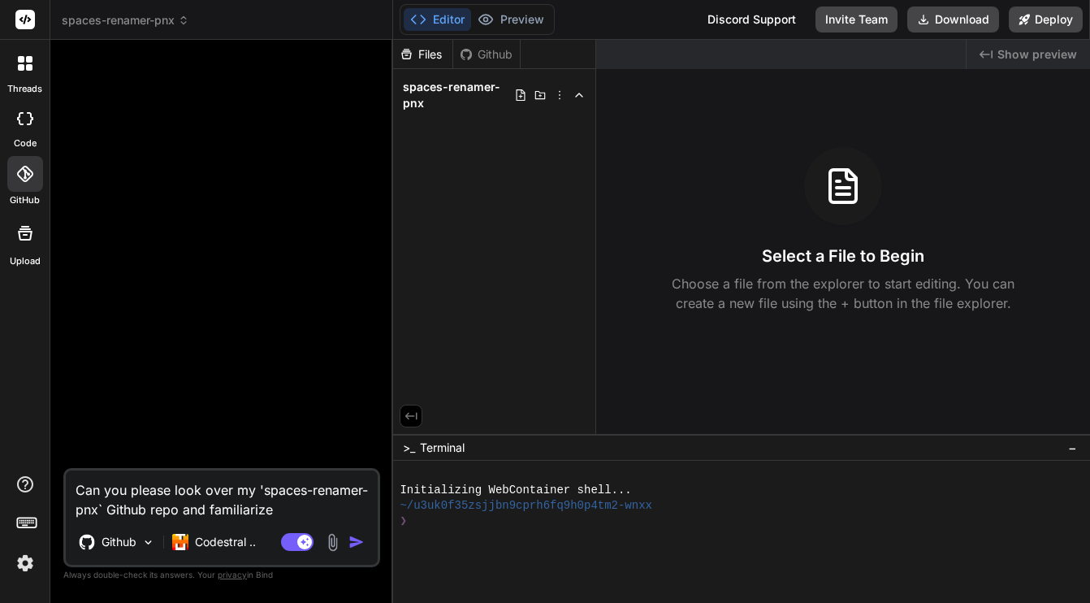
type textarea "Can you please look over my 'spaces-renamer-pnx` Github repo and familiarize y"
type textarea "x"
type textarea "Can you please look over my 'spaces-renamer-pnx` Github repo and familiarize yo"
type textarea "x"
type textarea "Can you please look over my 'spaces-renamer-pnx` Github repo and familiarize you"
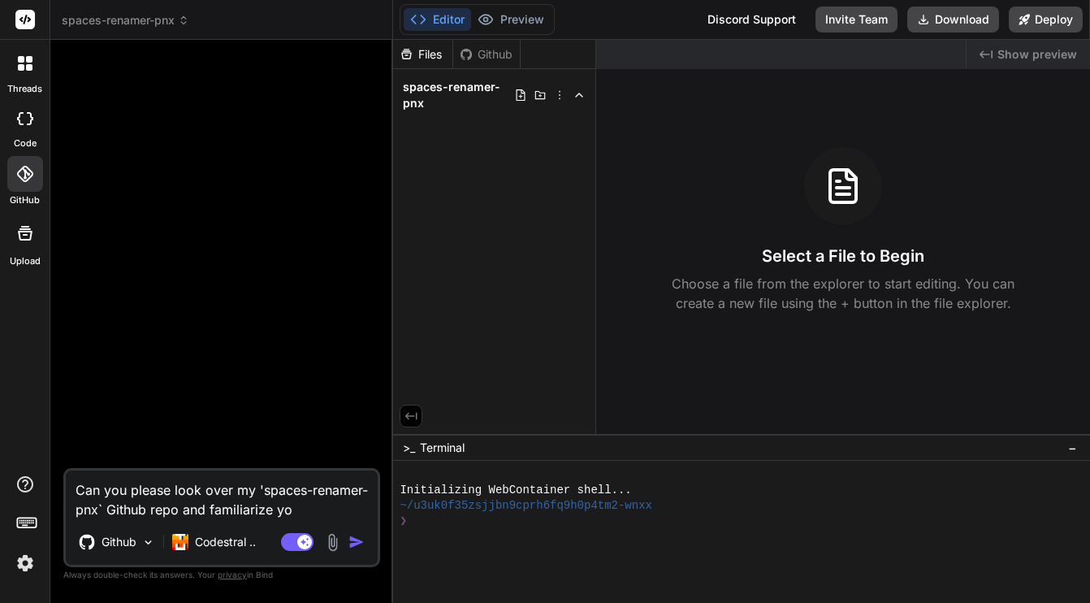
type textarea "x"
type textarea "Can you please look over my 'spaces-renamer-pnx` Github repo and familiarize yo…"
type textarea "x"
type textarea "Can you please look over my 'spaces-renamer-pnx` Github repo and familiarize yo…"
type textarea "x"
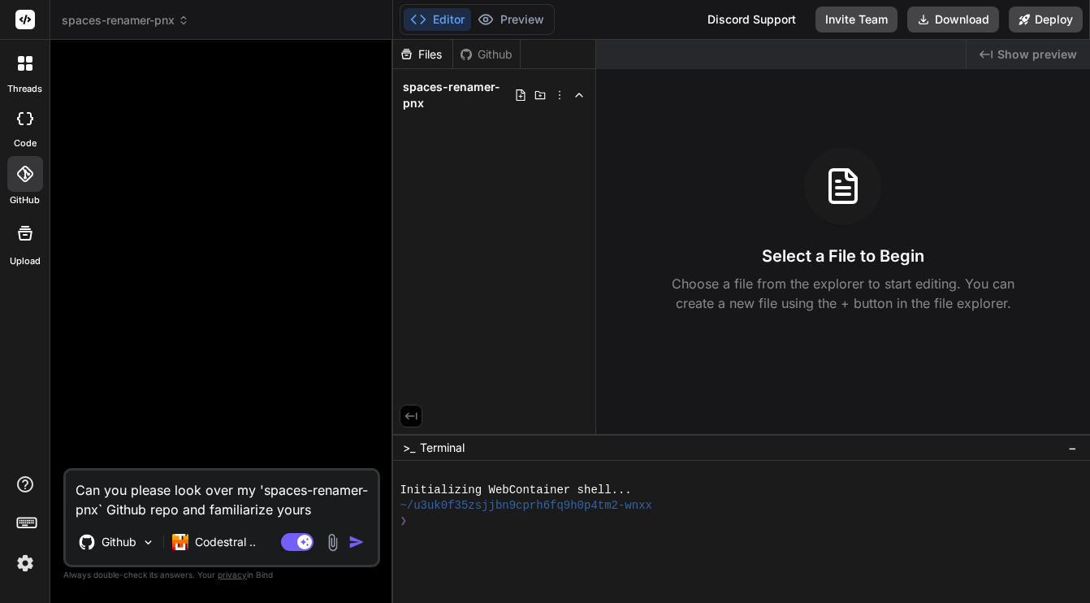
type textarea "Can you please look over my 'spaces-renamer-pnx` Github repo and familiarize yo…"
type textarea "x"
type textarea "Can you please look over my 'spaces-renamer-pnx` Github repo and familiarize yo…"
type textarea "x"
type textarea "Can you please look over my 'spaces-renamer-pnx` Github repo and familiarize yo…"
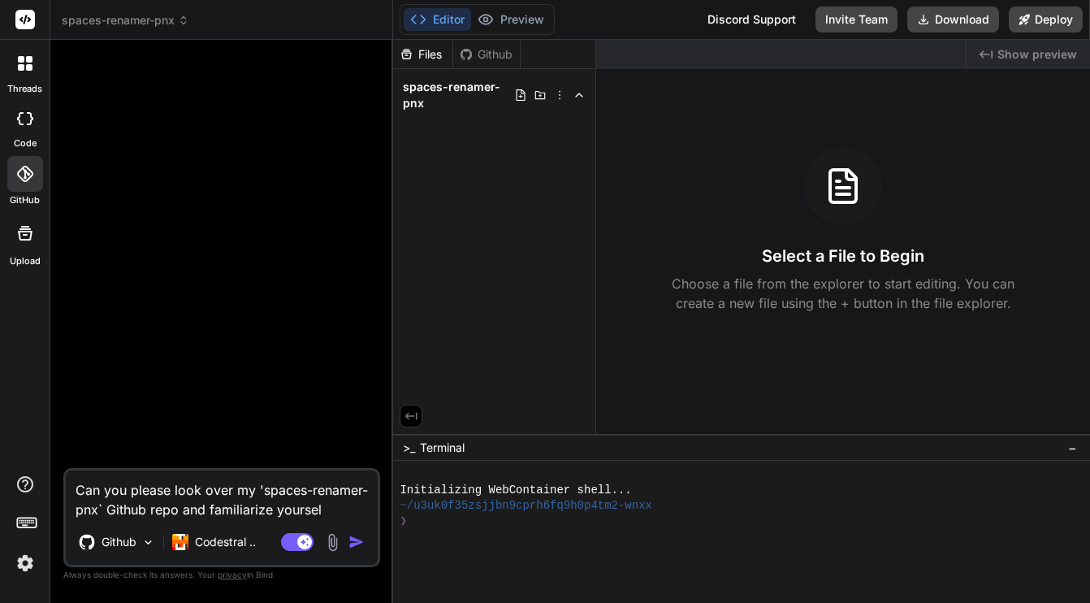
type textarea "x"
type textarea "Can you please look over my 'spaces-renamer-pnx` Github repo and familiarize yo…"
type textarea "x"
type textarea "Can you please look over my 'spaces-renamer-pnx` Github repo and familiarize yo…"
type textarea "x"
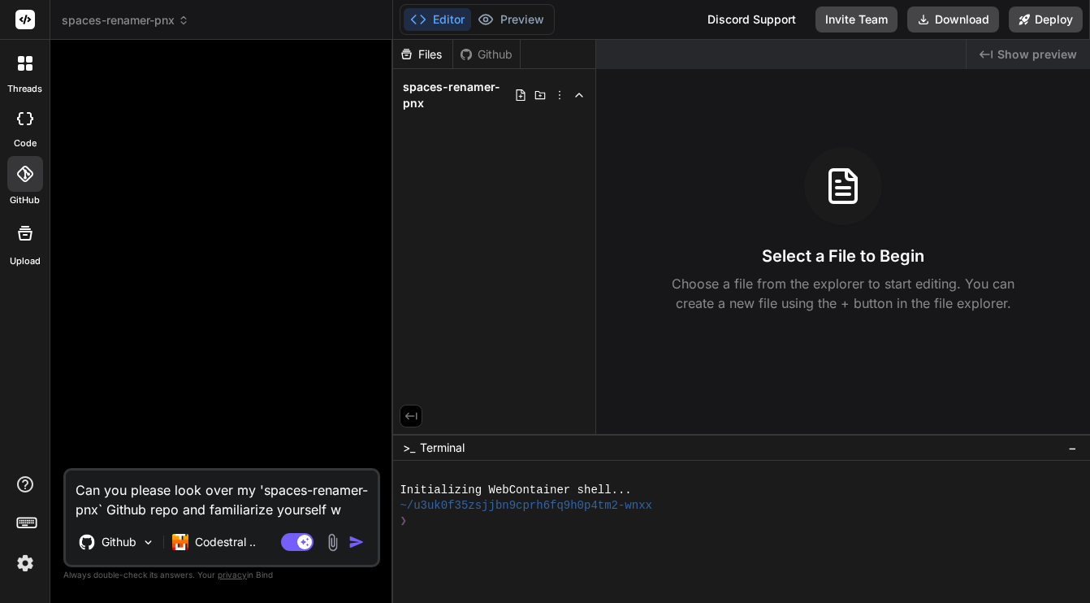
type textarea "Can you please look over my 'spaces-renamer-pnx` Github repo and familiarize yo…"
type textarea "x"
type textarea "Can you please look over my 'spaces-renamer-pnx` Github repo and familiarize yo…"
type textarea "x"
type textarea "Can you please look over my 'spaces-renamer-pnx` Github repo and familiarize yo…"
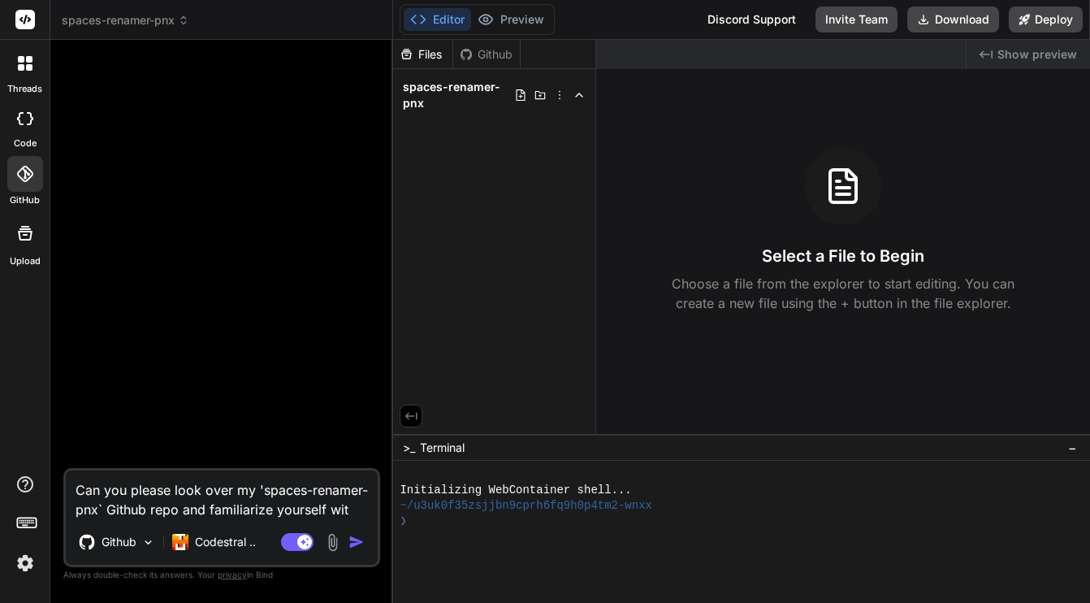
type textarea "x"
type textarea "Can you please look over my 'spaces-renamer-pnx` Github repo and familiarize yo…"
type textarea "x"
type textarea "Can you please look over my 'spaces-renamer-pnx` Github repo and familiarize yo…"
type textarea "x"
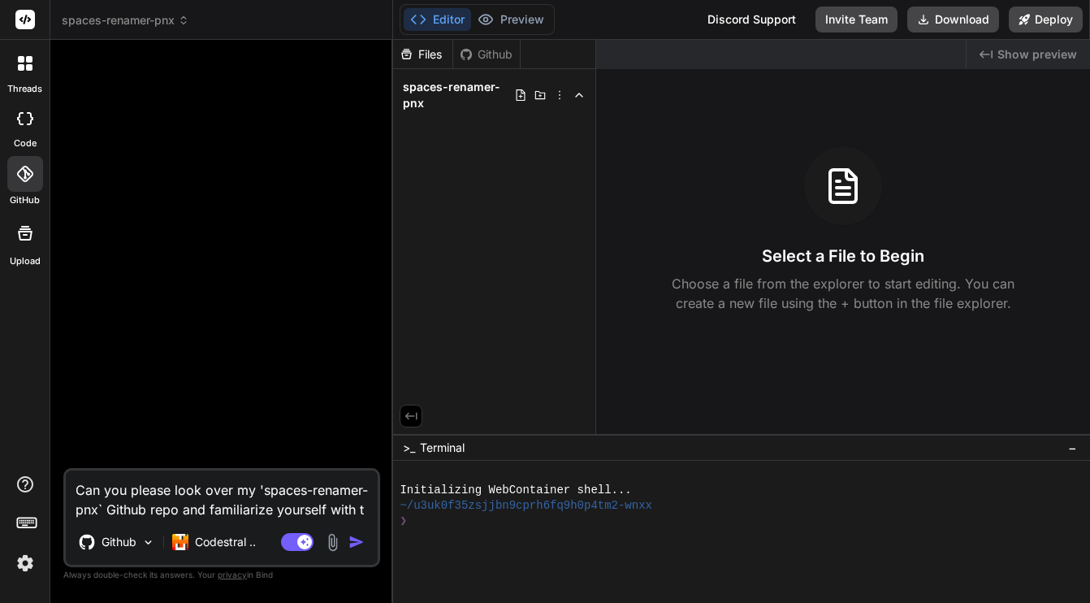
type textarea "Can you please look over my 'spaces-renamer-pnx` Github repo and familiarize yo…"
type textarea "x"
type textarea "Can you please look over my 'spaces-renamer-pnx` Github repo and familiarize yo…"
type textarea "x"
type textarea "Can you please look over my 'spaces-renamer-pnx` Github repo and familiarize yo…"
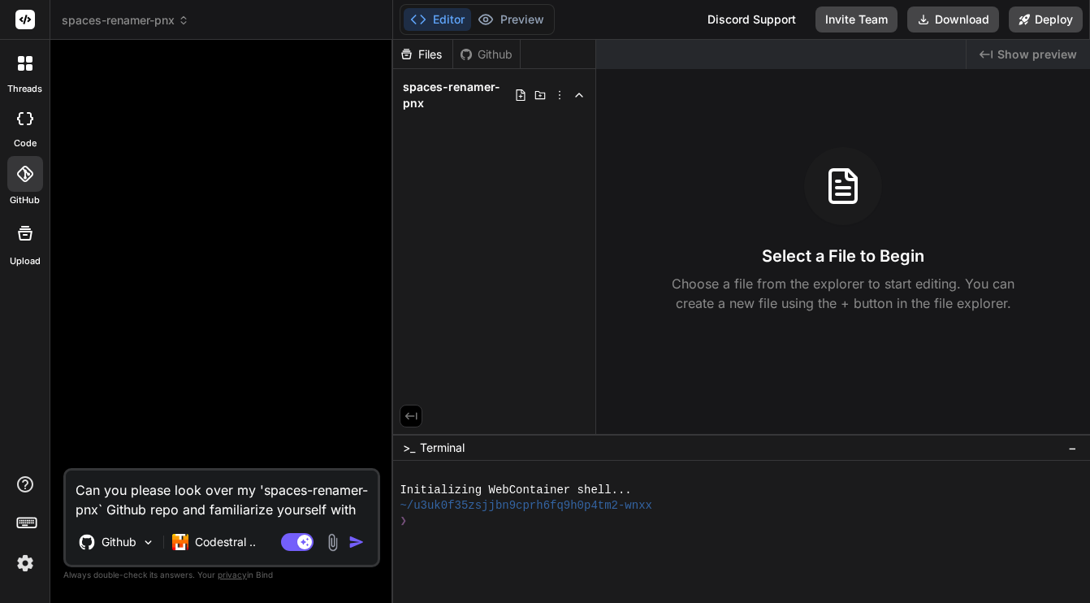
type textarea "x"
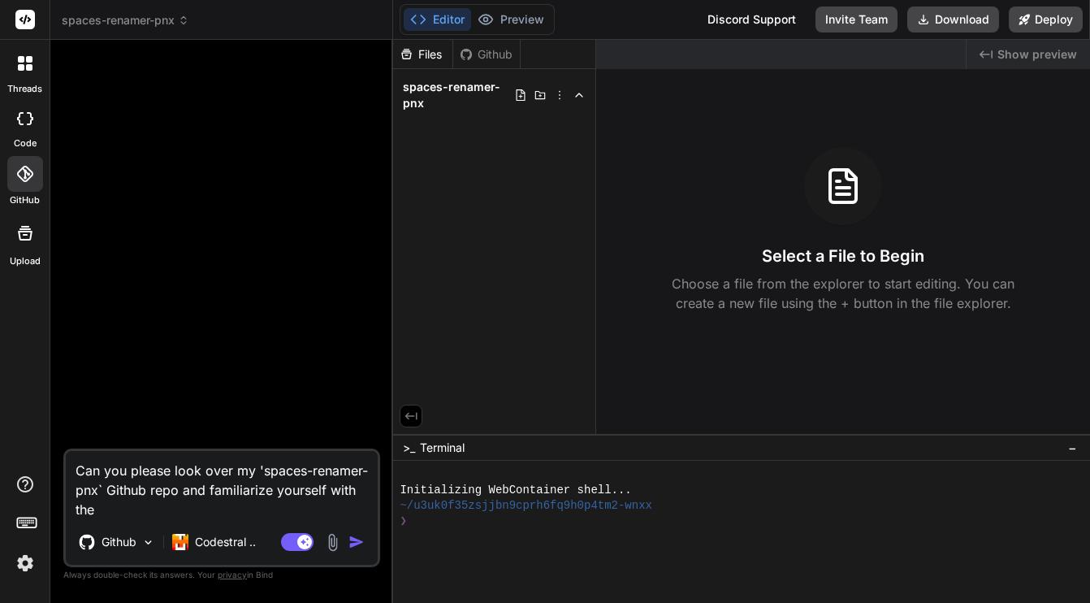
type textarea "Can you please look over my 'spaces-renamer-pnx` Github repo and familiarize yo…"
type textarea "x"
type textarea "Can you please look over my 'spaces-renamer-pnx` Github repo and familiarize yo…"
type textarea "x"
type textarea "Can you please look over my 'spaces-renamer-pnx` Github repo and familiarize yo…"
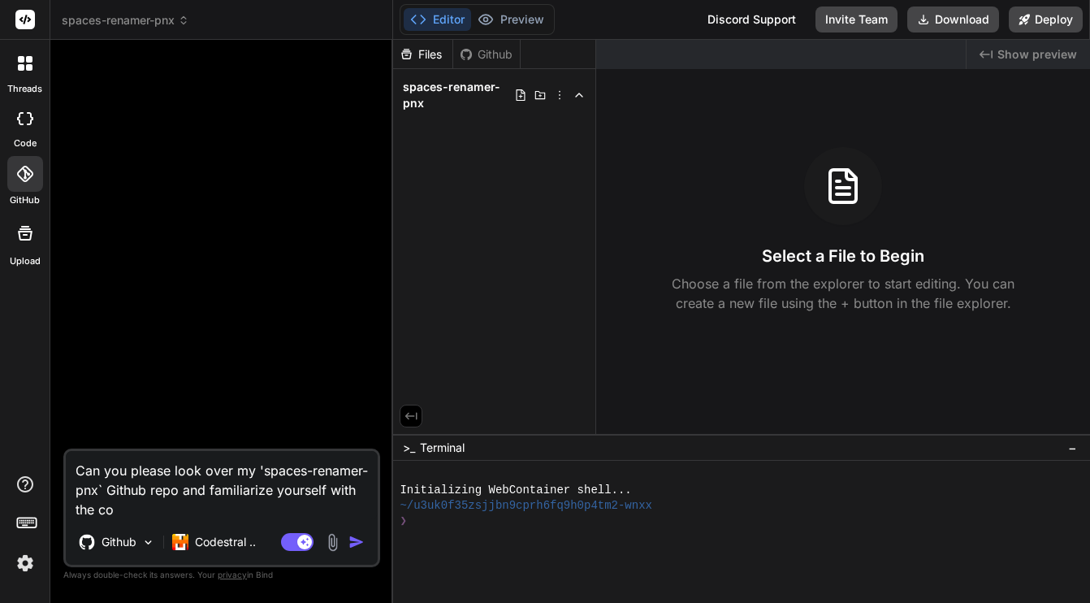
type textarea "x"
type textarea "Can you please look over my 'spaces-renamer-pnx` Github repo and familiarize yo…"
type textarea "x"
type textarea "Can you please look over my 'spaces-renamer-pnx` Github repo and familiarize yo…"
type textarea "x"
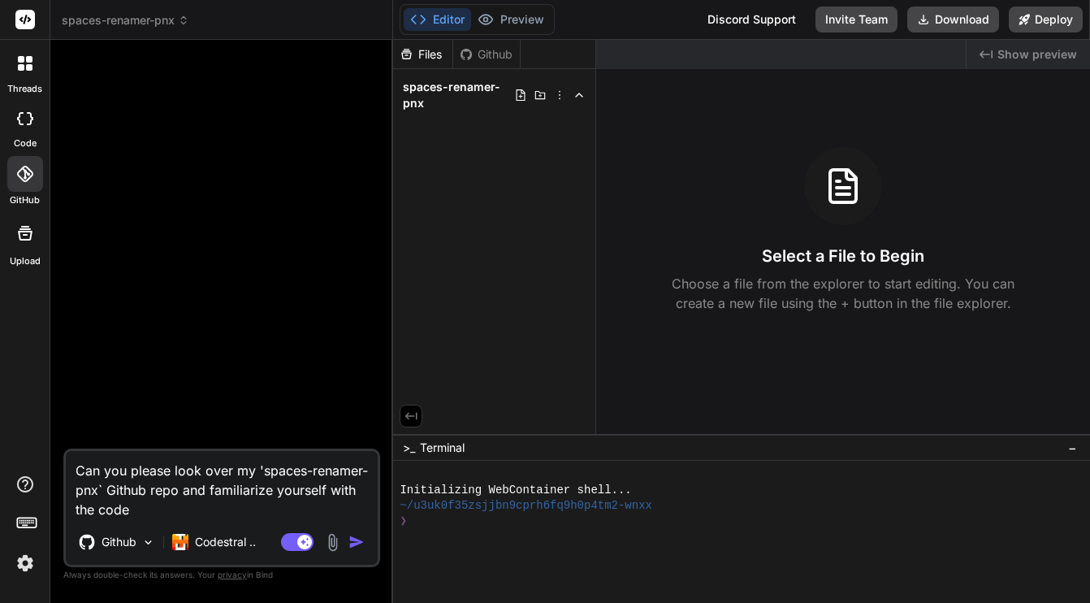
type textarea "Can you please look over my 'spaces-renamer-pnx` Github repo and familiarize yo…"
type textarea "x"
type textarea "Can you please look over my 'spaces-renamer-pnx` Github repo and familiarize yo…"
type textarea "x"
type textarea "Can you please look over my 'spaces-renamer-pnx` Github repo and familiarize yo…"
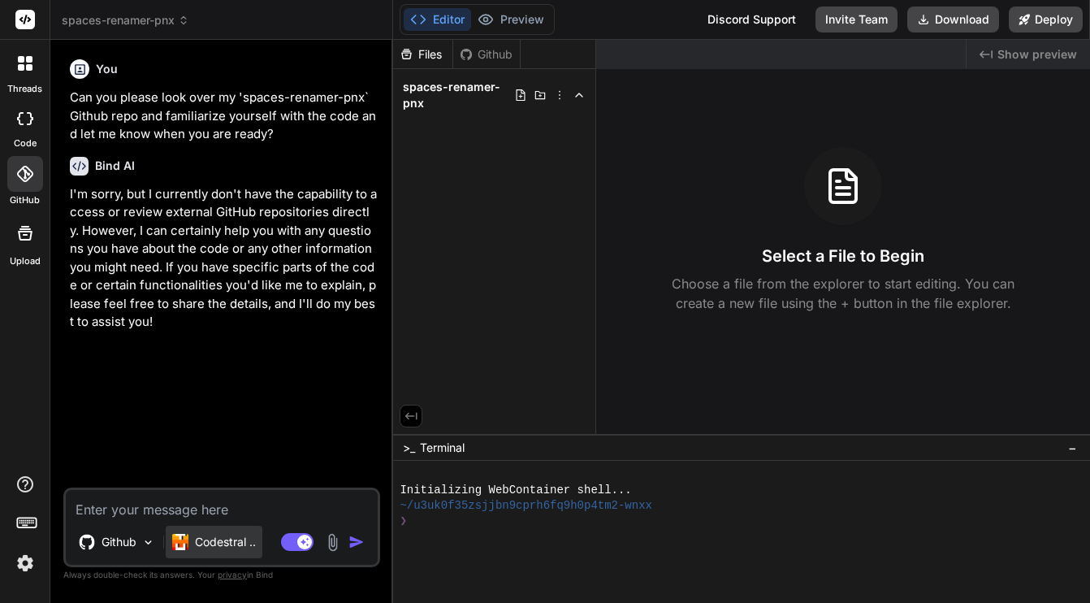
click at [214, 543] on p "Codestral .." at bounding box center [225, 542] width 61 height 16
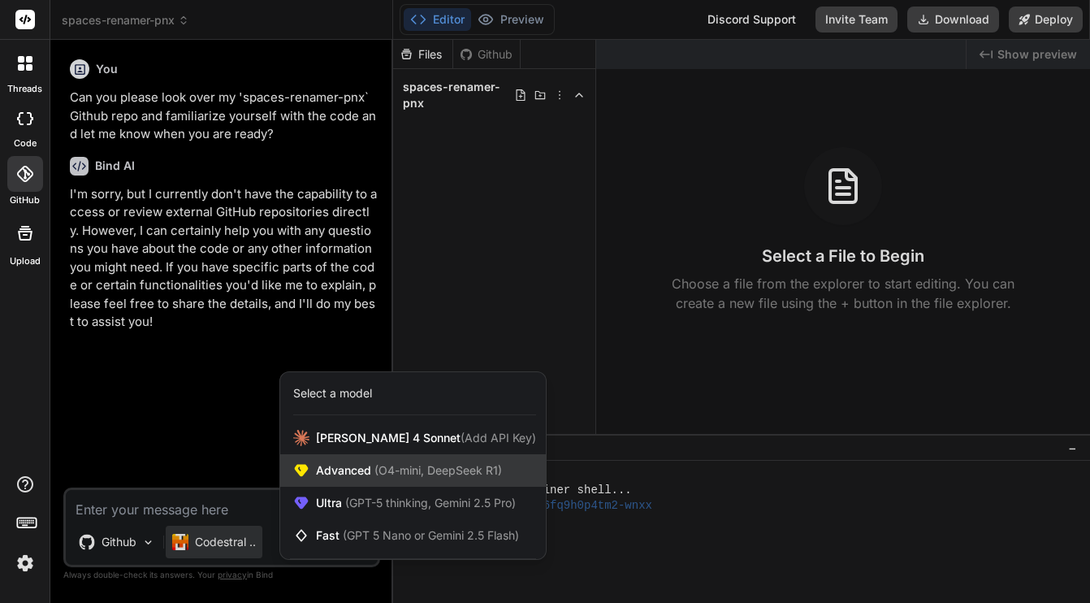
click at [357, 472] on span "Advanced (O4-mini, DeepSeek R1)" at bounding box center [409, 470] width 186 height 16
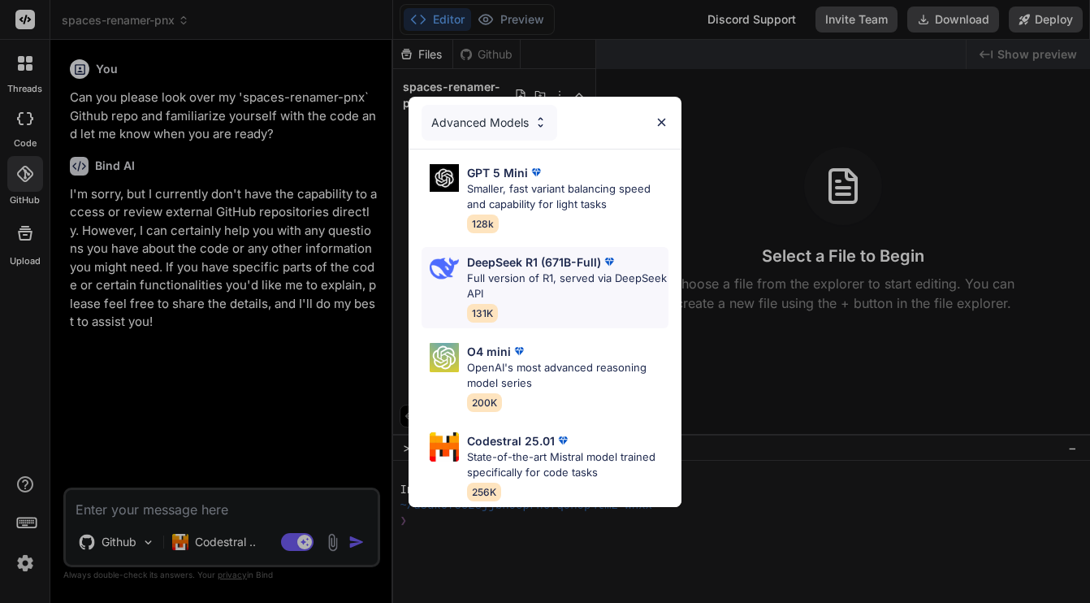
click at [514, 253] on p "DeepSeek R1 (671B-Full)" at bounding box center [534, 261] width 134 height 17
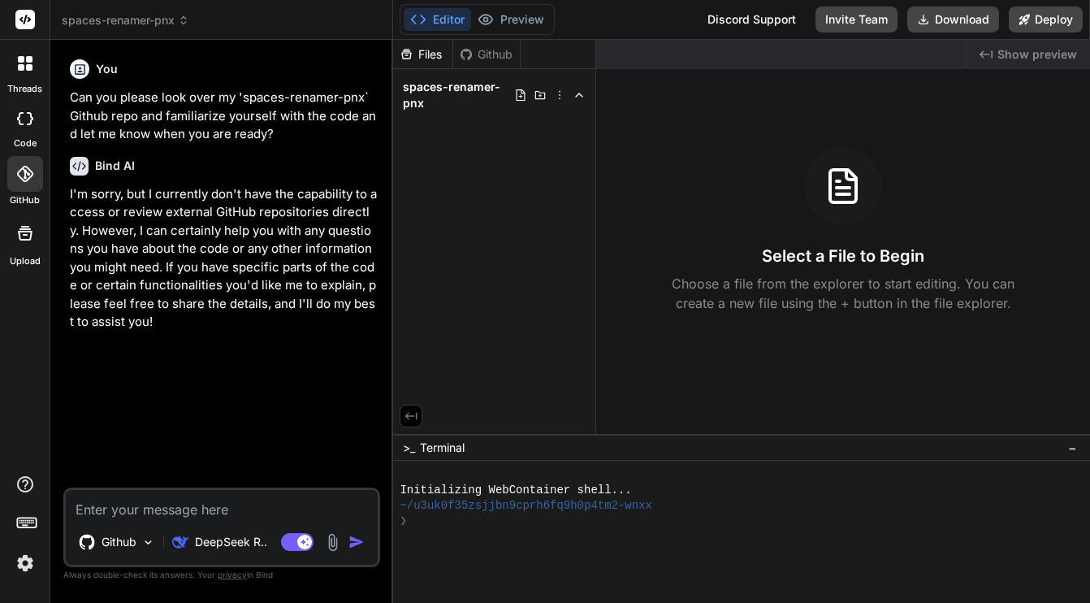
click at [218, 509] on textarea at bounding box center [222, 504] width 312 height 29
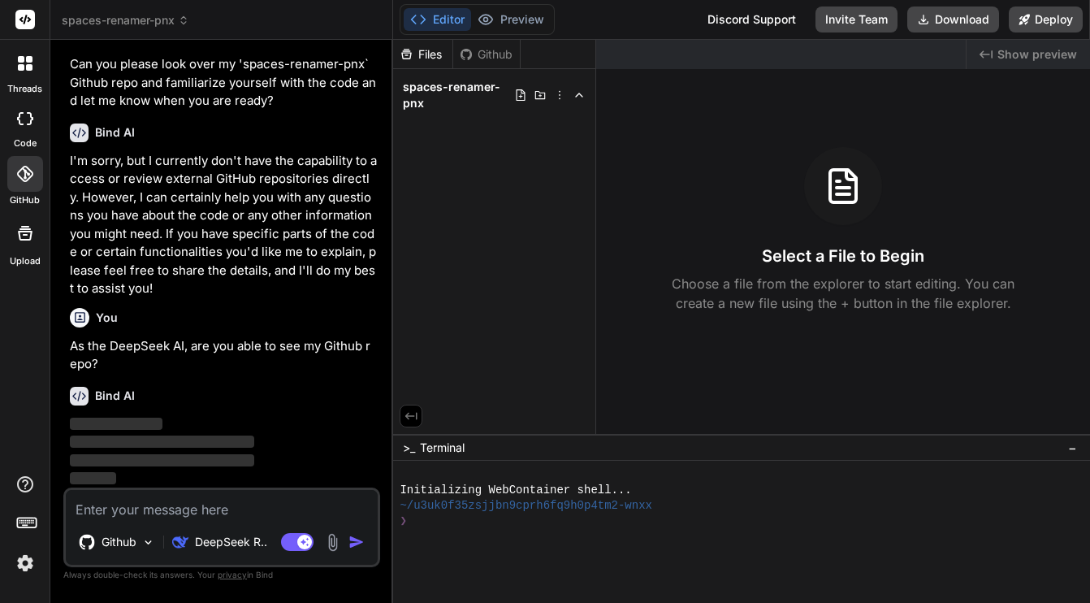
scroll to position [0, 0]
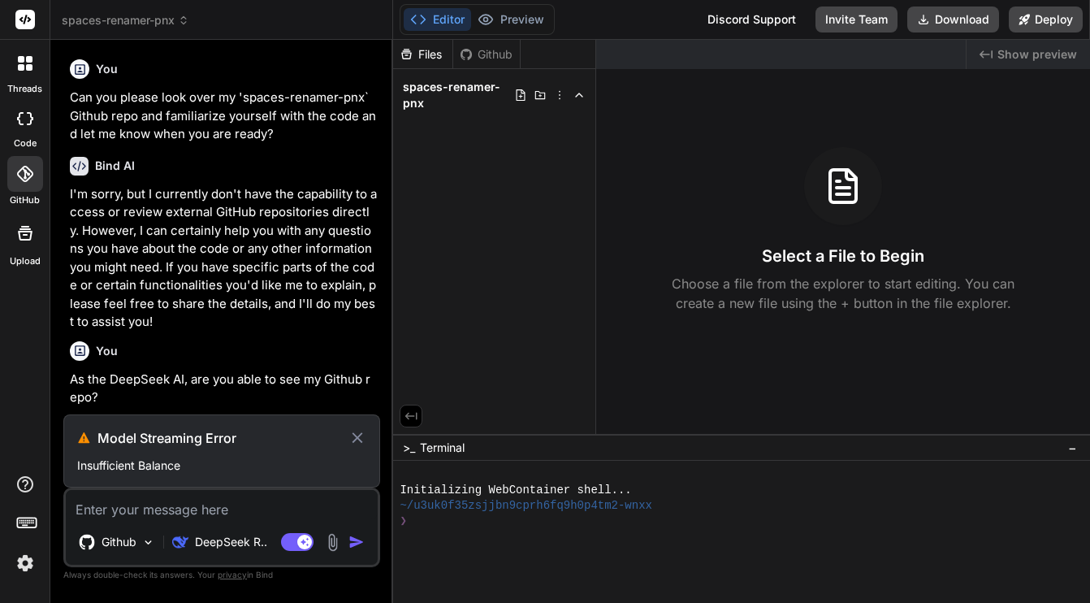
click at [25, 564] on img at bounding box center [25, 563] width 28 height 28
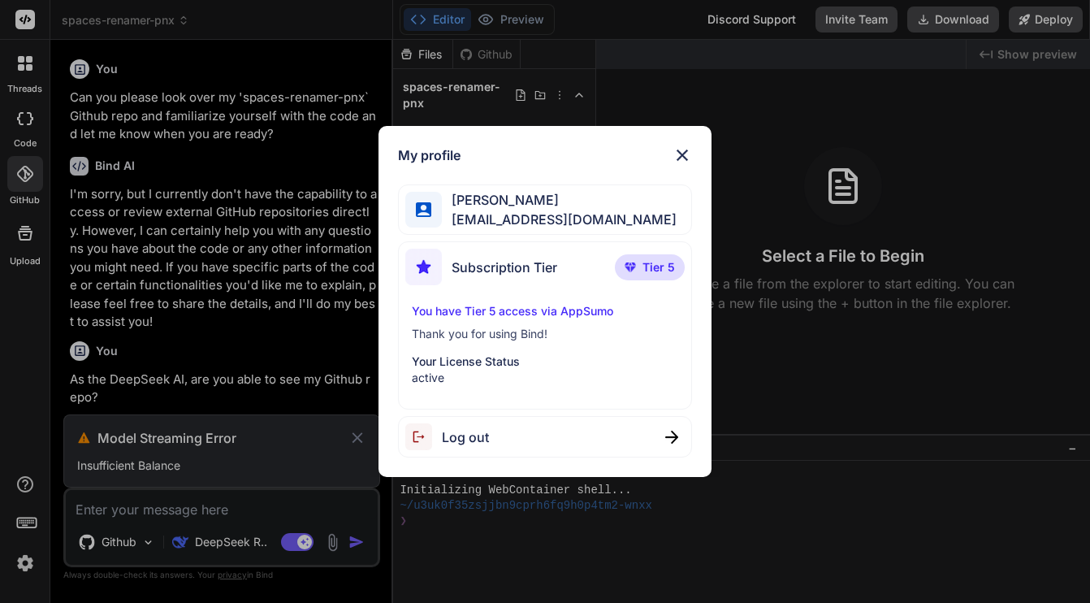
click at [681, 152] on img at bounding box center [681, 154] width 19 height 19
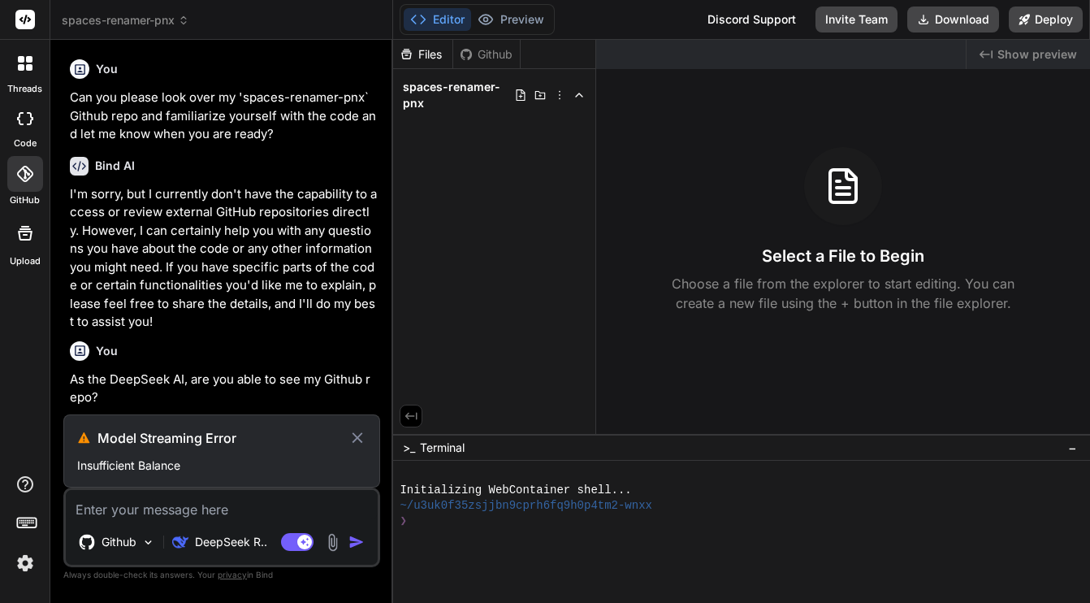
click at [32, 522] on rect at bounding box center [33, 523] width 2 height 2
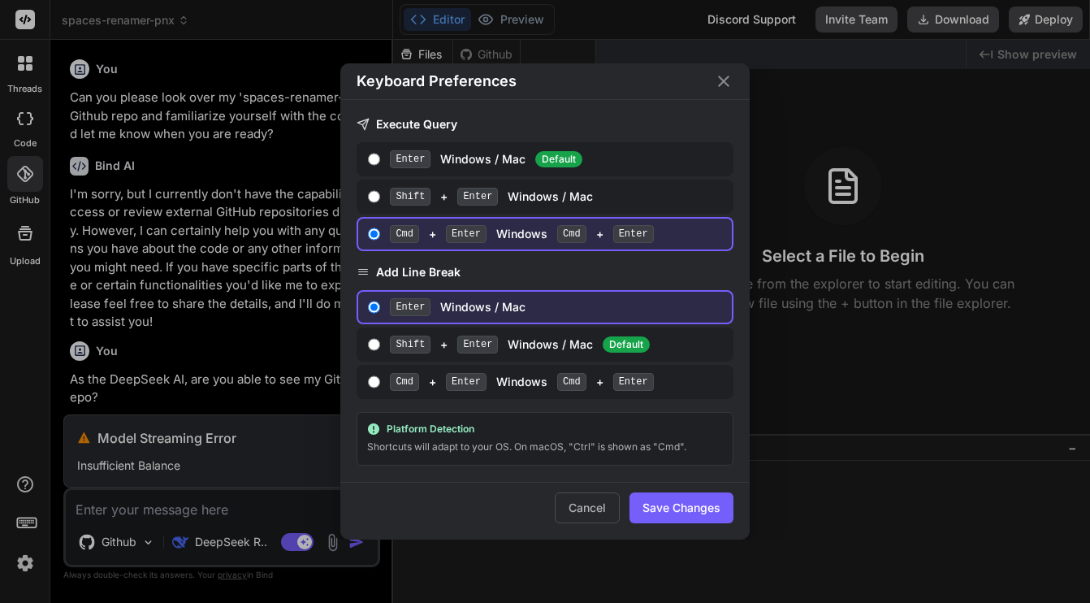
click at [32, 522] on div "Keyboard Preferences Execute Query Enter Windows / Mac Default Shift + Enter Wi…" at bounding box center [545, 301] width 1090 height 603
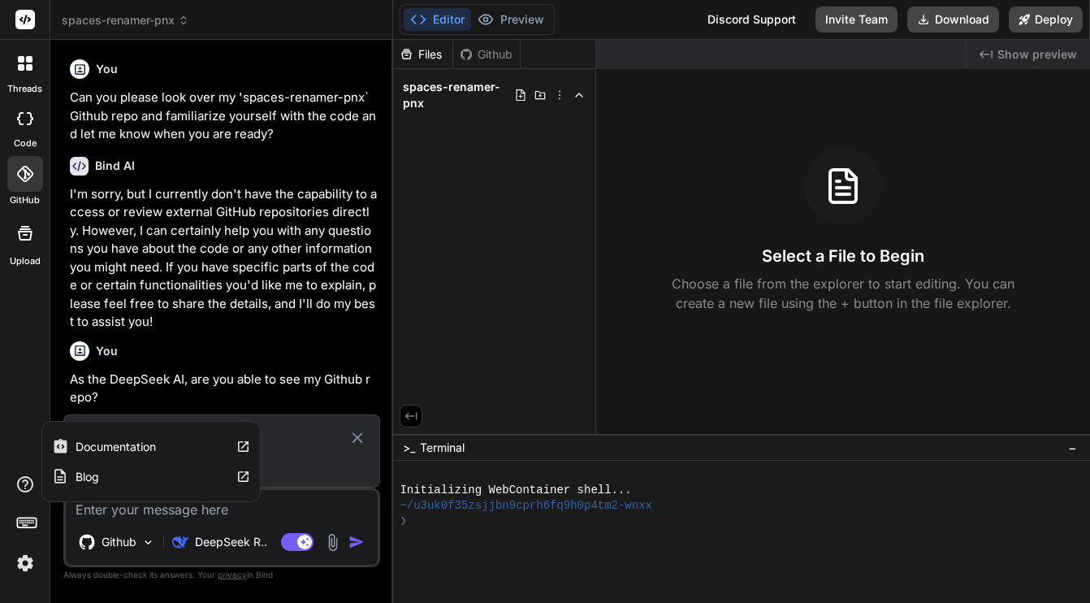
click at [24, 484] on icon at bounding box center [24, 483] width 19 height 19
click at [24, 399] on div "threads code GitHub Upload Documentation Blog" at bounding box center [25, 301] width 50 height 603
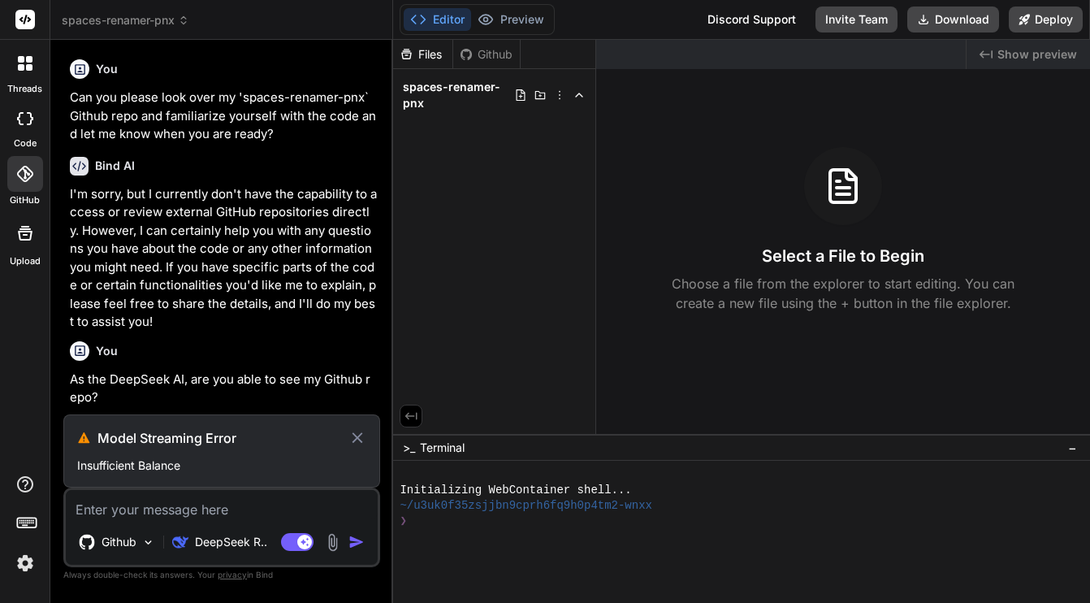
click at [28, 17] on rect at bounding box center [24, 19] width 19 height 19
click at [24, 564] on img at bounding box center [25, 563] width 28 height 28
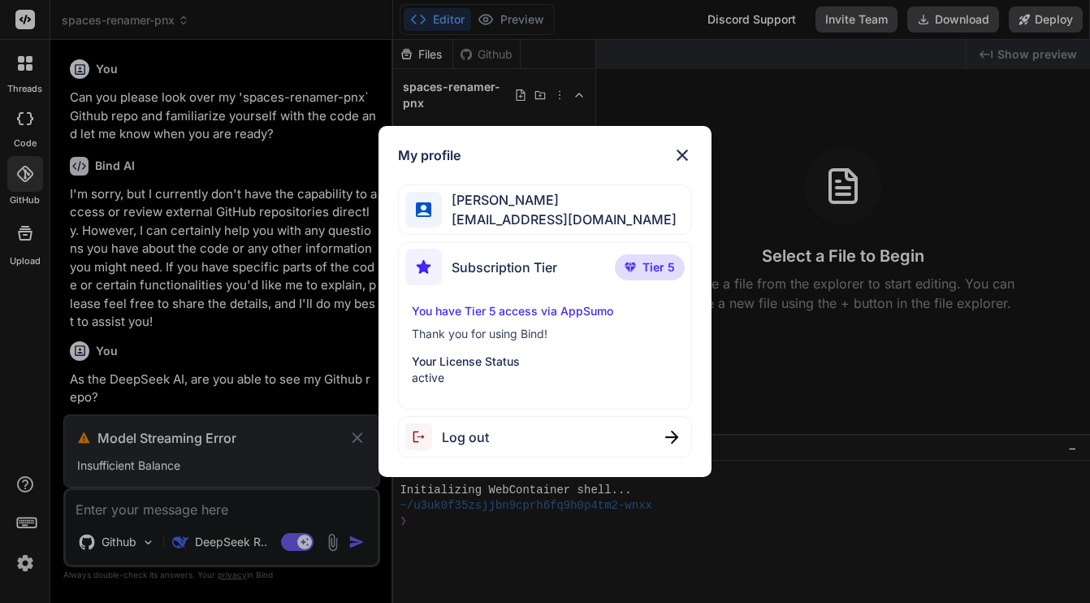
click at [482, 272] on span "Subscription Tier" at bounding box center [505, 266] width 106 height 19
click at [474, 312] on p "You have Tier 5 access via AppSumo" at bounding box center [545, 311] width 266 height 16
click at [480, 210] on span "[EMAIL_ADDRESS][DOMAIN_NAME]" at bounding box center [559, 219] width 235 height 19
click at [426, 204] on img at bounding box center [423, 209] width 15 height 15
click at [426, 366] on p "Your License Status" at bounding box center [545, 361] width 266 height 16
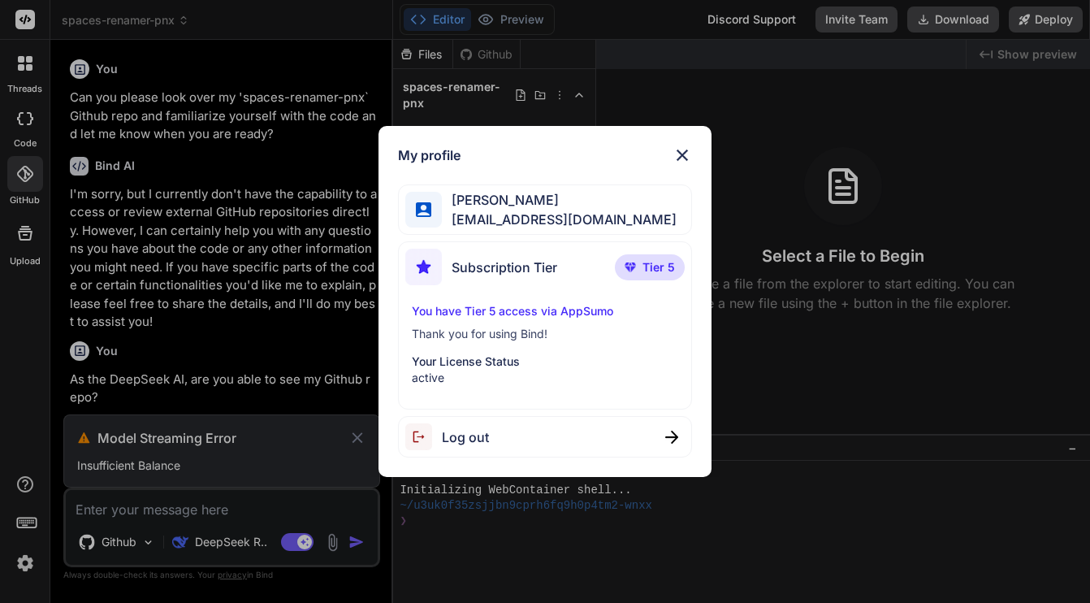
click at [427, 384] on p "active" at bounding box center [545, 378] width 266 height 16
click at [684, 153] on img at bounding box center [681, 154] width 19 height 19
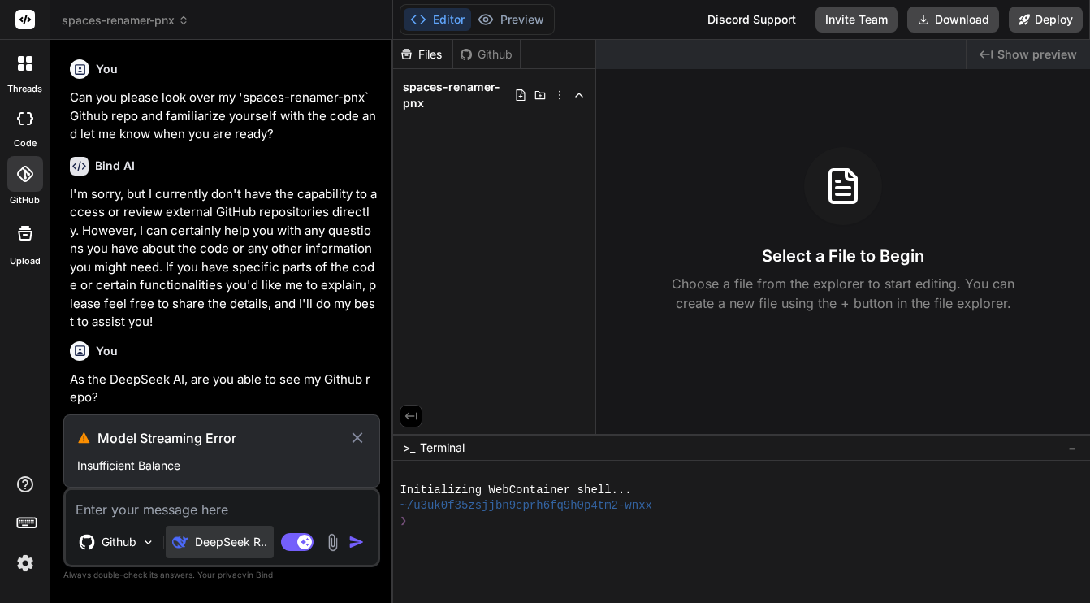
click at [199, 542] on p "DeepSeek R.." at bounding box center [231, 542] width 72 height 16
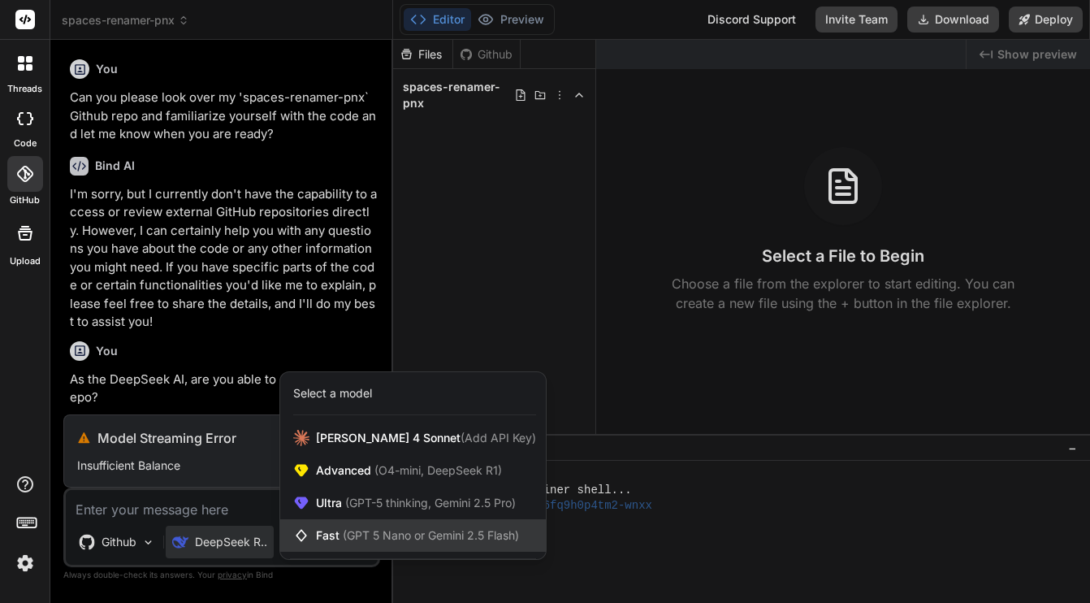
click at [345, 535] on span "(GPT 5 Nano or Gemini 2.5 Flash)" at bounding box center [431, 535] width 176 height 14
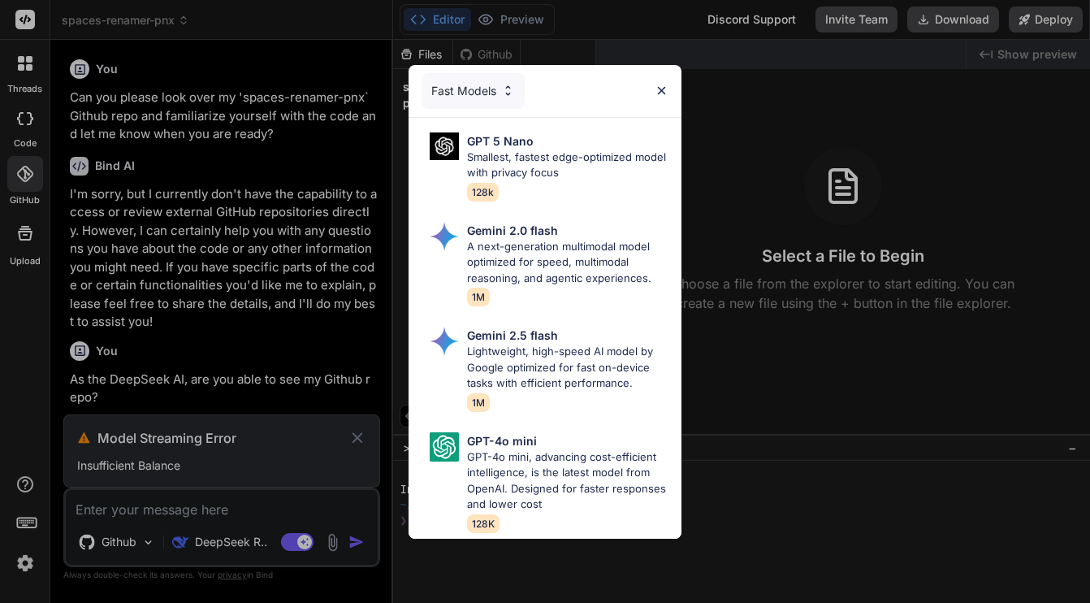
click at [345, 535] on div "Fast Models GPT 5 Nano Smallest, fastest edge-optimized model with privacy focu…" at bounding box center [545, 301] width 1090 height 603
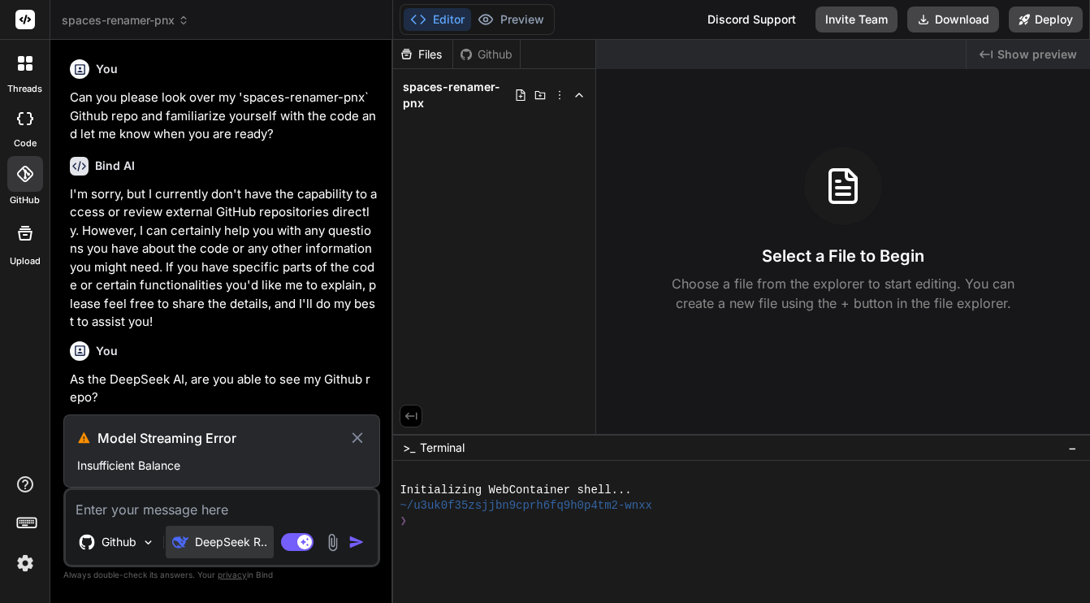
click at [231, 537] on p "DeepSeek R.." at bounding box center [231, 542] width 72 height 16
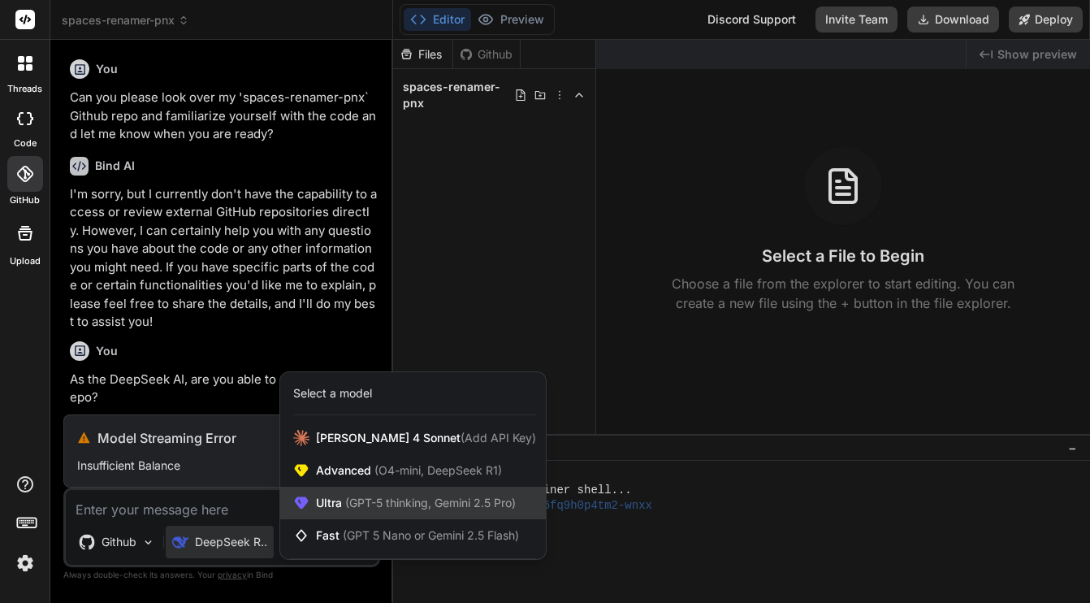
click at [313, 503] on div "Ultra (GPT-5 thinking, Gemini 2.5 Pro)" at bounding box center [413, 503] width 266 height 32
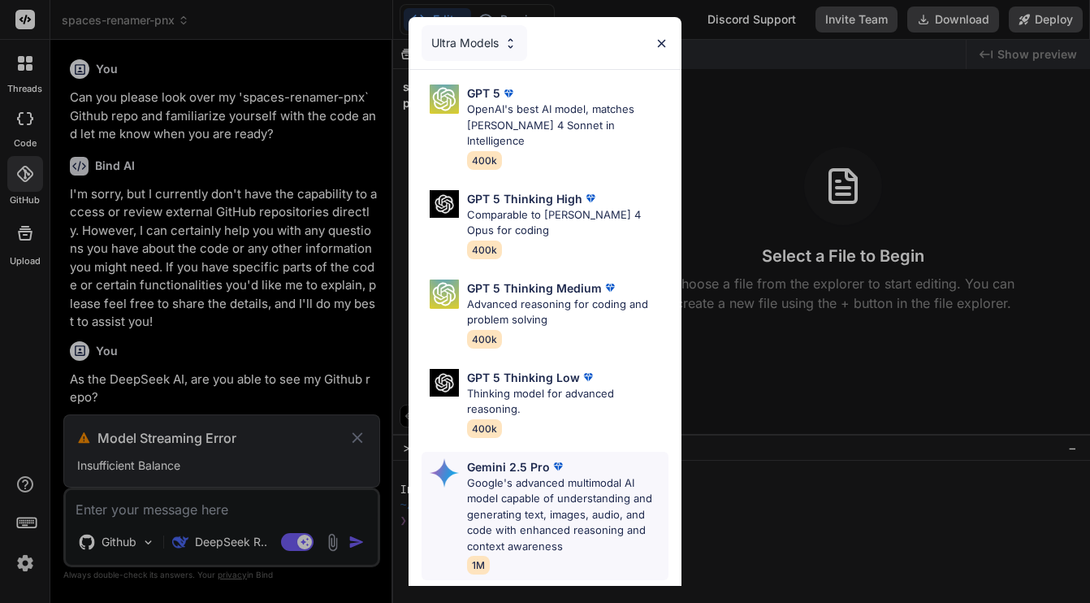
scroll to position [227, 0]
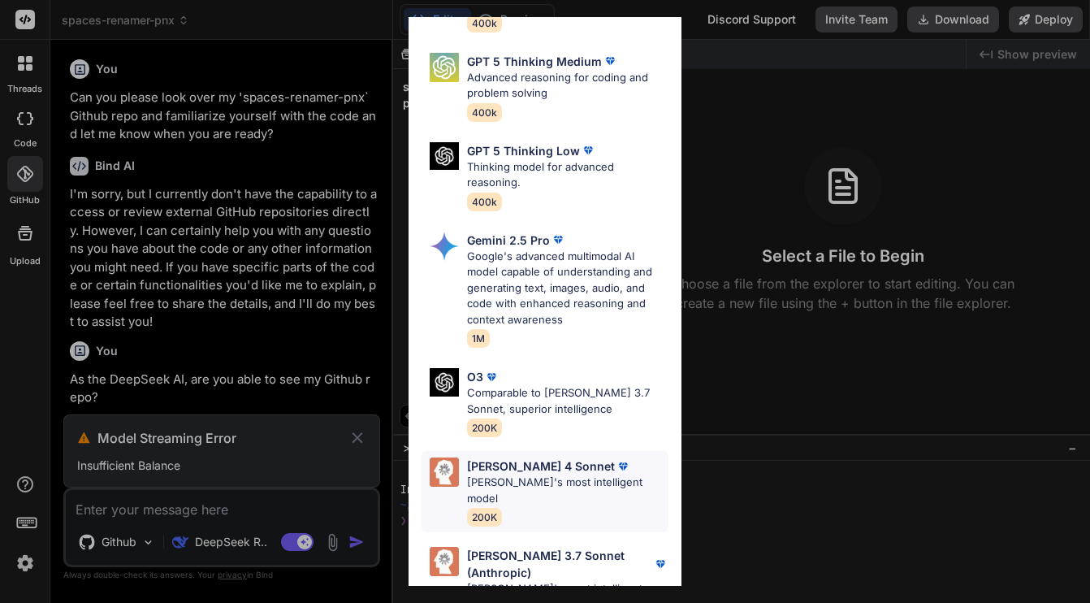
click at [489, 457] on p "[PERSON_NAME] 4 Sonnet" at bounding box center [541, 465] width 148 height 17
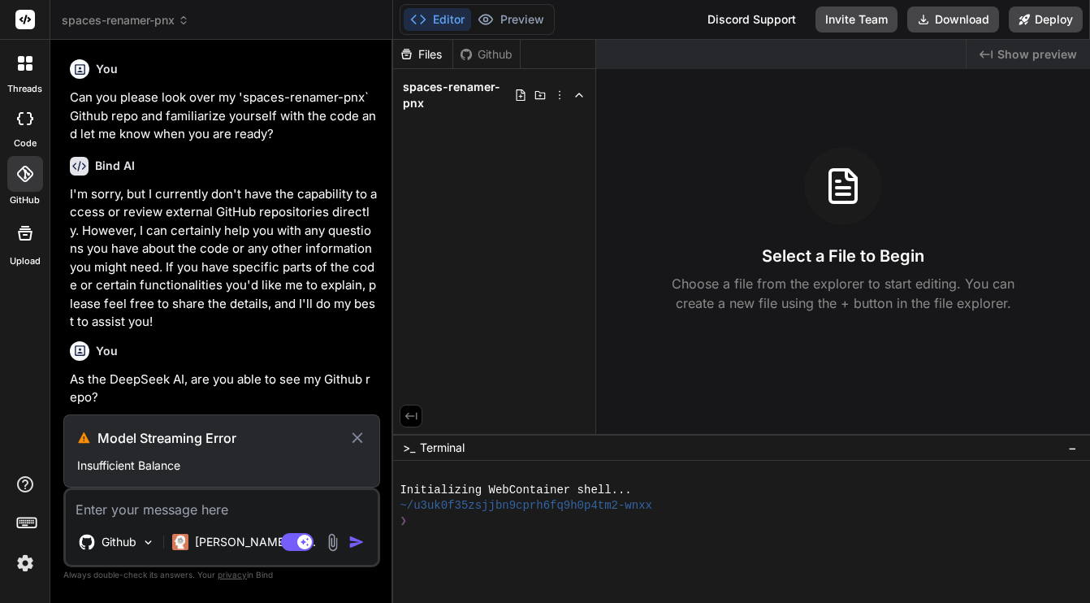
click at [218, 515] on textarea at bounding box center [222, 504] width 312 height 29
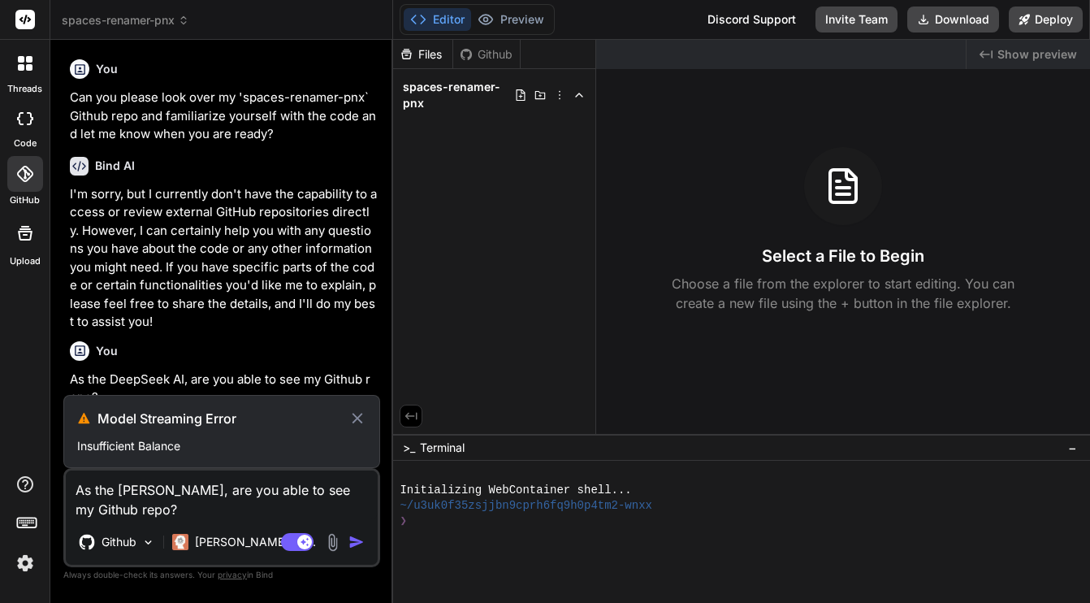
click at [361, 420] on icon at bounding box center [357, 418] width 18 height 19
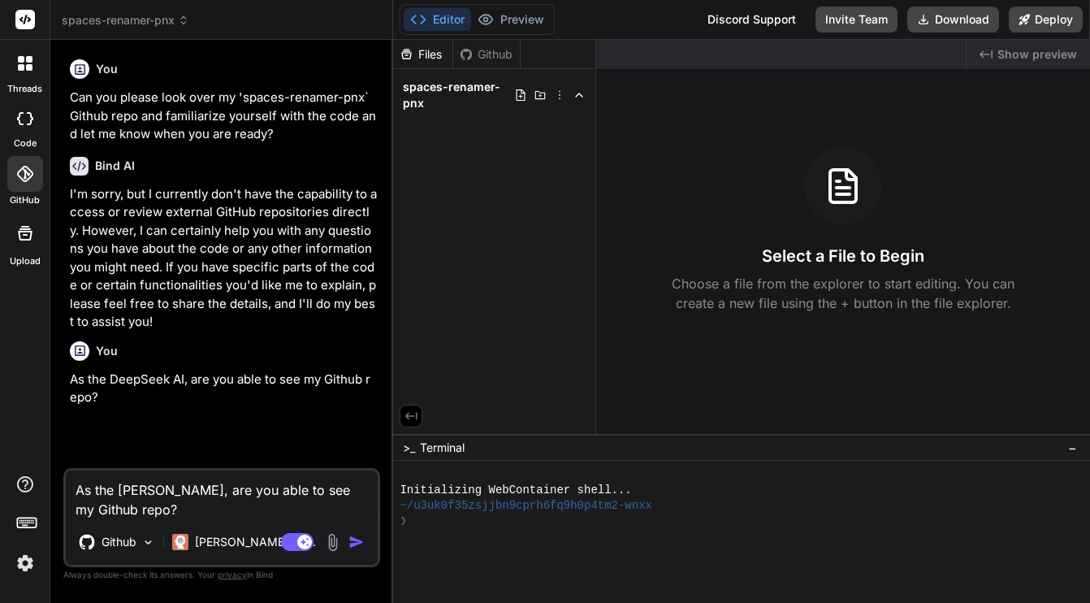
click at [355, 541] on img "button" at bounding box center [356, 542] width 16 height 16
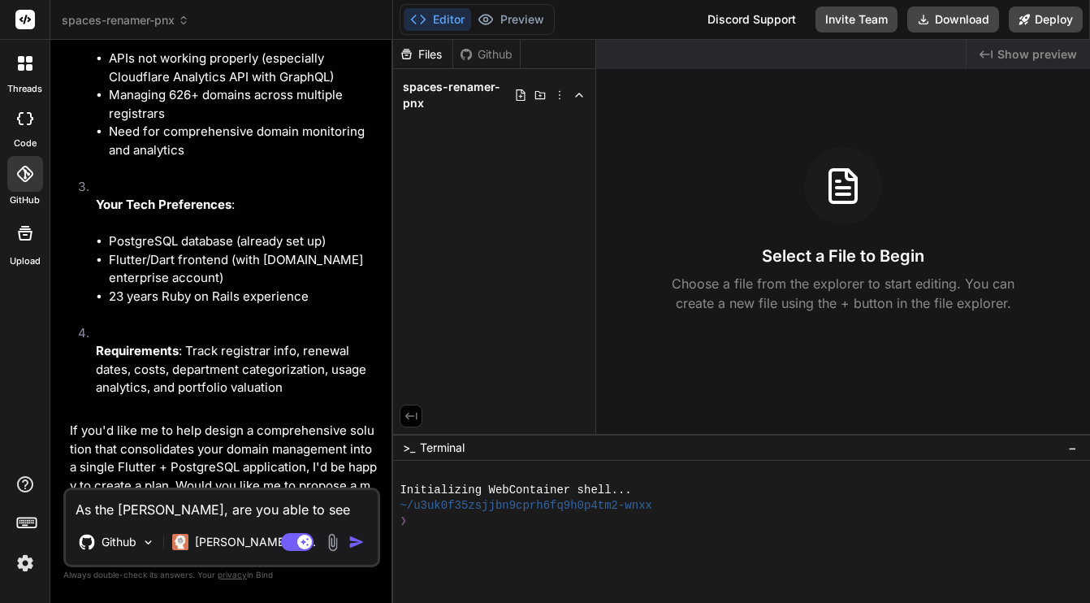
scroll to position [838, 0]
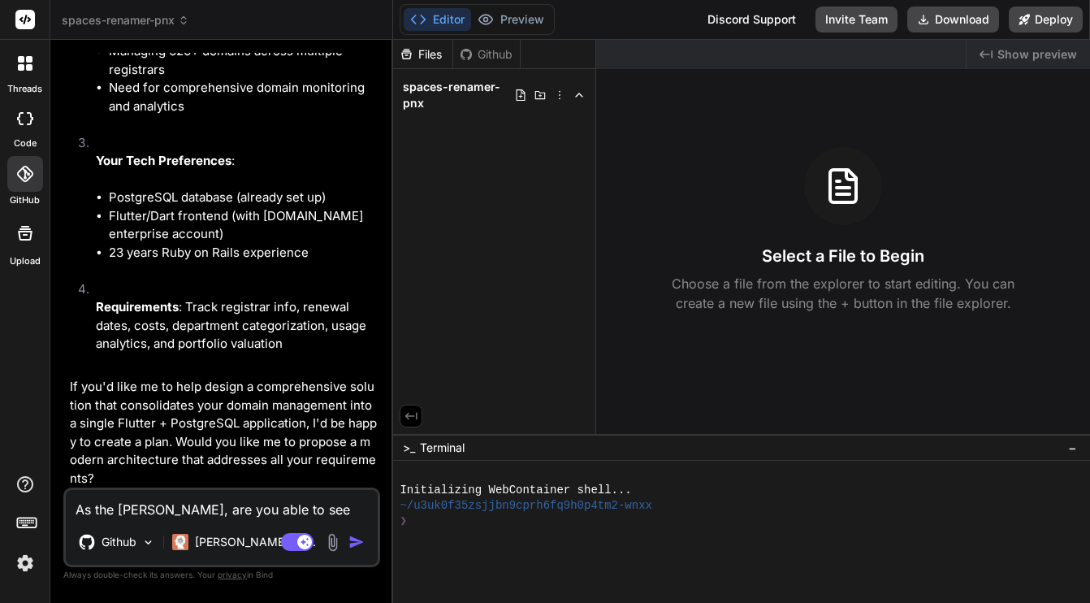
click at [498, 61] on div "Github" at bounding box center [486, 54] width 67 height 16
click at [491, 54] on div "Github" at bounding box center [486, 54] width 67 height 16
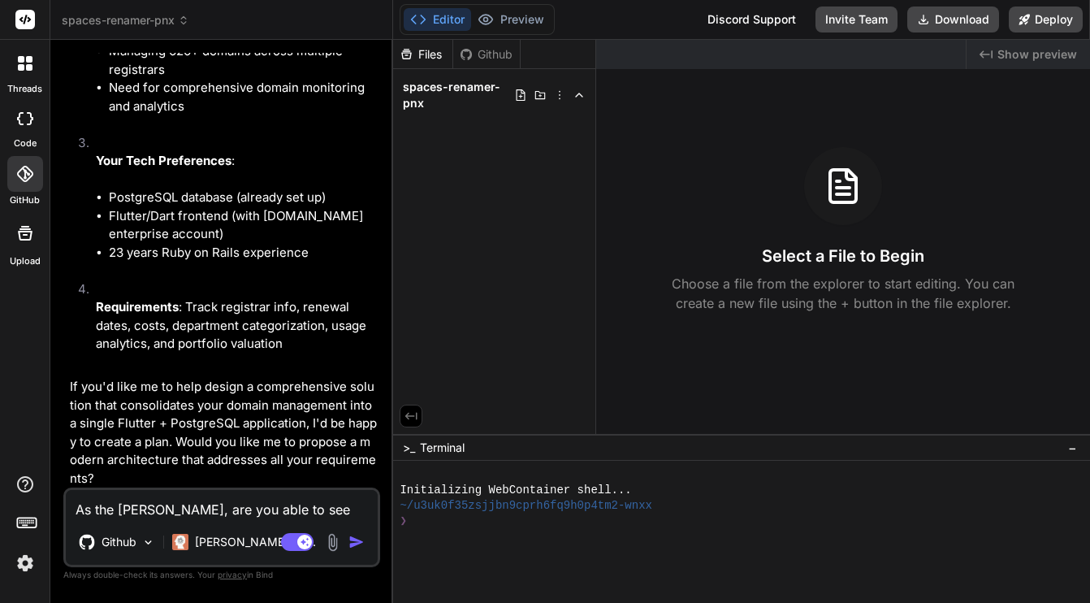
click at [491, 54] on div "Github" at bounding box center [486, 54] width 67 height 16
click at [487, 54] on div "Github" at bounding box center [486, 54] width 67 height 16
click at [482, 190] on div "Files Github spaces-renamer-pnx" at bounding box center [494, 237] width 203 height 394
click at [30, 181] on icon at bounding box center [25, 174] width 16 height 16
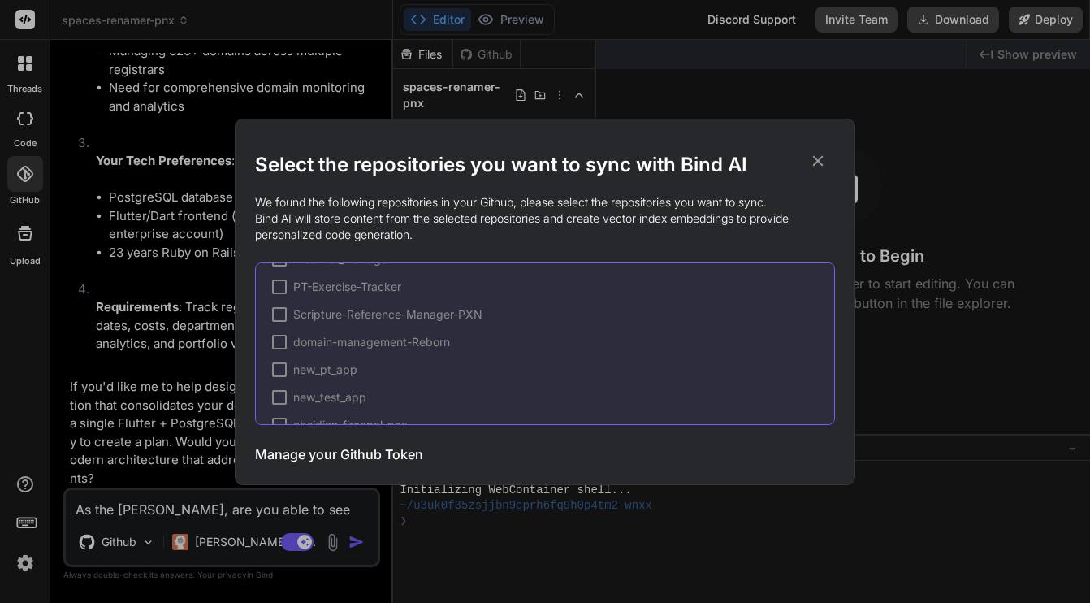
scroll to position [273, 0]
click at [818, 159] on icon at bounding box center [818, 160] width 11 height 11
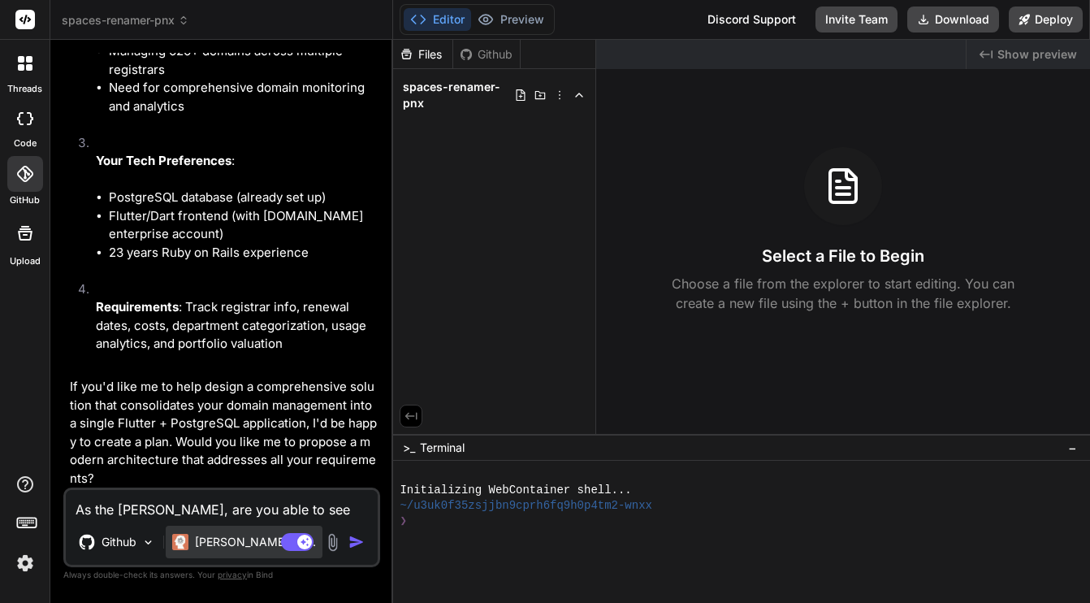
click at [201, 530] on div "[PERSON_NAME] 4 S.." at bounding box center [244, 541] width 157 height 32
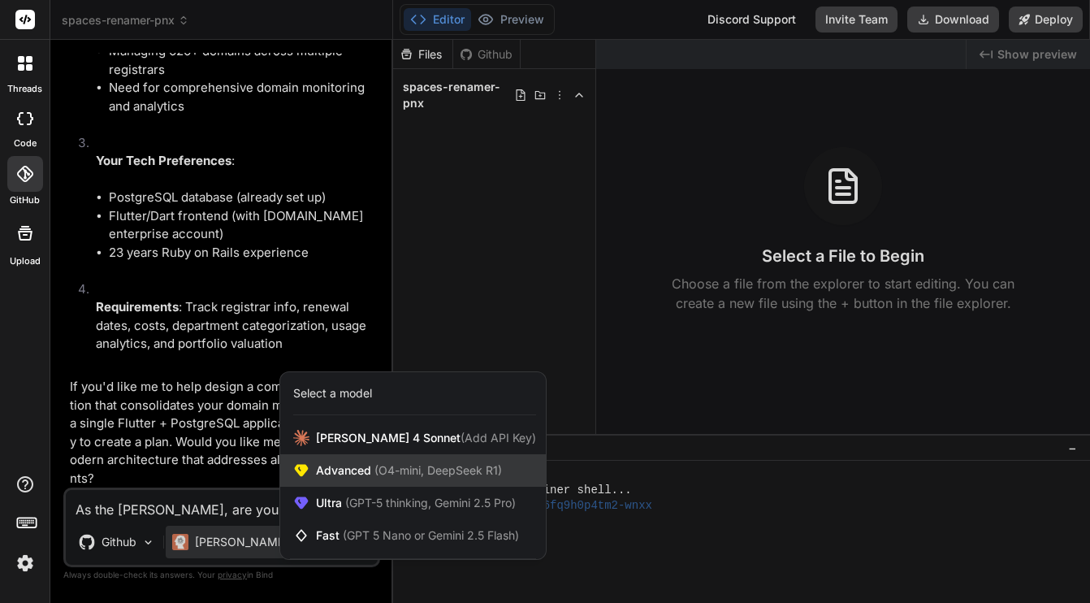
click at [398, 474] on span "(O4-mini, DeepSeek R1)" at bounding box center [436, 470] width 131 height 14
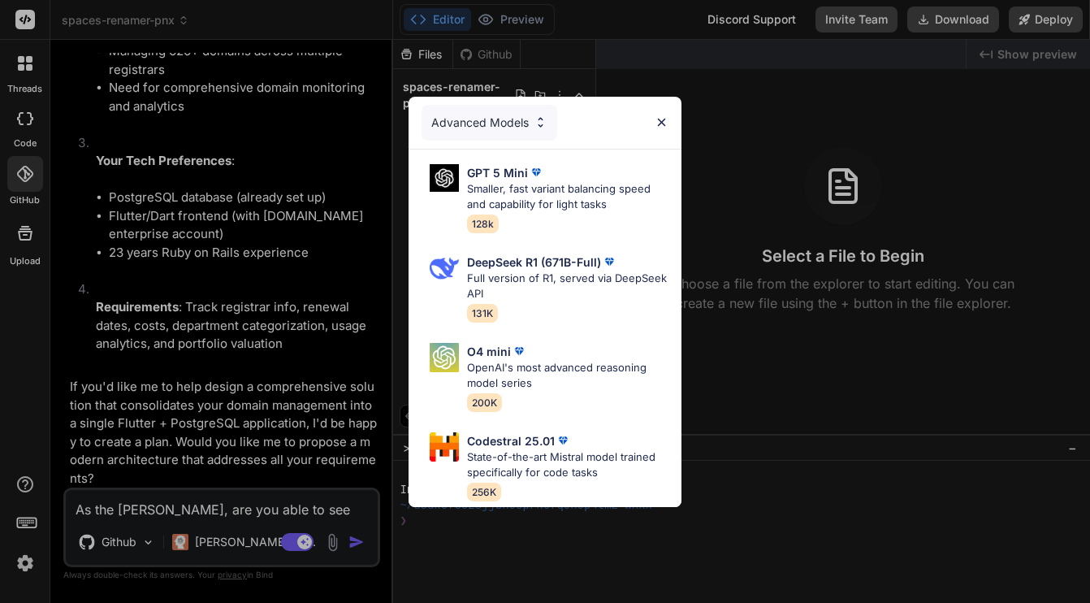
click at [660, 118] on img at bounding box center [662, 122] width 14 height 14
